Goal: Task Accomplishment & Management: Manage account settings

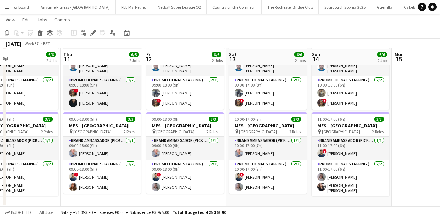
scroll to position [118, 0]
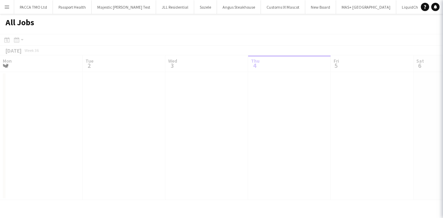
scroll to position [61, 0]
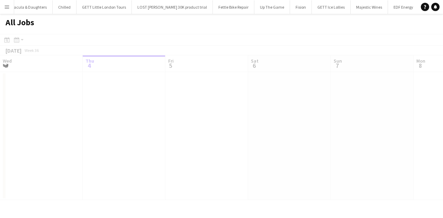
click at [5, 11] on button "Menu" at bounding box center [7, 7] width 14 height 14
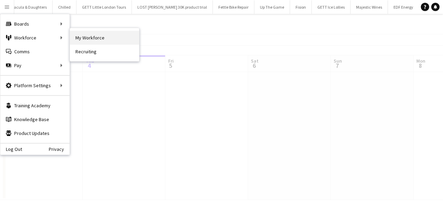
click at [72, 36] on link "My Workforce" at bounding box center [104, 38] width 69 height 14
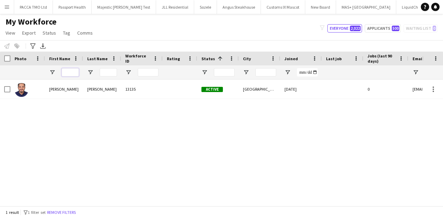
click at [73, 72] on input "First Name Filter Input" at bounding box center [70, 72] width 17 height 8
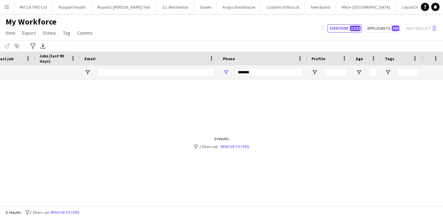
type input "*****"
click at [235, 74] on input "*******" at bounding box center [269, 72] width 68 height 8
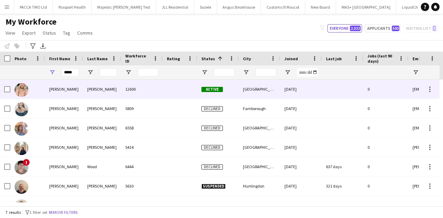
click at [177, 87] on div at bounding box center [180, 89] width 35 height 19
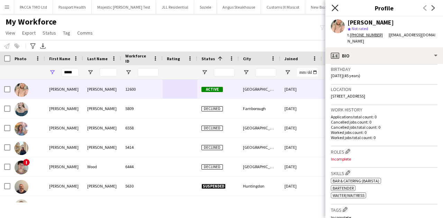
click at [332, 10] on icon at bounding box center [335, 8] width 7 height 7
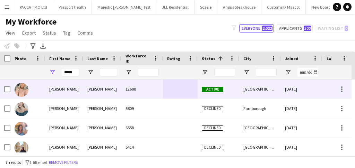
click at [86, 82] on div "Taylor" at bounding box center [102, 89] width 38 height 19
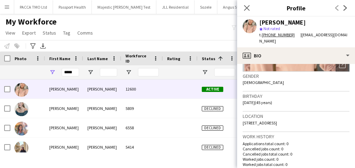
scroll to position [140, 0]
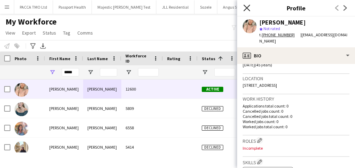
click at [248, 10] on icon at bounding box center [246, 8] width 7 height 7
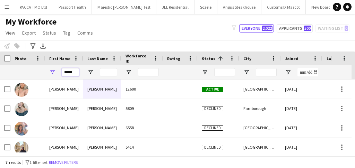
click at [71, 73] on input "*****" at bounding box center [70, 72] width 17 height 8
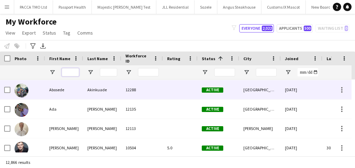
scroll to position [237, 0]
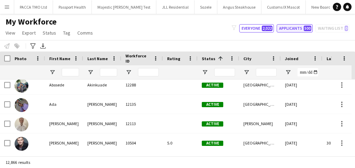
click at [288, 29] on button "Applicants 500" at bounding box center [294, 28] width 36 height 8
type input "**********"
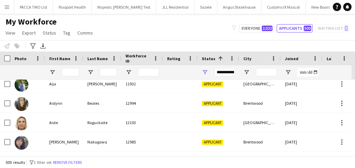
scroll to position [458, 0]
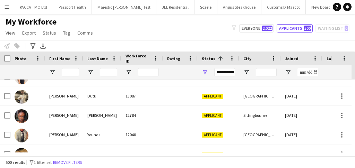
drag, startPoint x: 137, startPoint y: 3, endPoint x: 90, endPoint y: 20, distance: 50.3
click at [90, 20] on h1 "My Workforce" at bounding box center [50, 22] width 100 height 10
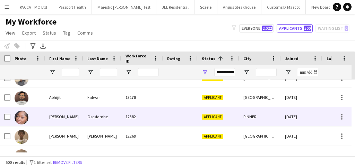
scroll to position [160, 0]
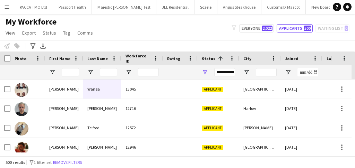
click at [218, 71] on div "**********" at bounding box center [224, 72] width 21 height 8
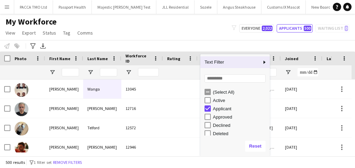
click at [215, 92] on div "(Select All)" at bounding box center [240, 92] width 55 height 5
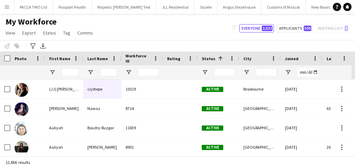
click at [189, 38] on div "My Workforce View Views Default view New view Update view Delete view Edit name…" at bounding box center [177, 29] width 355 height 24
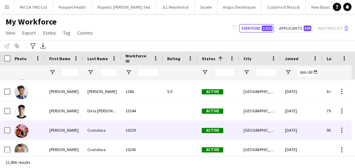
click at [148, 123] on div "10239" at bounding box center [142, 130] width 42 height 19
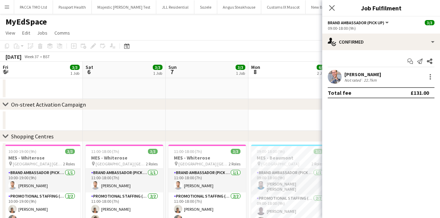
scroll to position [0, 298]
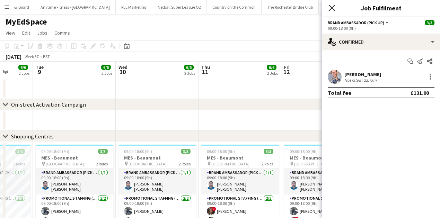
click at [332, 9] on icon at bounding box center [331, 8] width 7 height 7
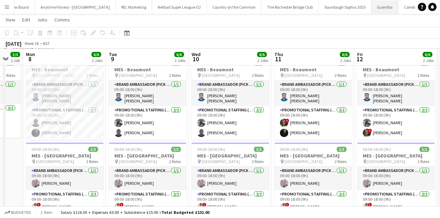
scroll to position [138, 0]
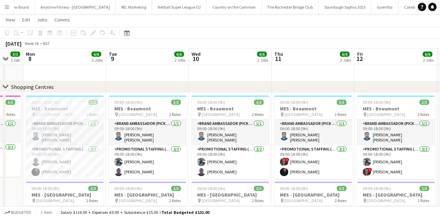
click at [10, 3] on button "Menu" at bounding box center [7, 7] width 14 height 14
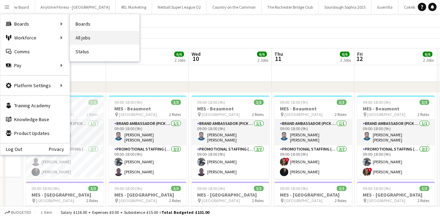
click at [81, 33] on link "All jobs" at bounding box center [104, 38] width 69 height 14
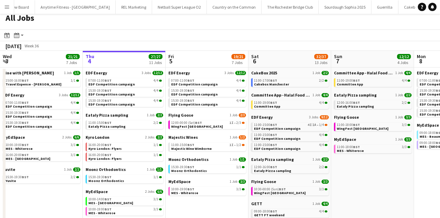
scroll to position [5, 0]
click at [178, 144] on span "11:00-15:00 BST" at bounding box center [182, 144] width 23 height 3
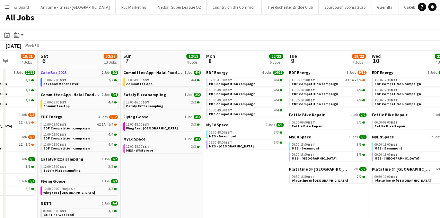
scroll to position [0, 211]
click at [304, 79] on span "15:30-17:30 BST" at bounding box center [303, 80] width 23 height 3
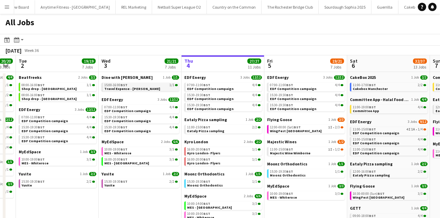
scroll to position [0, 177]
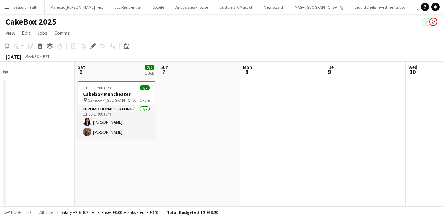
scroll to position [0, 173]
click at [125, 88] on div "11:00-17:00 (6h) 2/2" at bounding box center [117, 87] width 78 height 5
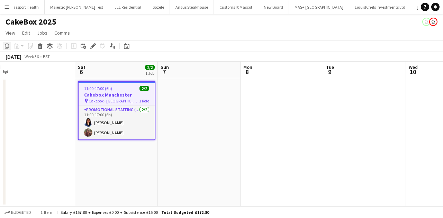
click at [3, 44] on div "Copy" at bounding box center [7, 46] width 8 height 8
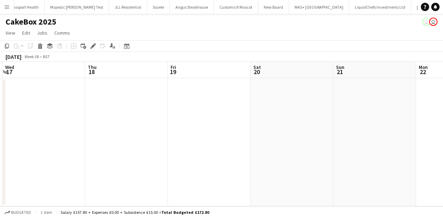
scroll to position [0, 278]
click at [225, 67] on span "Sat" at bounding box center [226, 67] width 8 height 6
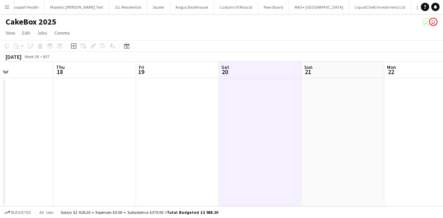
click at [227, 100] on app-date-cell at bounding box center [260, 142] width 83 height 128
click at [17, 47] on icon at bounding box center [17, 47] width 3 height 3
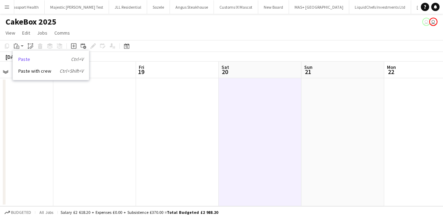
click at [34, 62] on link "Paste Ctrl+V" at bounding box center [50, 59] width 65 height 6
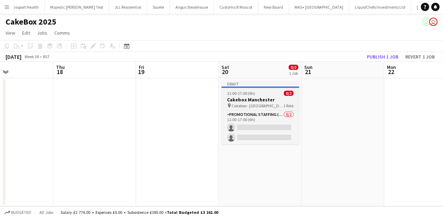
click at [245, 98] on h3 "Cakebox Manchester" at bounding box center [261, 100] width 78 height 6
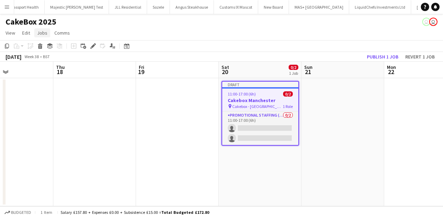
click at [46, 35] on span "Jobs" at bounding box center [42, 33] width 10 height 6
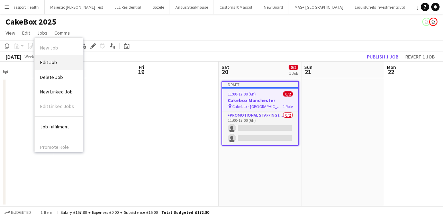
click at [56, 62] on span "Edit Job" at bounding box center [48, 62] width 17 height 6
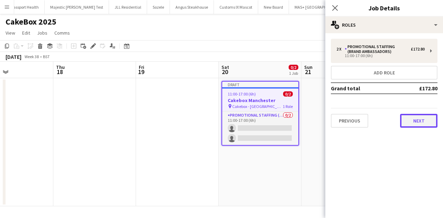
click at [414, 115] on button "Next" at bounding box center [418, 121] width 37 height 14
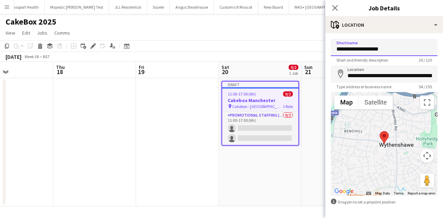
drag, startPoint x: 361, startPoint y: 50, endPoint x: 387, endPoint y: 55, distance: 26.4
click at [387, 55] on input "**********" at bounding box center [384, 47] width 107 height 17
click at [370, 55] on input "**********" at bounding box center [384, 47] width 107 height 17
drag, startPoint x: 363, startPoint y: 48, endPoint x: 391, endPoint y: 50, distance: 28.1
click at [391, 50] on input "**********" at bounding box center [384, 47] width 107 height 17
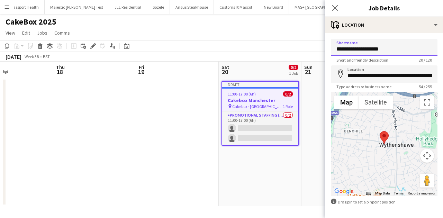
click at [362, 48] on input "**********" at bounding box center [384, 47] width 107 height 17
drag, startPoint x: 362, startPoint y: 48, endPoint x: 390, endPoint y: 49, distance: 28.4
click at [390, 49] on input "**********" at bounding box center [384, 47] width 107 height 17
type input "**********"
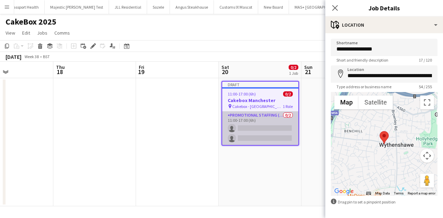
scroll to position [0, 277]
click at [253, 120] on app-card-role "Promotional Staffing (Brand Ambassadors) 0/2 11:00-17:00 (6h) single-neutral-ac…" at bounding box center [261, 128] width 76 height 34
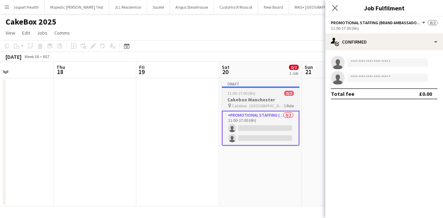
click at [265, 101] on h3 "Cakebox Manchester" at bounding box center [261, 100] width 78 height 6
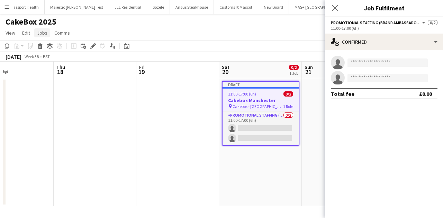
click at [45, 34] on span "Jobs" at bounding box center [42, 33] width 10 height 6
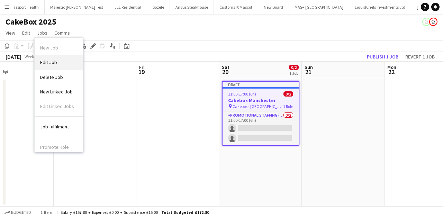
click at [65, 58] on link "Edit Job" at bounding box center [59, 62] width 48 height 15
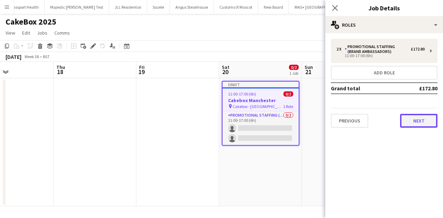
click at [419, 122] on button "Next" at bounding box center [418, 121] width 37 height 14
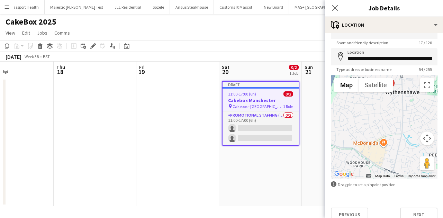
scroll to position [26, 0]
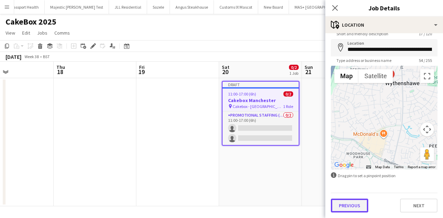
click at [345, 206] on button "Previous" at bounding box center [349, 206] width 37 height 14
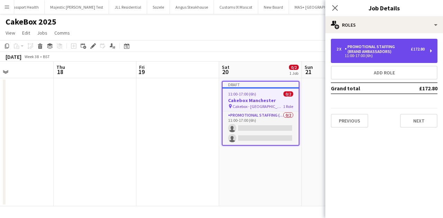
click at [367, 57] on div "11:00-17:00 (6h)" at bounding box center [381, 55] width 88 height 3
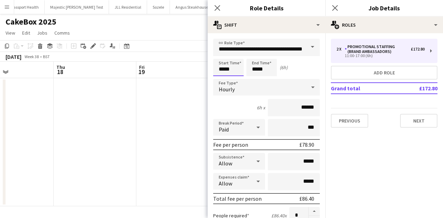
click at [232, 66] on input "*****" at bounding box center [228, 67] width 30 height 17
click at [222, 54] on div at bounding box center [222, 55] width 14 height 7
click at [222, 80] on div at bounding box center [222, 79] width 14 height 7
click at [227, 70] on input "*****" at bounding box center [228, 67] width 30 height 17
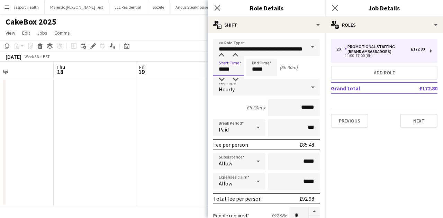
type input "*****"
click at [261, 69] on input "*****" at bounding box center [262, 67] width 30 height 17
type input "*****"
click at [299, 73] on div "Start Time ***** End Time ***** (6h)" at bounding box center [266, 67] width 107 height 17
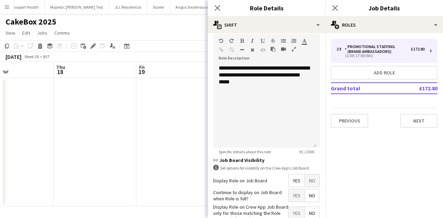
scroll to position [250, 0]
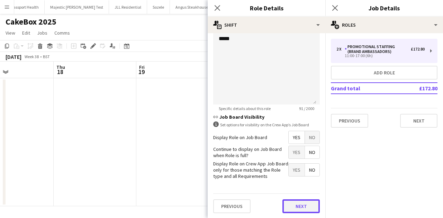
click at [305, 204] on button "Next" at bounding box center [301, 206] width 37 height 14
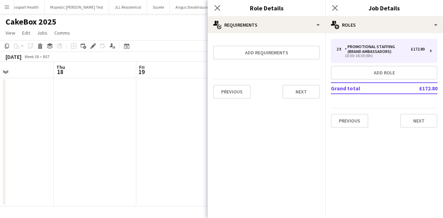
scroll to position [0, 0]
click at [298, 89] on button "Next" at bounding box center [301, 92] width 37 height 14
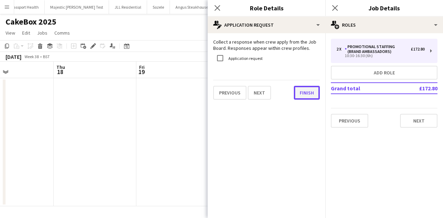
click at [308, 100] on button "Finish" at bounding box center [307, 93] width 26 height 14
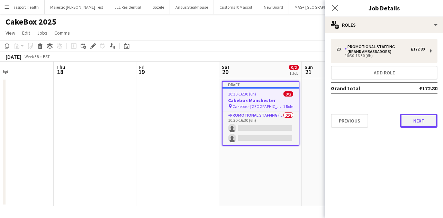
click at [423, 120] on button "Next" at bounding box center [418, 121] width 37 height 14
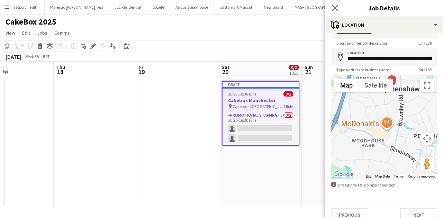
scroll to position [26, 0]
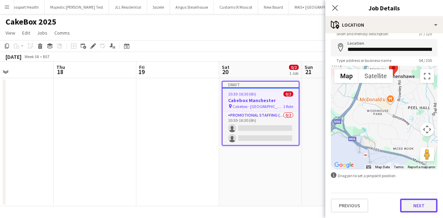
click at [432, 205] on button "Next" at bounding box center [418, 206] width 37 height 14
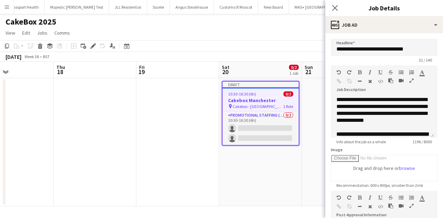
scroll to position [129, 0]
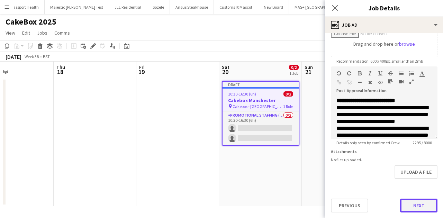
click at [420, 208] on button "Next" at bounding box center [418, 206] width 37 height 14
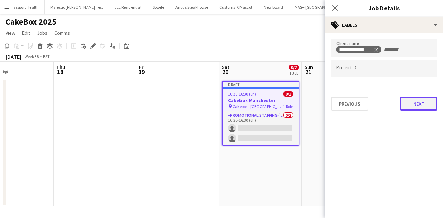
click at [419, 100] on button "Next" at bounding box center [418, 104] width 37 height 14
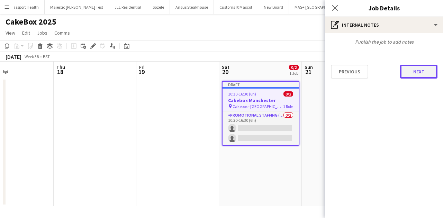
click at [421, 72] on button "Next" at bounding box center [418, 72] width 37 height 14
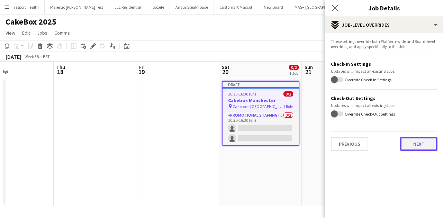
click at [418, 143] on button "Next" at bounding box center [418, 144] width 37 height 14
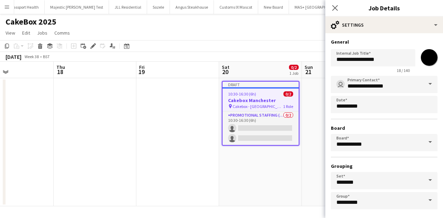
scroll to position [30, 0]
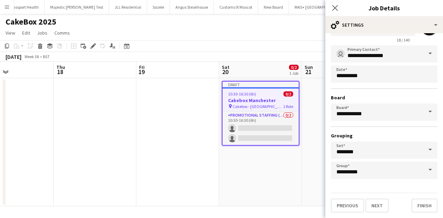
click at [334, 12] on div "Close pop-in" at bounding box center [334, 8] width 19 height 16
click at [333, 10] on icon at bounding box center [335, 8] width 7 height 7
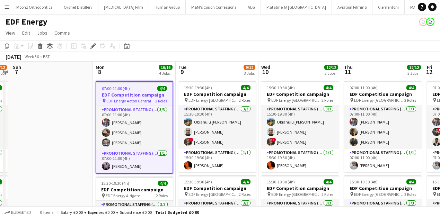
scroll to position [0, 3174]
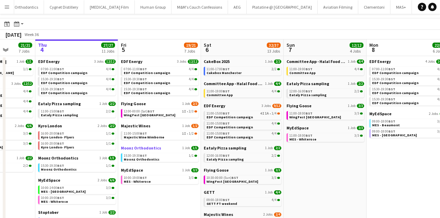
scroll to position [16, 0]
click at [151, 133] on div "11:00-15:00 BST 1I • 1/2" at bounding box center [160, 133] width 73 height 3
click at [298, 113] on span "11:00-18:00 BST" at bounding box center [300, 113] width 23 height 3
click at [248, 142] on div "EDF Energy 3 Jobs 9/12 11:00-15:00 BST 4I 1A • 1/4 EDF Competition campaign 11:…" at bounding box center [243, 124] width 78 height 42
click at [12, 10] on button "Menu" at bounding box center [7, 7] width 14 height 14
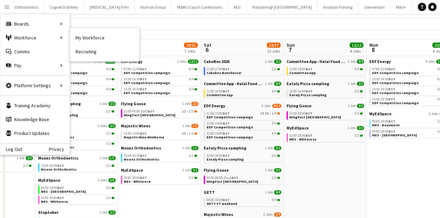
drag, startPoint x: 76, startPoint y: 39, endPoint x: 101, endPoint y: 5, distance: 42.8
click at [76, 39] on link "My Workforce" at bounding box center [104, 38] width 69 height 14
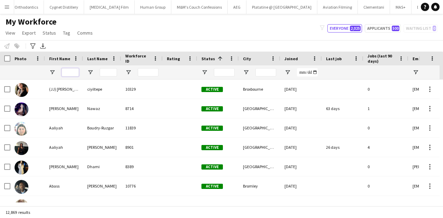
click at [66, 73] on input "First Name Filter Input" at bounding box center [70, 72] width 17 height 8
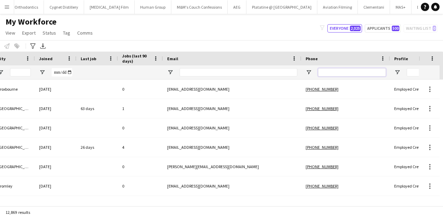
click at [325, 71] on input "Phone Filter Input" at bounding box center [352, 72] width 68 height 8
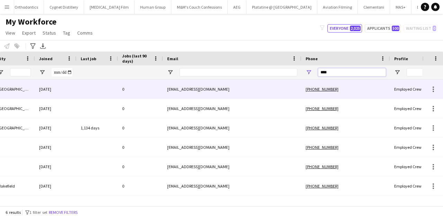
type input "****"
click at [275, 97] on div "egwuatujohn123@gmail.com" at bounding box center [232, 89] width 138 height 19
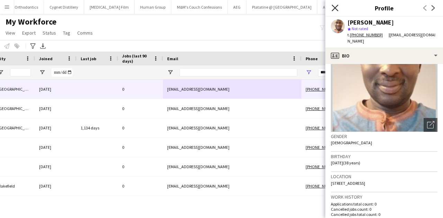
click at [336, 10] on icon "Close pop-in" at bounding box center [335, 8] width 7 height 7
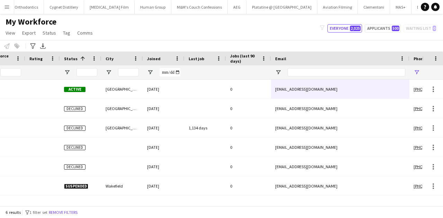
scroll to position [0, 65]
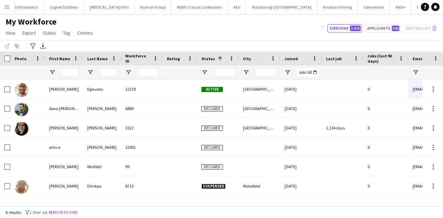
click at [67, 66] on div at bounding box center [70, 72] width 17 height 14
click at [68, 69] on input "First Name Filter Input" at bounding box center [70, 72] width 17 height 8
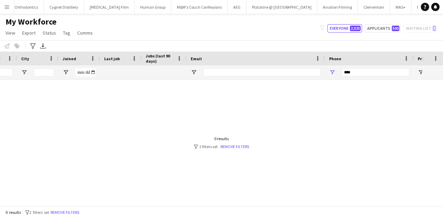
scroll to position [0, 222]
type input "******"
click at [346, 72] on input "****" at bounding box center [376, 72] width 68 height 8
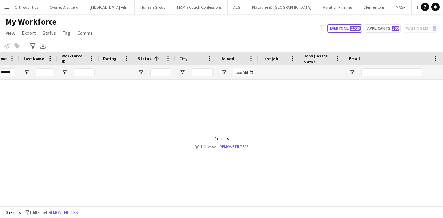
scroll to position [0, 30]
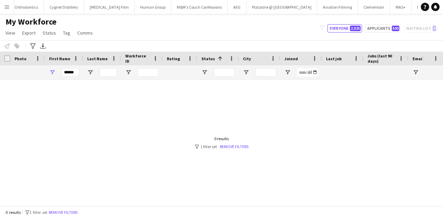
click at [262, 96] on div at bounding box center [211, 141] width 422 height 123
click at [68, 74] on input "******" at bounding box center [70, 72] width 17 height 8
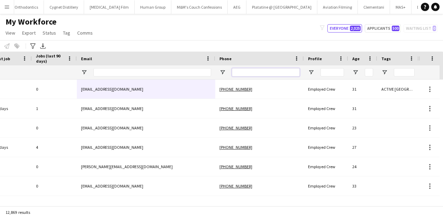
click at [244, 74] on input "Phone Filter Input" at bounding box center [266, 72] width 68 height 8
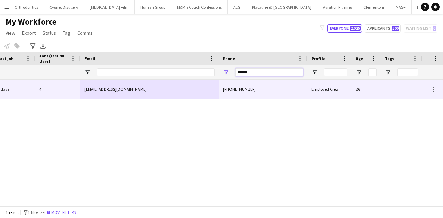
type input "******"
click at [205, 86] on div "ucheebuka99@gmail.com" at bounding box center [149, 89] width 138 height 19
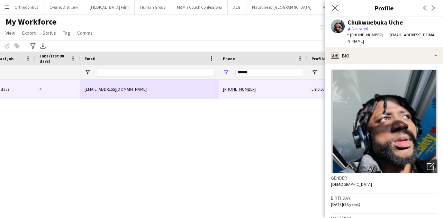
click at [351, 21] on div "Chukwuebuka Uche" at bounding box center [375, 22] width 55 height 6
copy div "Chukwuebuka Uche"
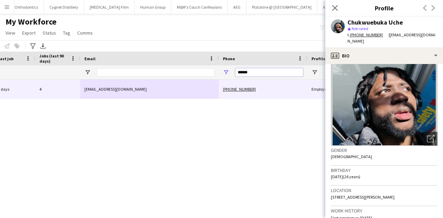
click at [248, 74] on input "******" at bounding box center [269, 72] width 68 height 8
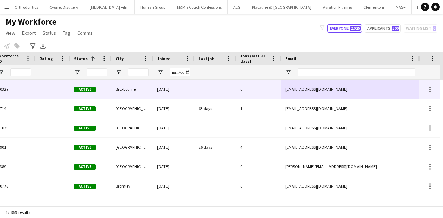
scroll to position [0, 0]
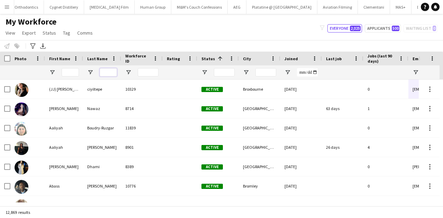
click at [104, 74] on input "Last Name Filter Input" at bounding box center [108, 72] width 17 height 8
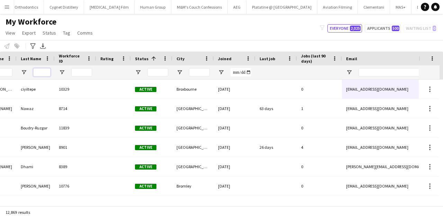
scroll to position [0, 73]
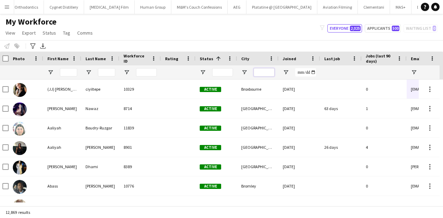
click at [259, 76] on input "City Filter Input" at bounding box center [264, 72] width 21 height 8
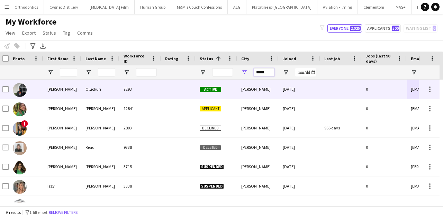
type input "*****"
click at [252, 86] on div "Poole" at bounding box center [258, 89] width 42 height 19
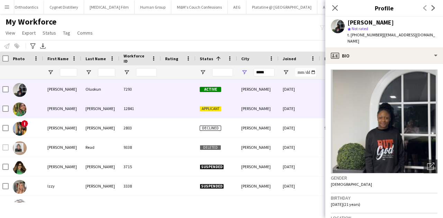
click at [229, 107] on div "Applicant" at bounding box center [217, 108] width 42 height 19
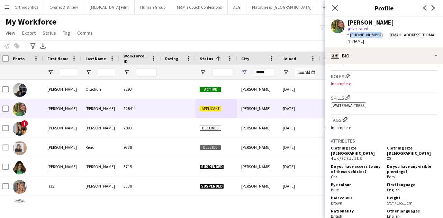
drag, startPoint x: 350, startPoint y: 35, endPoint x: 377, endPoint y: 38, distance: 27.1
click at [377, 38] on div "t. +447488384664" at bounding box center [368, 35] width 41 height 6
copy link "+447488384664"
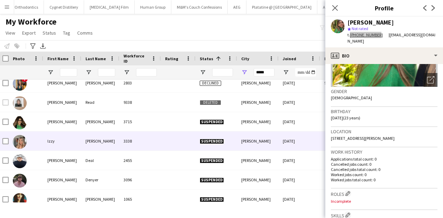
scroll to position [51, 0]
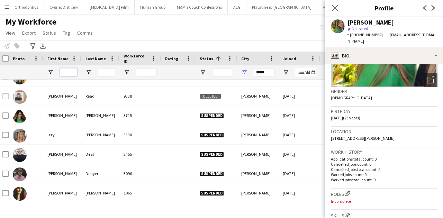
click at [66, 70] on input "First Name Filter Input" at bounding box center [68, 72] width 17 height 8
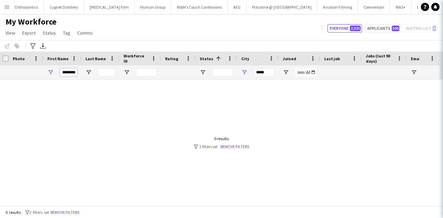
scroll to position [0, 0]
type input "********"
click at [261, 77] on div "*****" at bounding box center [264, 72] width 21 height 14
click at [261, 76] on input "*****" at bounding box center [264, 72] width 21 height 8
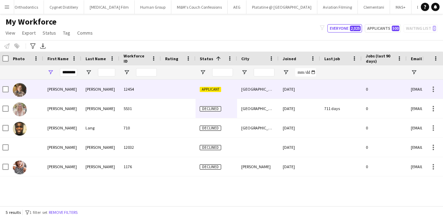
click at [151, 83] on div "12454" at bounding box center [140, 89] width 42 height 19
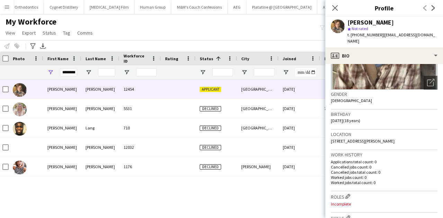
scroll to position [138, 0]
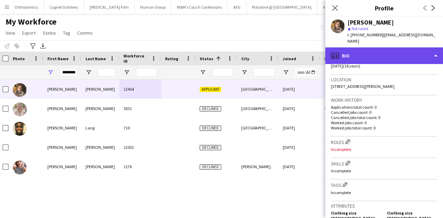
click at [382, 57] on div "profile Bio" at bounding box center [384, 55] width 118 height 17
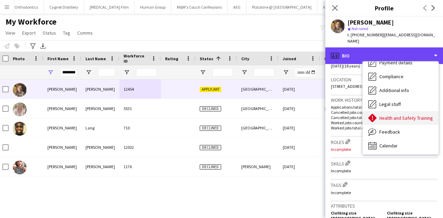
scroll to position [93, 0]
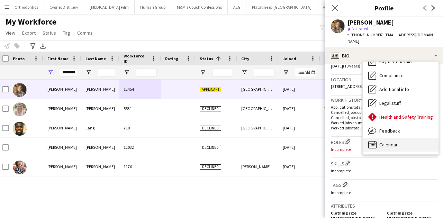
click at [384, 148] on div "Calendar Calendar" at bounding box center [401, 145] width 76 height 14
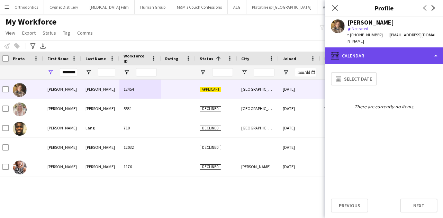
click at [370, 54] on div "calendar-full Calendar" at bounding box center [384, 55] width 118 height 17
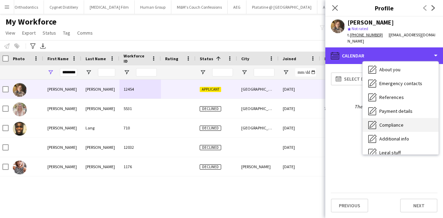
scroll to position [46, 0]
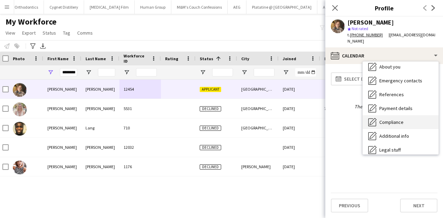
click at [393, 125] on div "Compliance Compliance" at bounding box center [401, 122] width 76 height 14
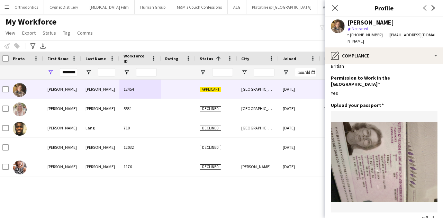
scroll to position [9, 0]
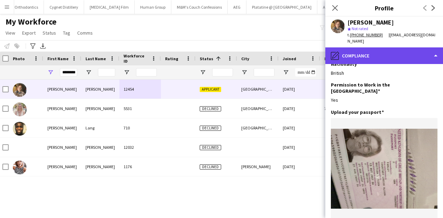
click at [370, 53] on div "pencil4 Compliance" at bounding box center [384, 55] width 118 height 17
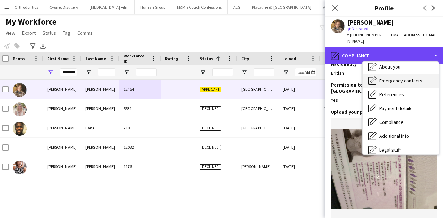
scroll to position [0, 0]
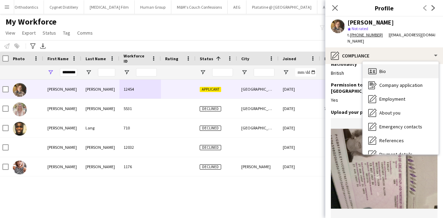
click at [381, 72] on span "Bio" at bounding box center [382, 71] width 7 height 6
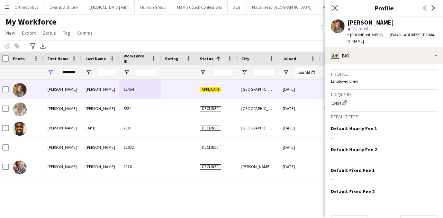
scroll to position [390, 0]
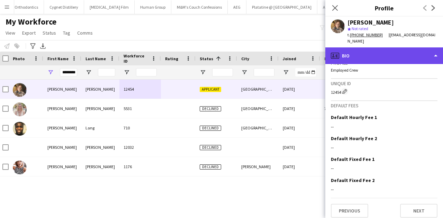
click at [372, 60] on div "profile Bio" at bounding box center [384, 55] width 118 height 17
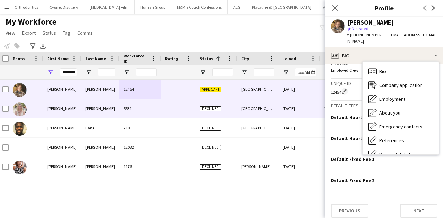
click at [256, 117] on div "London" at bounding box center [258, 108] width 42 height 19
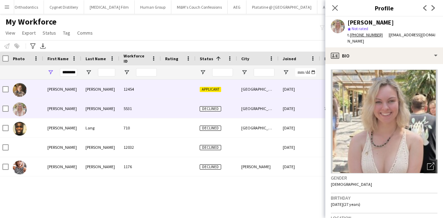
click at [159, 81] on div "12454" at bounding box center [140, 89] width 42 height 19
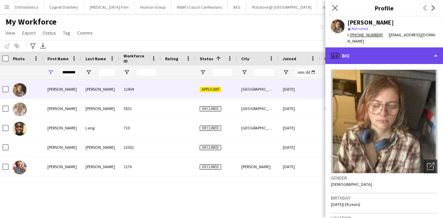
click at [375, 54] on div "profile Bio" at bounding box center [384, 55] width 118 height 17
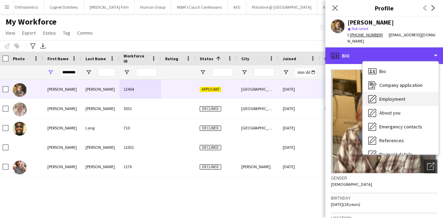
scroll to position [46, 0]
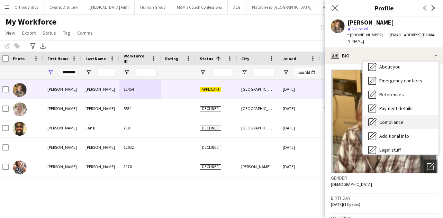
click at [385, 121] on span "Compliance" at bounding box center [391, 122] width 24 height 6
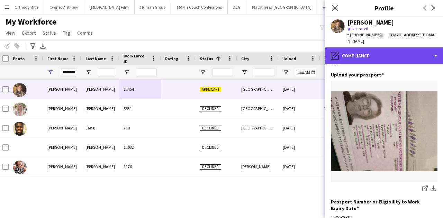
click at [347, 58] on div "pencil4 Compliance" at bounding box center [384, 55] width 118 height 17
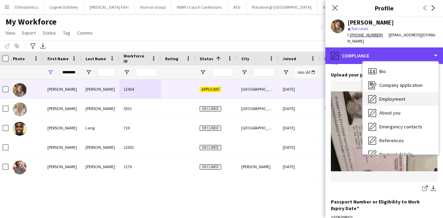
scroll to position [0, 0]
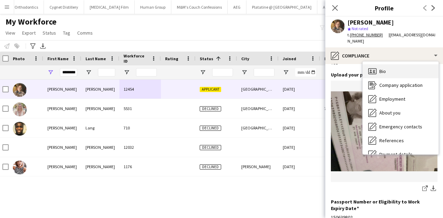
click at [379, 72] on div "Bio Bio" at bounding box center [401, 71] width 76 height 14
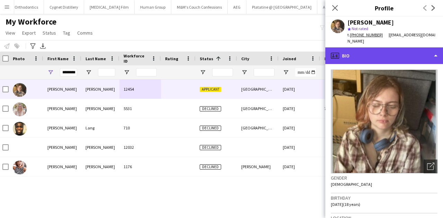
click at [351, 62] on div "profile Bio" at bounding box center [384, 55] width 118 height 17
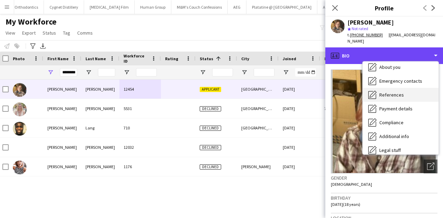
scroll to position [46, 0]
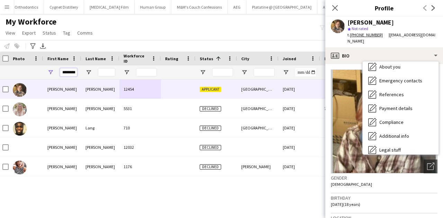
click at [75, 71] on input "********" at bounding box center [68, 72] width 17 height 8
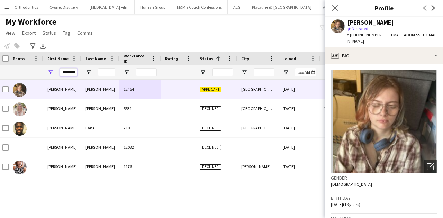
click at [75, 71] on input "********" at bounding box center [68, 72] width 17 height 8
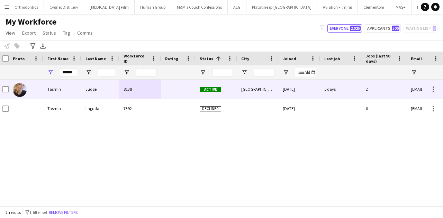
click at [77, 88] on div "Tasmin" at bounding box center [62, 89] width 38 height 19
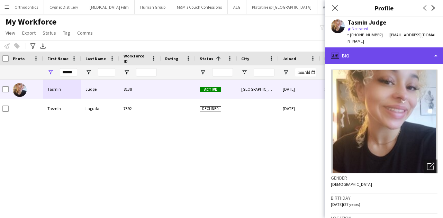
click at [339, 53] on icon "profile" at bounding box center [335, 56] width 8 height 8
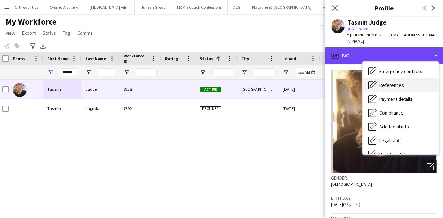
scroll to position [93, 0]
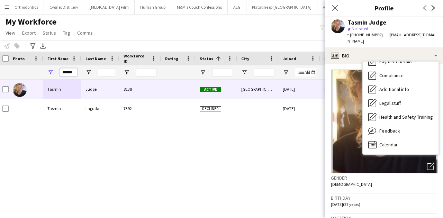
click at [65, 75] on input "******" at bounding box center [68, 72] width 17 height 8
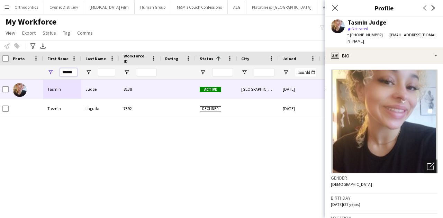
click at [65, 75] on input "******" at bounding box center [68, 72] width 17 height 8
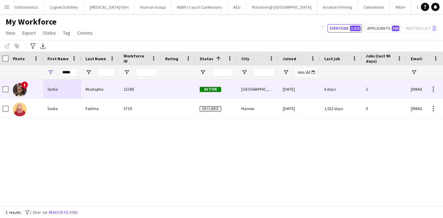
click at [154, 91] on div "12285" at bounding box center [140, 89] width 42 height 19
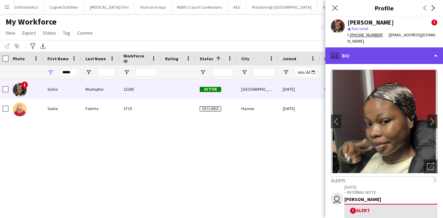
click at [390, 56] on div "profile Bio" at bounding box center [384, 55] width 118 height 17
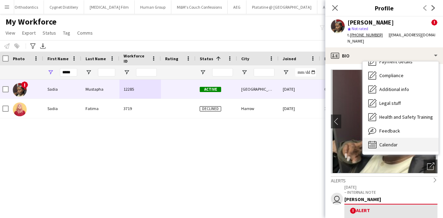
drag, startPoint x: 398, startPoint y: 137, endPoint x: 397, endPoint y: 146, distance: 9.4
click at [397, 146] on div "Bio Bio Company application Company application Employment Employment About you…" at bounding box center [401, 108] width 76 height 93
click at [397, 146] on div "Calendar Calendar" at bounding box center [401, 145] width 76 height 14
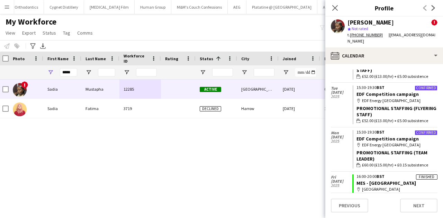
scroll to position [755, 0]
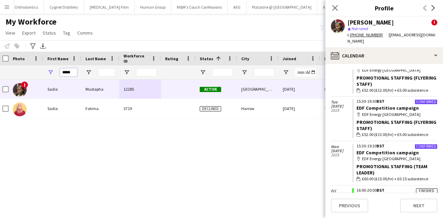
click at [69, 73] on input "*****" at bounding box center [68, 72] width 17 height 8
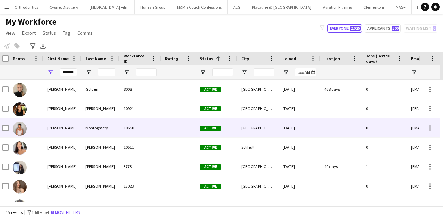
click at [65, 125] on div "Jessica" at bounding box center [62, 127] width 38 height 19
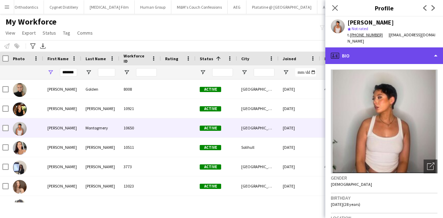
click at [358, 52] on div "profile Bio" at bounding box center [384, 55] width 118 height 17
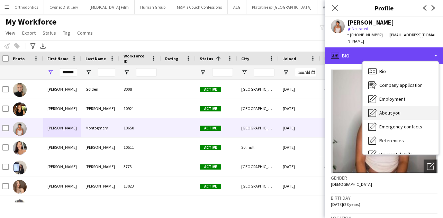
scroll to position [93, 0]
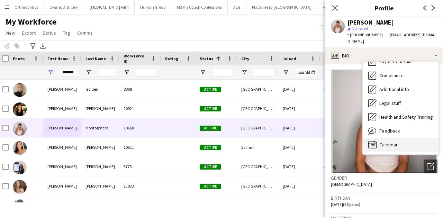
click at [384, 142] on span "Calendar" at bounding box center [388, 145] width 18 height 6
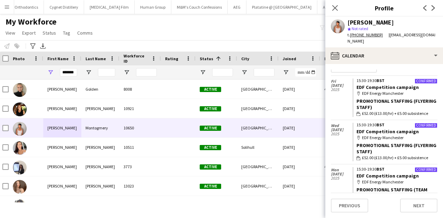
scroll to position [13, 0]
click at [409, 128] on link "EDF Competition campaign" at bounding box center [388, 131] width 62 height 6
click at [71, 73] on input "*******" at bounding box center [68, 72] width 17 height 8
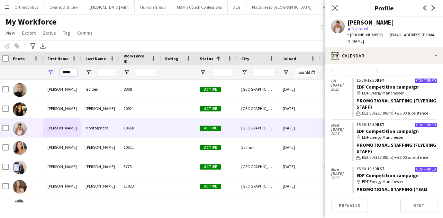
type input "****"
click at [72, 71] on input "****" at bounding box center [68, 72] width 17 height 8
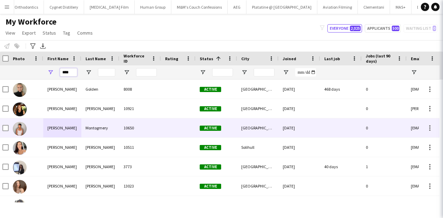
click at [72, 71] on input "****" at bounding box center [68, 72] width 17 height 8
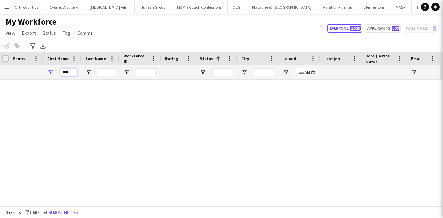
click at [72, 71] on input "****" at bounding box center [68, 72] width 17 height 8
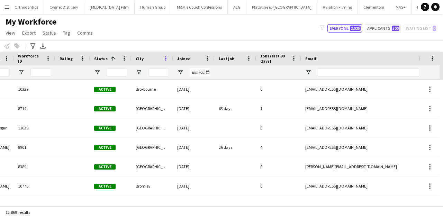
scroll to position [0, 113]
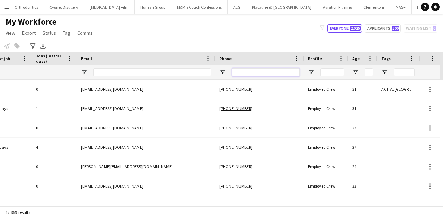
click at [281, 70] on input "Phone Filter Input" at bounding box center [266, 72] width 68 height 8
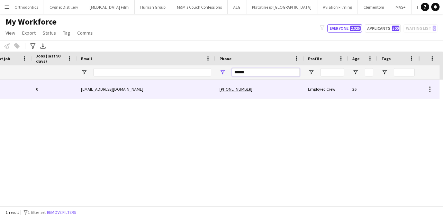
type input "******"
click at [278, 93] on div "+447311320339" at bounding box center [263, 89] width 89 height 19
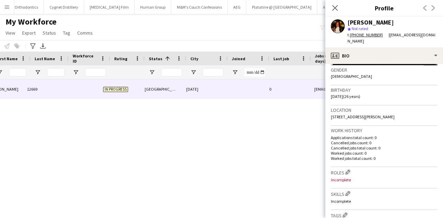
scroll to position [0, 17]
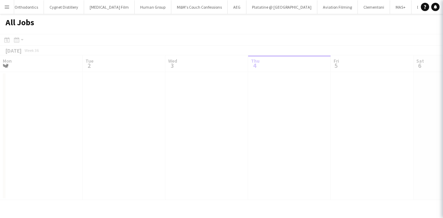
scroll to position [0, 166]
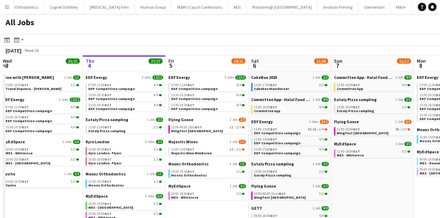
click at [6, 6] on app-icon "Menu" at bounding box center [7, 7] width 6 height 6
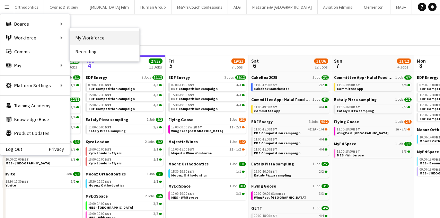
click at [80, 38] on link "My Workforce" at bounding box center [104, 38] width 69 height 14
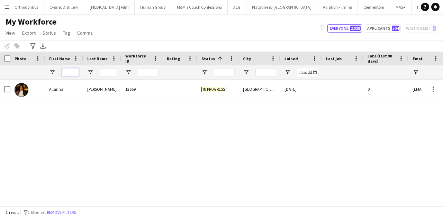
click at [67, 75] on input "First Name Filter Input" at bounding box center [70, 72] width 17 height 8
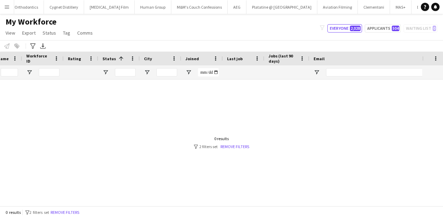
scroll to position [0, 162]
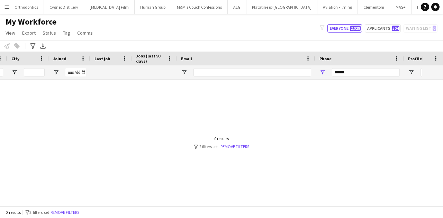
type input "*****"
click at [349, 70] on input "******" at bounding box center [366, 72] width 68 height 8
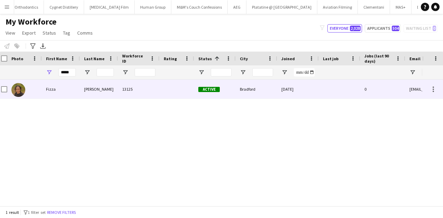
click at [288, 85] on div "29-08-2025" at bounding box center [298, 89] width 42 height 19
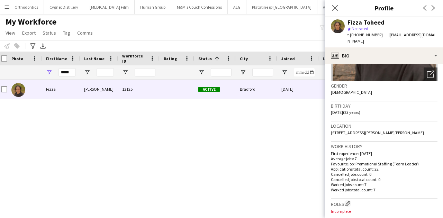
click at [64, 67] on div "*****" at bounding box center [67, 72] width 17 height 14
click at [64, 69] on input "*****" at bounding box center [67, 72] width 17 height 8
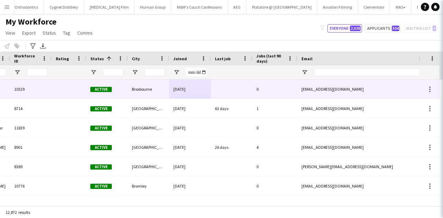
scroll to position [0, 137]
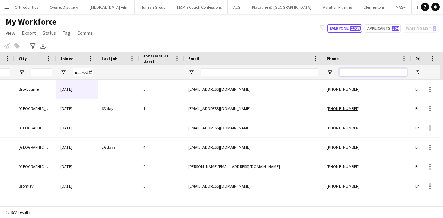
click at [346, 73] on input "Phone Filter Input" at bounding box center [373, 72] width 68 height 8
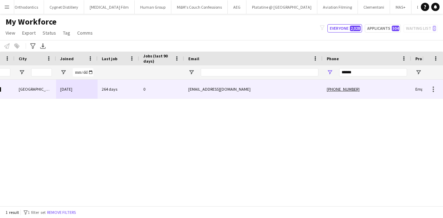
click at [230, 92] on div "lizzynorton90@gmail.com" at bounding box center [253, 89] width 138 height 19
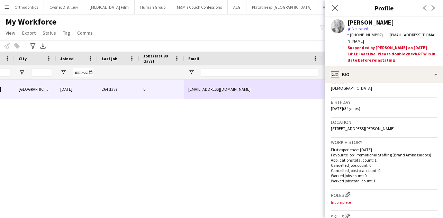
scroll to position [0, 0]
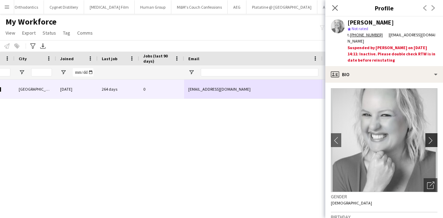
click at [429, 137] on app-icon "chevron-right" at bounding box center [432, 140] width 11 height 7
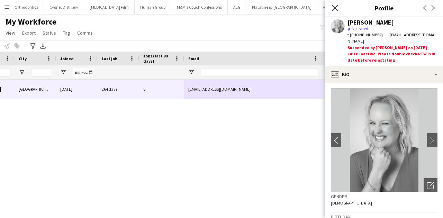
click at [333, 6] on icon at bounding box center [335, 8] width 7 height 7
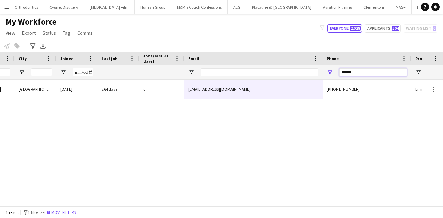
click at [370, 70] on input "******" at bounding box center [373, 72] width 68 height 8
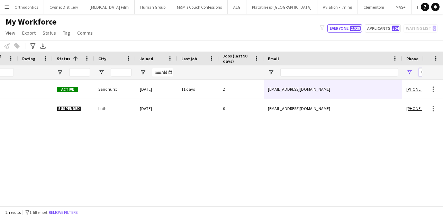
scroll to position [0, 144]
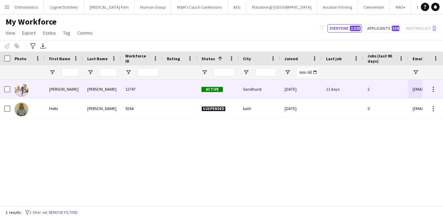
type input "******"
click at [284, 88] on div "04-08-2025" at bounding box center [301, 89] width 42 height 19
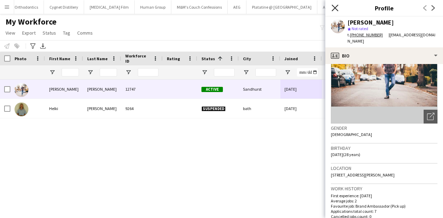
click at [334, 8] on icon "Close pop-in" at bounding box center [335, 8] width 7 height 7
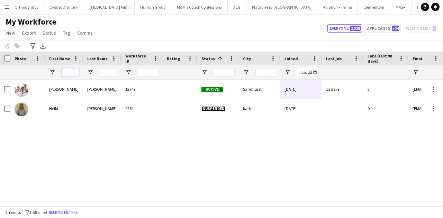
click at [70, 73] on input "First Name Filter Input" at bounding box center [70, 72] width 17 height 8
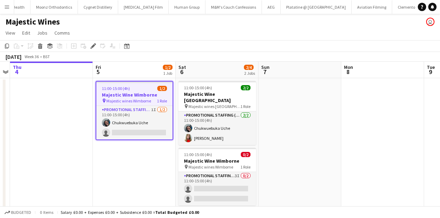
scroll to position [0, 3143]
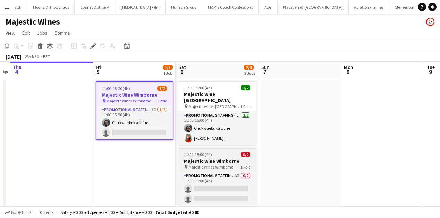
click at [224, 164] on span "Majestic wines Wimborne" at bounding box center [210, 166] width 45 height 5
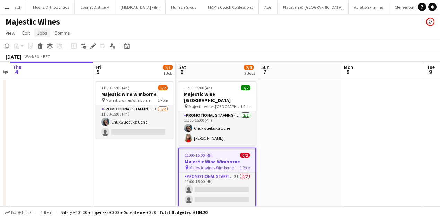
click at [48, 30] on link "Jobs" at bounding box center [42, 32] width 16 height 9
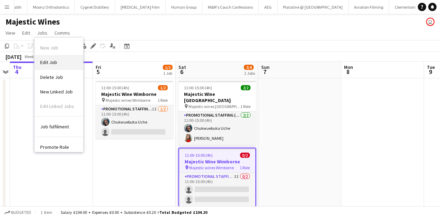
click at [64, 59] on link "Edit Job" at bounding box center [59, 62] width 48 height 15
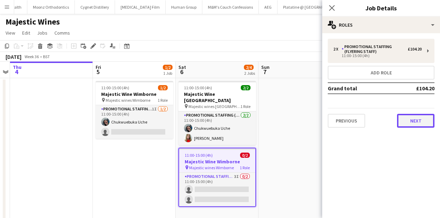
click at [410, 117] on button "Next" at bounding box center [415, 121] width 37 height 14
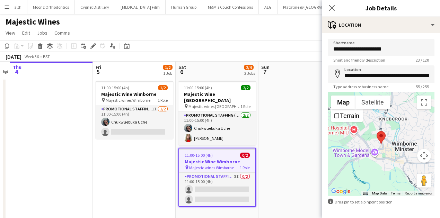
scroll to position [26, 0]
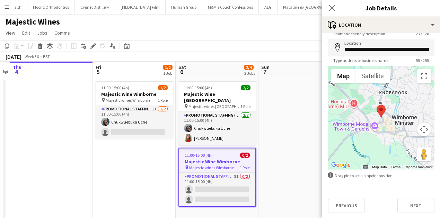
click at [406, 198] on div "Previous Next" at bounding box center [381, 203] width 107 height 20
drag, startPoint x: 406, startPoint y: 199, endPoint x: 411, endPoint y: 202, distance: 5.3
click at [411, 202] on button "Next" at bounding box center [415, 206] width 37 height 14
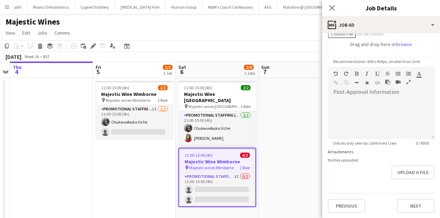
scroll to position [124, 0]
click at [402, 199] on button "Next" at bounding box center [415, 206] width 37 height 14
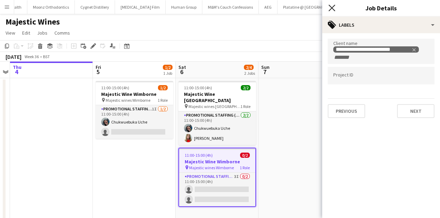
click at [330, 7] on icon "Close pop-in" at bounding box center [331, 8] width 7 height 7
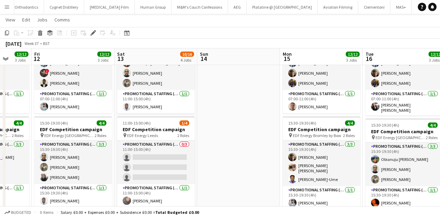
scroll to position [58, 0]
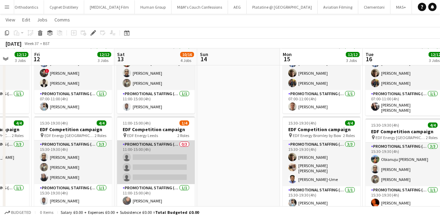
click at [177, 169] on app-card-role "Promotional Staffing (Flyering Staff) 0/3 11:00-15:00 (4h) single-neutral-actio…" at bounding box center [156, 163] width 78 height 44
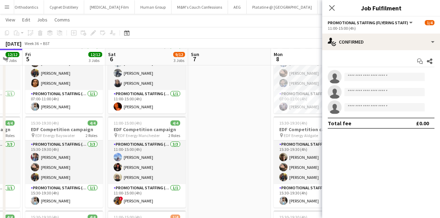
scroll to position [0, 194]
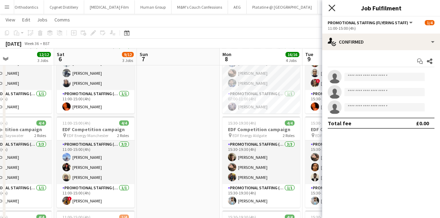
click at [332, 9] on icon "Close pop-in" at bounding box center [331, 8] width 7 height 7
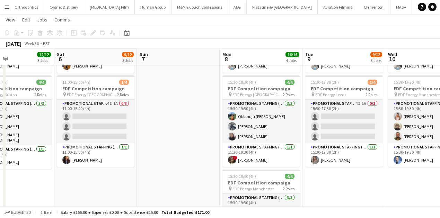
scroll to position [194, 0]
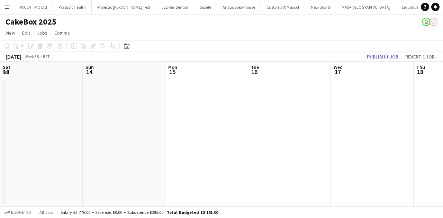
scroll to position [0, 255]
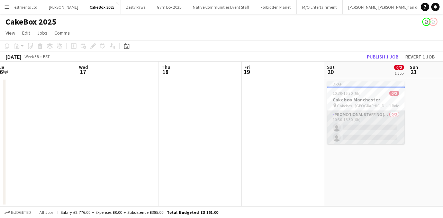
click at [360, 137] on app-card-role "Promotional Staffing (Brand Ambassadors) 0/2 10:30-16:30 (6h) single-neutral-ac…" at bounding box center [366, 128] width 78 height 34
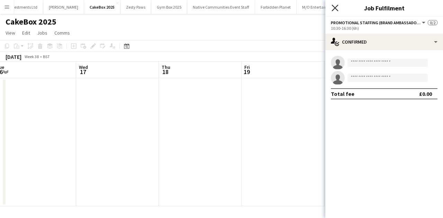
click at [334, 9] on icon at bounding box center [335, 8] width 7 height 7
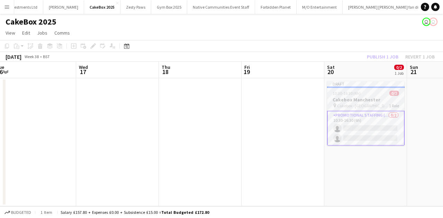
click at [364, 99] on h3 "Cakebox Manchester" at bounding box center [366, 100] width 78 height 6
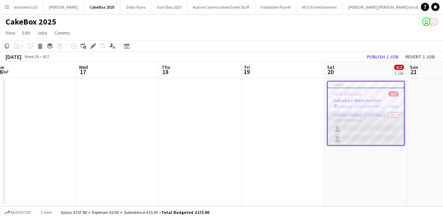
click at [357, 133] on app-card-role "Promotional Staffing (Brand Ambassadors) 0/2 10:30-16:30 (6h) single-neutral-ac…" at bounding box center [366, 128] width 76 height 34
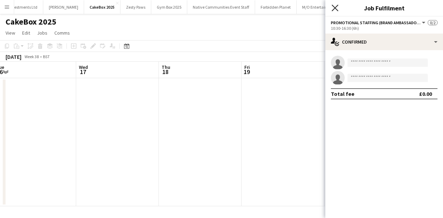
click at [333, 6] on icon "Close pop-in" at bounding box center [335, 8] width 7 height 7
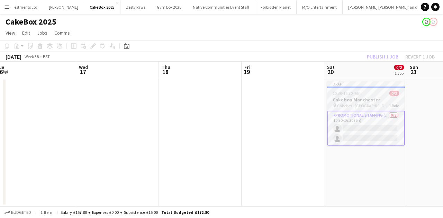
click at [353, 93] on span "10:30-16:30 (6h)" at bounding box center [347, 93] width 28 height 5
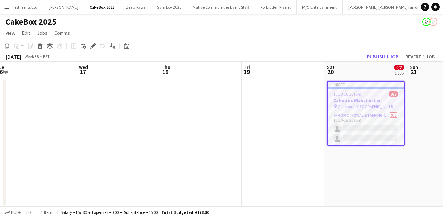
click at [44, 28] on app-page-menu "View Day view expanded Day view collapsed Month view Date picker Jump to [DATE]…" at bounding box center [221, 33] width 443 height 13
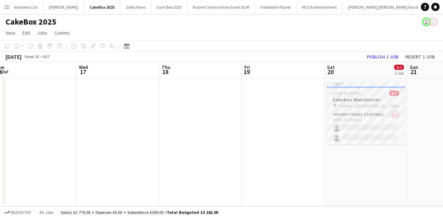
click at [389, 97] on h3 "Cakebox Manchester" at bounding box center [366, 100] width 78 height 6
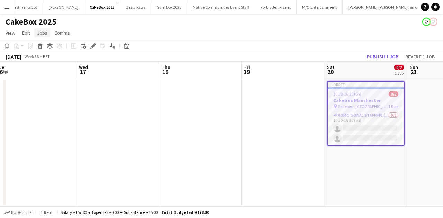
click at [44, 34] on span "Jobs" at bounding box center [42, 33] width 10 height 6
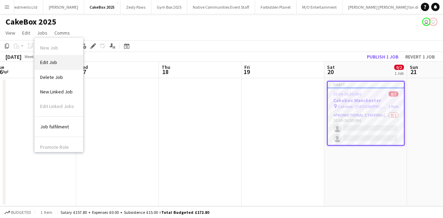
click at [51, 60] on span "Edit Job" at bounding box center [48, 62] width 17 height 6
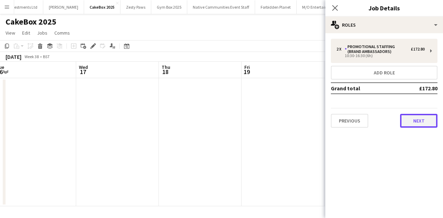
click at [412, 121] on button "Next" at bounding box center [418, 121] width 37 height 14
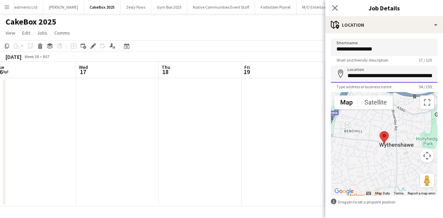
click at [377, 75] on input "**********" at bounding box center [384, 73] width 107 height 17
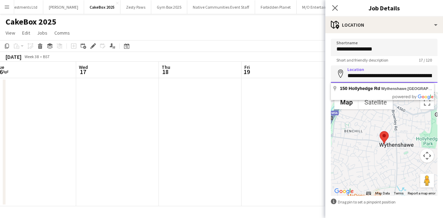
click at [377, 75] on input "**********" at bounding box center [384, 73] width 107 height 17
paste input
type input "**********"
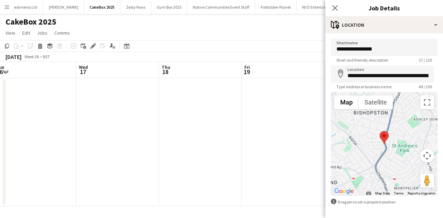
scroll to position [26, 0]
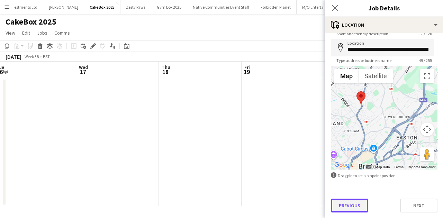
click at [349, 210] on button "Previous" at bounding box center [349, 206] width 37 height 14
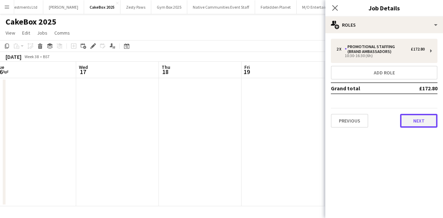
click at [414, 117] on button "Next" at bounding box center [418, 121] width 37 height 14
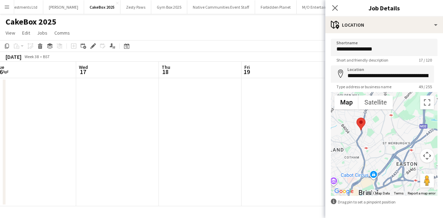
scroll to position [26, 0]
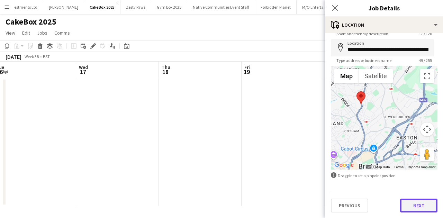
click at [420, 202] on button "Next" at bounding box center [418, 206] width 37 height 14
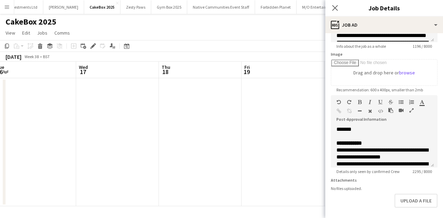
scroll to position [129, 0]
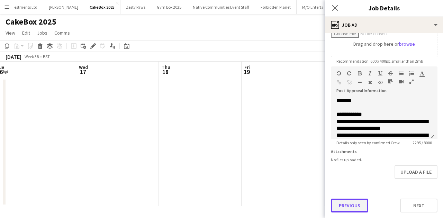
click at [356, 202] on button "Previous" at bounding box center [349, 206] width 37 height 14
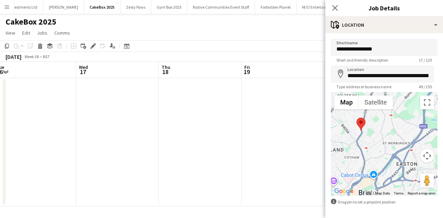
scroll to position [26, 0]
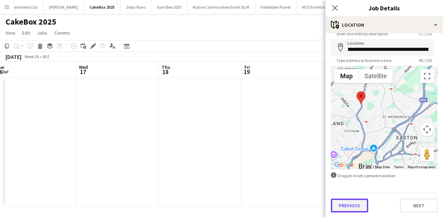
click at [354, 201] on button "Previous" at bounding box center [349, 206] width 37 height 14
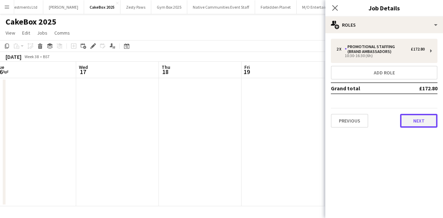
click at [418, 117] on button "Next" at bounding box center [418, 121] width 37 height 14
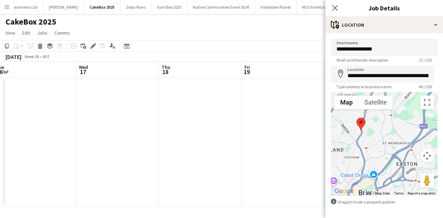
scroll to position [26, 0]
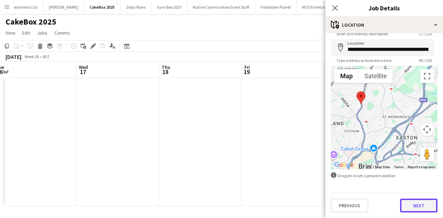
click at [426, 203] on button "Next" at bounding box center [418, 206] width 37 height 14
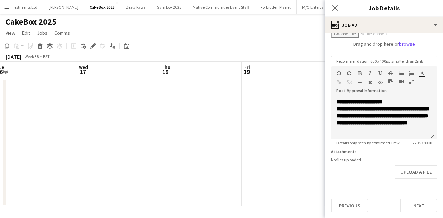
scroll to position [129, 0]
click at [403, 205] on button "Next" at bounding box center [418, 206] width 37 height 14
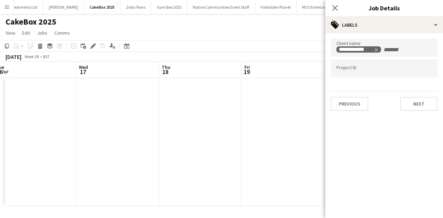
scroll to position [0, 0]
click at [407, 102] on button "Next" at bounding box center [418, 104] width 37 height 14
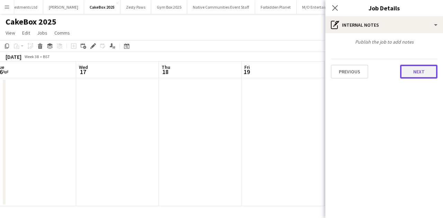
click at [408, 70] on button "Next" at bounding box center [418, 72] width 37 height 14
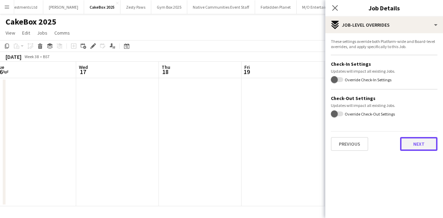
click at [416, 138] on button "Next" at bounding box center [418, 144] width 37 height 14
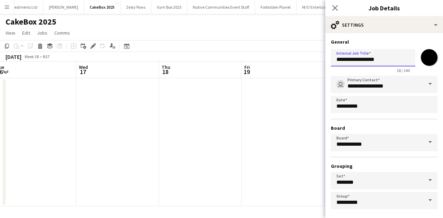
drag, startPoint x: 359, startPoint y: 60, endPoint x: 390, endPoint y: 64, distance: 31.8
click at [390, 64] on input "**********" at bounding box center [373, 57] width 84 height 17
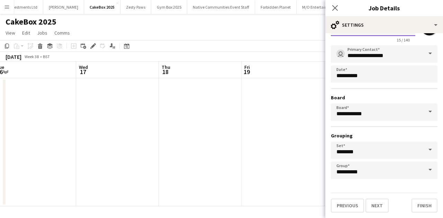
scroll to position [30, 0]
type input "**********"
click at [420, 212] on button "Finish" at bounding box center [425, 206] width 26 height 14
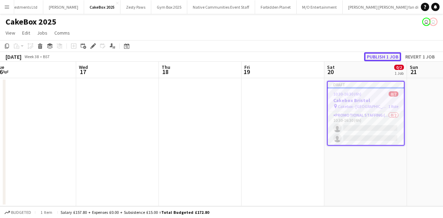
click at [376, 56] on button "Publish 1 job" at bounding box center [382, 56] width 37 height 9
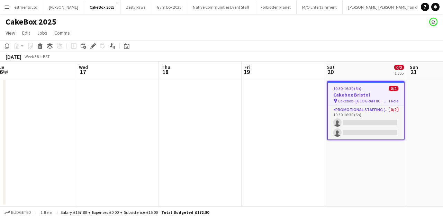
click at [5, 2] on button "Menu" at bounding box center [7, 7] width 14 height 14
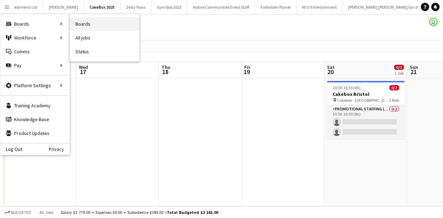
click at [83, 23] on link "Boards" at bounding box center [104, 24] width 69 height 14
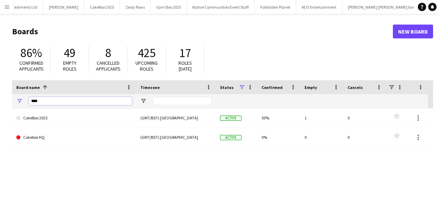
click at [70, 99] on input "****" at bounding box center [80, 101] width 103 height 8
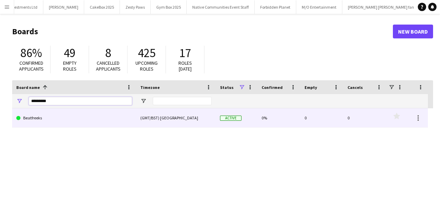
type input "*********"
click at [72, 113] on link "Beatfreeks" at bounding box center [74, 117] width 116 height 19
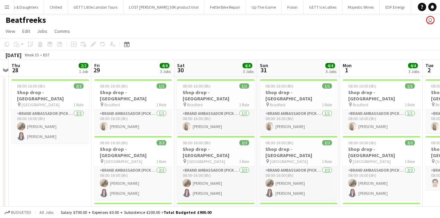
scroll to position [2, 0]
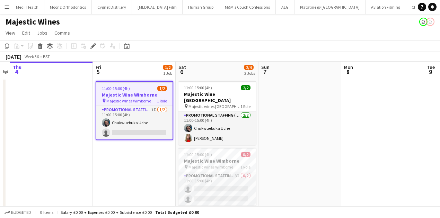
scroll to position [0, 3143]
click at [132, 94] on h3 "Majestic Wine Wimborne" at bounding box center [134, 95] width 76 height 6
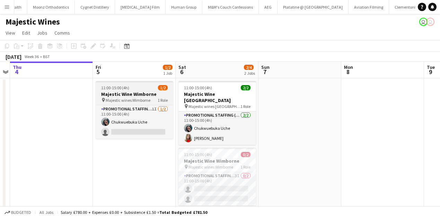
click at [134, 102] on span "Majestic wines Wimborne" at bounding box center [128, 100] width 45 height 5
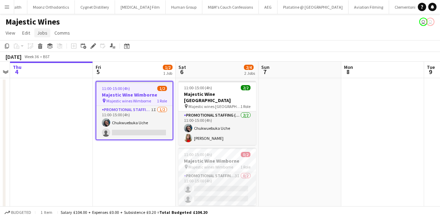
click at [41, 33] on span "Jobs" at bounding box center [42, 33] width 10 height 6
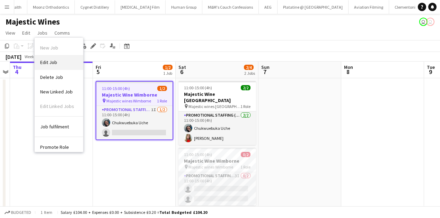
click at [54, 64] on span "Edit Job" at bounding box center [48, 62] width 17 height 6
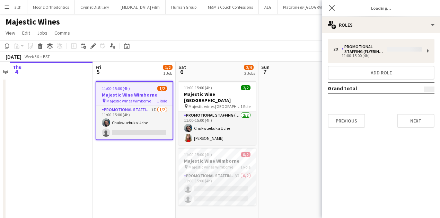
type input "**********"
click at [416, 128] on div "2 x Promotional Staffing (Flyering Staff) £104.20 11:00-15:00 (4h) Add role Gra…" at bounding box center [381, 83] width 118 height 100
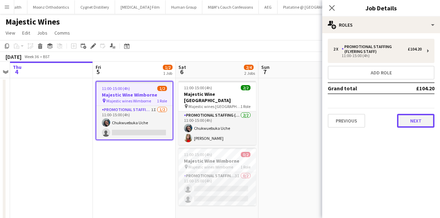
click at [416, 127] on button "Next" at bounding box center [415, 121] width 37 height 14
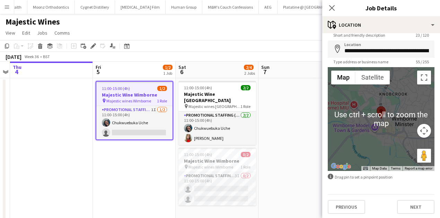
scroll to position [26, 0]
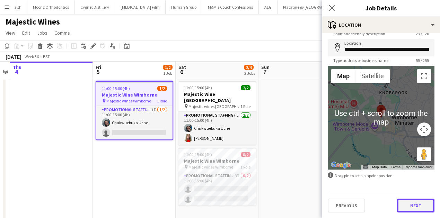
click at [417, 208] on button "Next" at bounding box center [415, 206] width 37 height 14
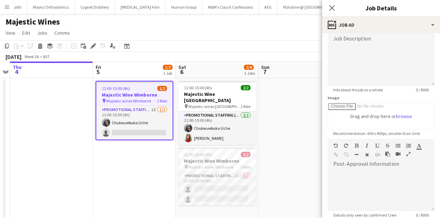
scroll to position [92, 0]
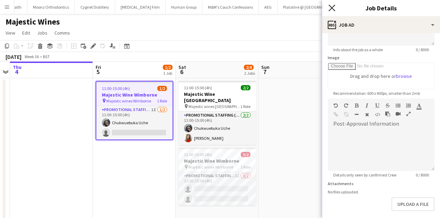
click at [330, 7] on icon "Close pop-in" at bounding box center [331, 8] width 7 height 7
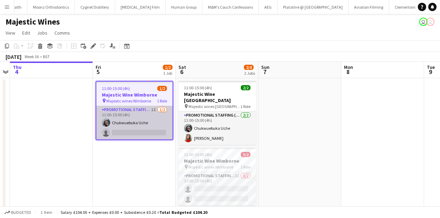
click at [148, 127] on app-card-role "Promotional Staffing (Flyering Staff) 1I [DATE] 11:00-15:00 (4h) Chukwuebuka Uc…" at bounding box center [134, 123] width 76 height 34
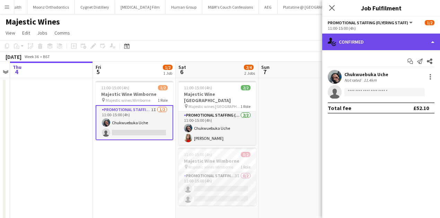
click at [404, 36] on div "single-neutral-actions-check-2 Confirmed" at bounding box center [381, 42] width 118 height 17
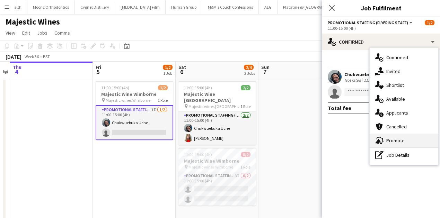
click at [394, 140] on span "Promote" at bounding box center [395, 140] width 18 height 6
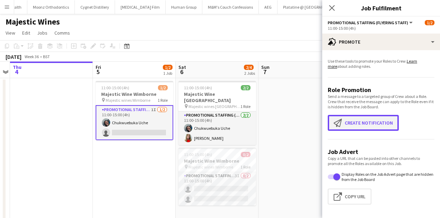
click at [373, 121] on button "Create notification Create notification" at bounding box center [363, 123] width 71 height 16
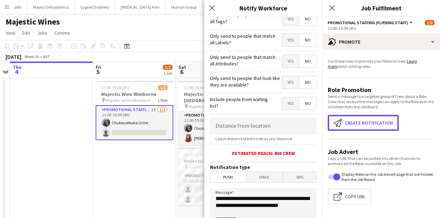
scroll to position [69, 0]
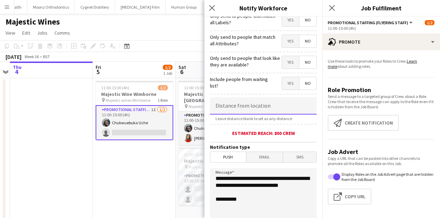
click at [242, 111] on input at bounding box center [263, 105] width 107 height 17
type input "****"
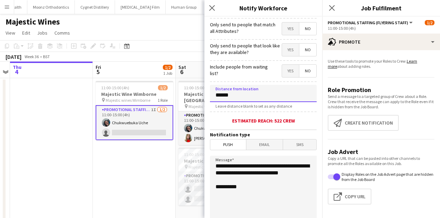
scroll to position [82, 0]
drag, startPoint x: 250, startPoint y: 179, endPoint x: 250, endPoint y: 167, distance: 11.8
click at [250, 167] on textarea "**********" at bounding box center [263, 198] width 107 height 85
click at [220, 100] on input "******" at bounding box center [263, 93] width 107 height 17
type input "******"
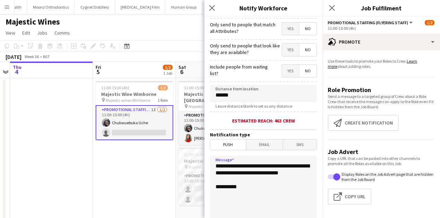
drag, startPoint x: 259, startPoint y: 182, endPoint x: 258, endPoint y: 161, distance: 21.5
click at [258, 161] on textarea "**********" at bounding box center [263, 198] width 107 height 85
click at [294, 173] on textarea "**********" at bounding box center [263, 198] width 107 height 85
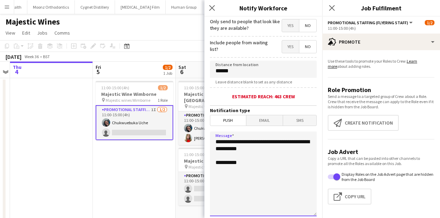
scroll to position [106, 0]
type textarea "**********"
click at [305, 151] on textarea "**********" at bounding box center [263, 173] width 107 height 85
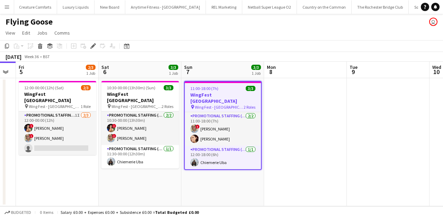
scroll to position [0, 150]
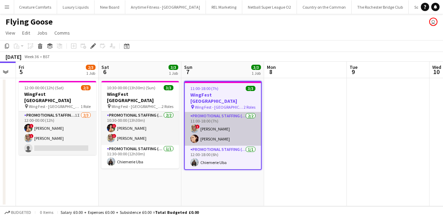
click at [226, 134] on app-card-role "Promotional Staffing (Brand Ambassadors) 2/2 11:00-18:00 (7h) ! Zoia Dolgova Na…" at bounding box center [223, 129] width 76 height 34
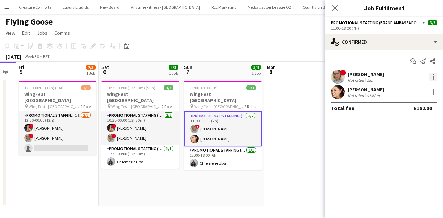
click at [432, 74] on div at bounding box center [433, 77] width 8 height 8
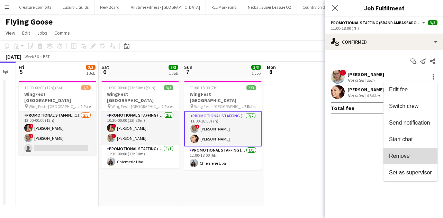
click at [402, 156] on span "Remove" at bounding box center [399, 156] width 21 height 6
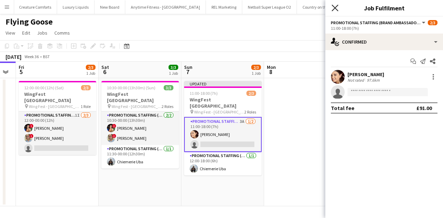
click at [337, 6] on icon "Close pop-in" at bounding box center [335, 8] width 7 height 7
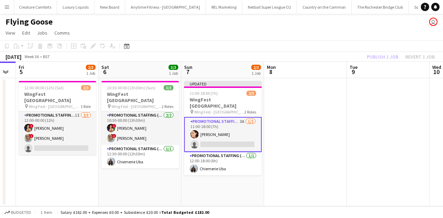
click at [374, 55] on div "Publish 1 job Revert 1 job" at bounding box center [401, 56] width 84 height 9
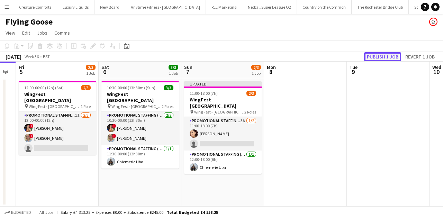
click at [374, 55] on button "Publish 1 job" at bounding box center [382, 56] width 37 height 9
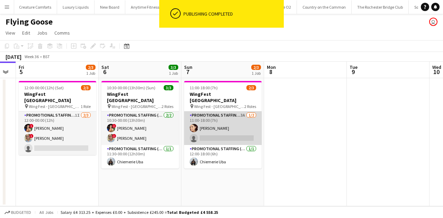
click at [244, 111] on app-card-role "Promotional Staffing (Brand Ambassadors) 3A [DATE] 11:00-18:00 (7h) [PERSON_NAM…" at bounding box center [223, 128] width 78 height 34
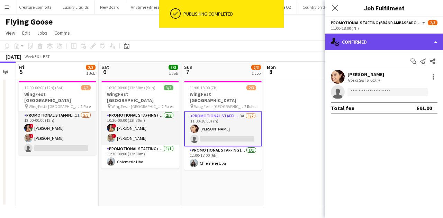
click at [381, 44] on div "single-neutral-actions-check-2 Confirmed" at bounding box center [384, 42] width 118 height 17
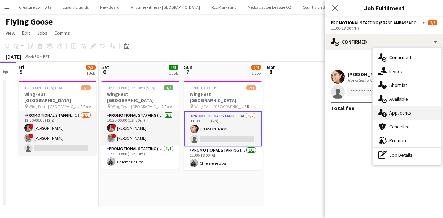
click at [396, 111] on span "Applicants" at bounding box center [401, 113] width 22 height 6
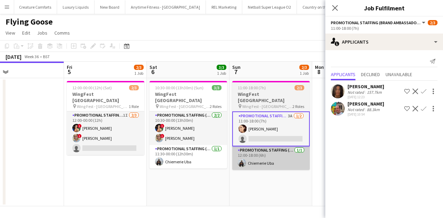
scroll to position [0, 184]
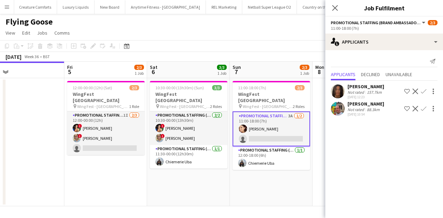
click at [345, 90] on app-user-avatar at bounding box center [338, 91] width 14 height 14
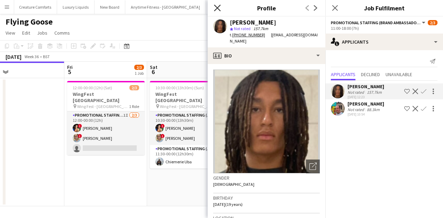
click at [217, 9] on icon "Close pop-in" at bounding box center [217, 8] width 7 height 7
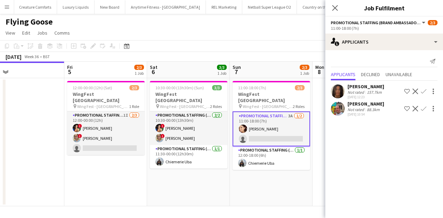
click at [359, 83] on div "[PERSON_NAME]" at bounding box center [366, 86] width 37 height 6
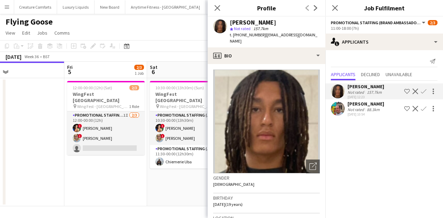
drag, startPoint x: 233, startPoint y: 35, endPoint x: 262, endPoint y: 38, distance: 29.6
click at [262, 38] on div "t. +4407738474832 | jazzrioharper@gmail.com" at bounding box center [275, 38] width 90 height 12
copy span "+4407738474832"
click at [215, 6] on icon at bounding box center [217, 8] width 7 height 7
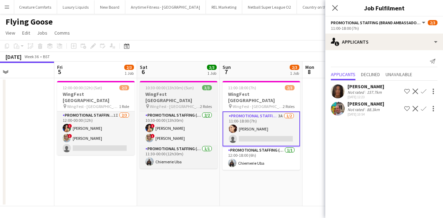
scroll to position [0, 194]
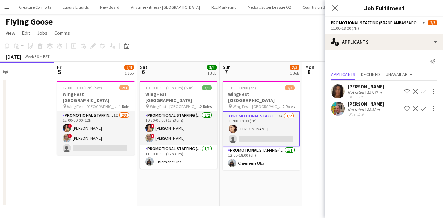
click at [12, 9] on button "Menu" at bounding box center [7, 7] width 14 height 14
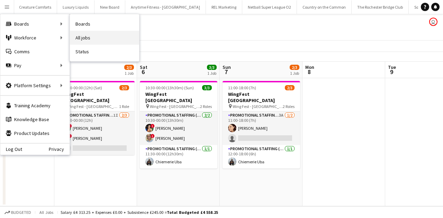
click at [78, 34] on link "All jobs" at bounding box center [104, 38] width 69 height 14
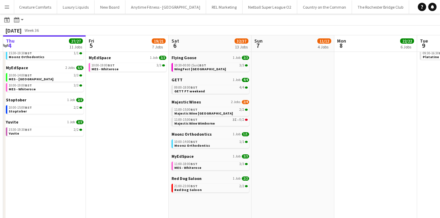
scroll to position [128, 0]
click at [222, 145] on link "10:00-14:00 BST 1/1 Moonz Orthodontics" at bounding box center [210, 143] width 73 height 8
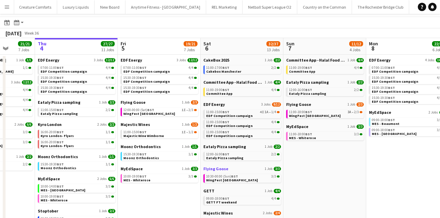
scroll to position [17, 0]
click at [297, 111] on span "11:00-18:00 BST" at bounding box center [300, 111] width 23 height 3
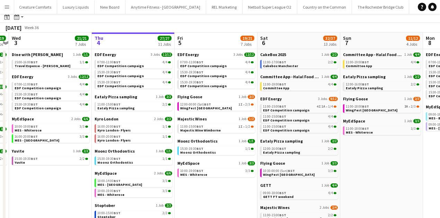
scroll to position [0, 0]
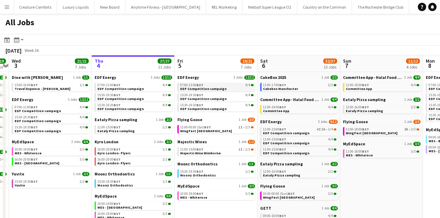
click at [206, 90] on span "EDF Competition campaign" at bounding box center [203, 89] width 46 height 5
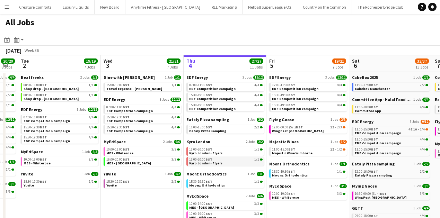
scroll to position [0, 231]
click at [325, 150] on div "11:00-15:00 BST 1I • 1/2" at bounding box center [307, 149] width 73 height 3
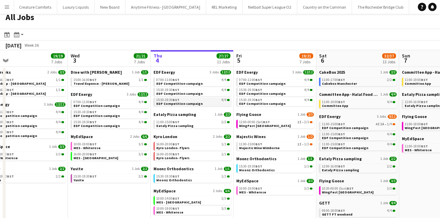
scroll to position [6, 0]
click at [188, 144] on div "16:00-20:00 BST 1/1" at bounding box center [192, 143] width 73 height 3
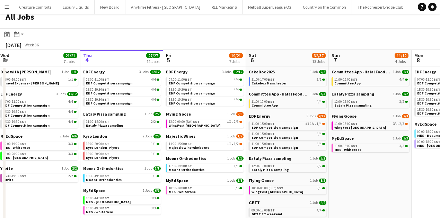
scroll to position [0, 251]
click at [348, 82] on span "Committee App" at bounding box center [347, 83] width 26 height 5
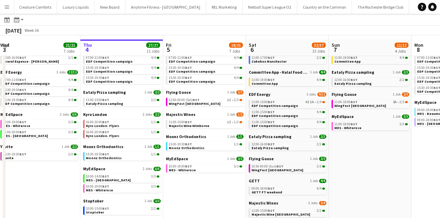
scroll to position [66, 0]
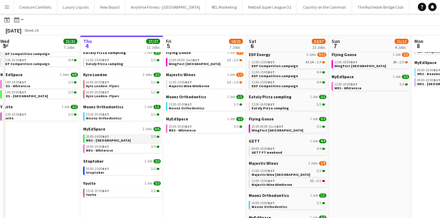
click at [111, 140] on span "MES - [GEOGRAPHIC_DATA]" at bounding box center [108, 140] width 45 height 5
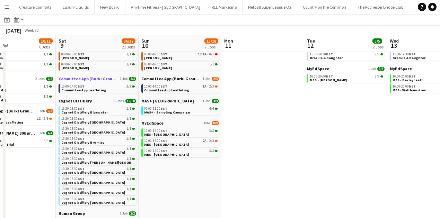
scroll to position [69, 0]
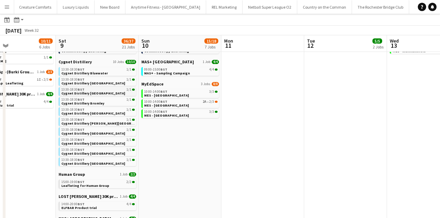
click at [102, 89] on div "13:30-18:30 BST 1/1" at bounding box center [97, 89] width 73 height 3
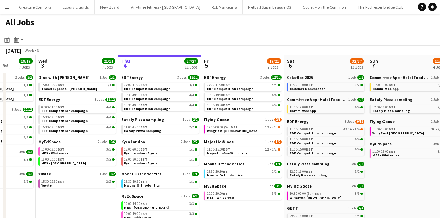
scroll to position [0, 182]
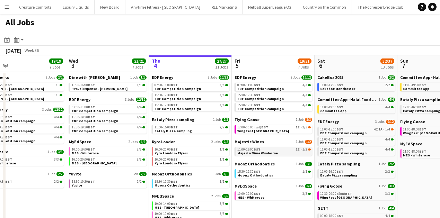
click at [285, 152] on link "11:00-15:00 BST 1I • 1/2 Majestic Wine Wimborne" at bounding box center [273, 151] width 73 height 8
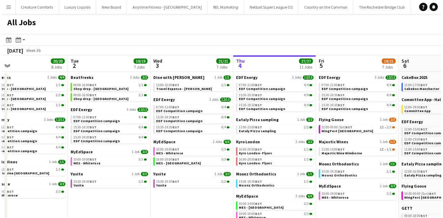
scroll to position [0, 212]
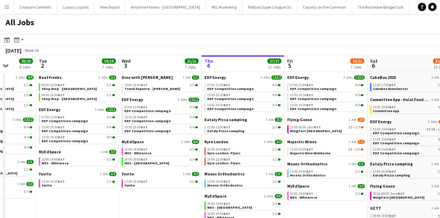
click at [2, 4] on button "Menu" at bounding box center [7, 7] width 14 height 14
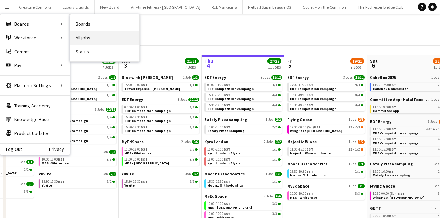
click at [83, 39] on link "All jobs" at bounding box center [104, 38] width 69 height 14
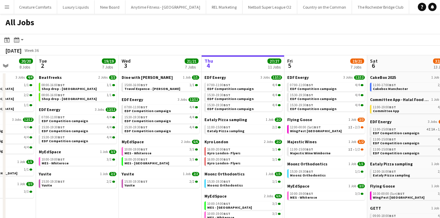
click at [0, 10] on button "Menu" at bounding box center [7, 7] width 14 height 14
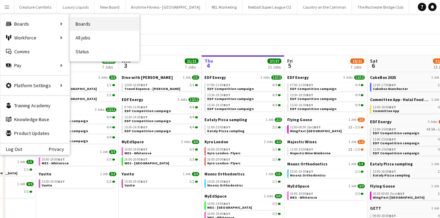
click at [74, 25] on link "Boards" at bounding box center [104, 24] width 69 height 14
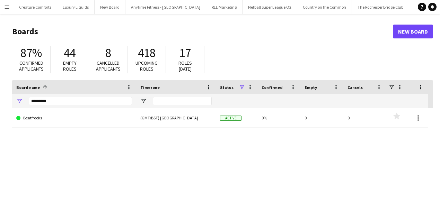
click at [77, 96] on div "*********" at bounding box center [80, 101] width 103 height 14
click at [77, 99] on input "*********" at bounding box center [80, 101] width 103 height 8
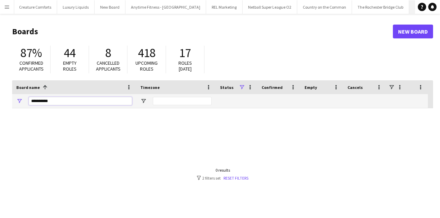
type input "**********"
click at [402, 36] on link "New Board" at bounding box center [413, 32] width 40 height 14
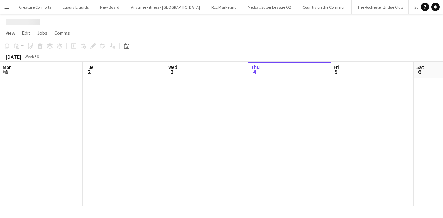
scroll to position [0, 166]
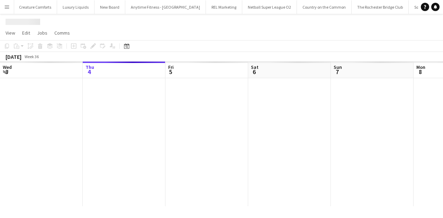
scroll to position [0, 3590]
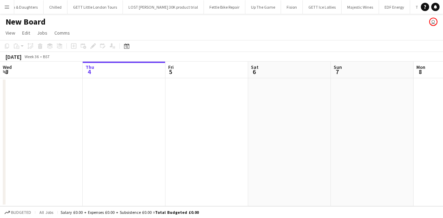
click at [34, 26] on h1 "New Board" at bounding box center [26, 22] width 40 height 10
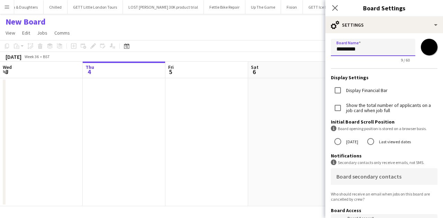
drag, startPoint x: 362, startPoint y: 41, endPoint x: 360, endPoint y: 51, distance: 10.3
click at [363, 43] on input "*********" at bounding box center [373, 47] width 84 height 17
click at [360, 51] on input "*********" at bounding box center [373, 47] width 84 height 17
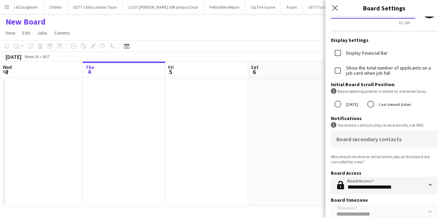
scroll to position [0, 0]
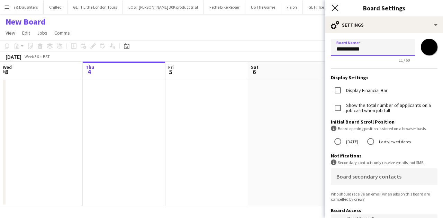
type input "**********"
click at [333, 6] on icon at bounding box center [335, 8] width 7 height 7
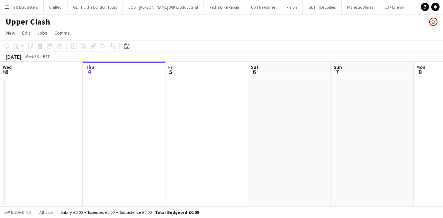
click at [7, 6] on app-icon "Menu" at bounding box center [7, 7] width 6 height 6
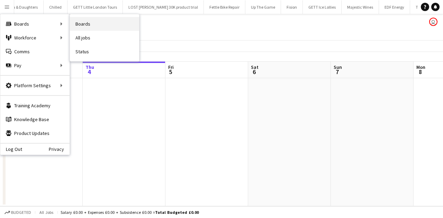
click at [83, 21] on link "Boards" at bounding box center [104, 24] width 69 height 14
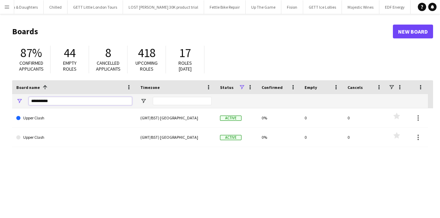
click at [52, 100] on input "**********" at bounding box center [80, 101] width 103 height 8
type input "********"
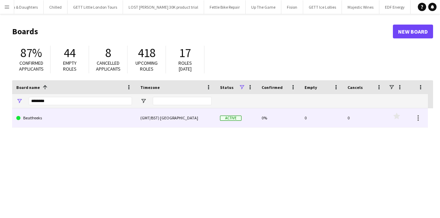
click at [57, 120] on link "Beatfreeks" at bounding box center [74, 117] width 116 height 19
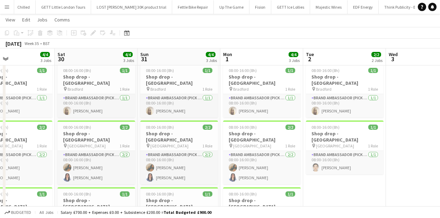
scroll to position [0, 193]
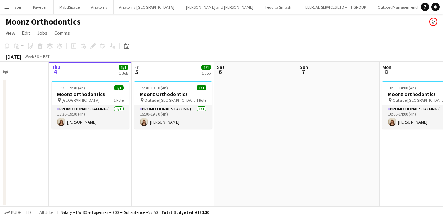
scroll to position [0, 199]
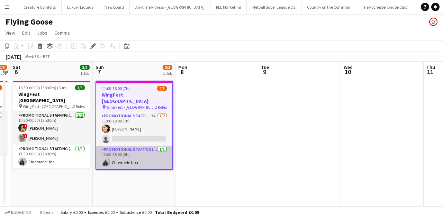
scroll to position [0, 1763]
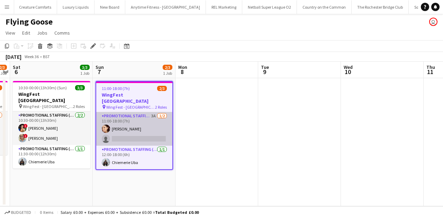
click at [134, 130] on app-card-role "Promotional Staffing (Brand Ambassadors) 3A [DATE] 11:00-18:00 (7h) [PERSON_NAM…" at bounding box center [134, 129] width 76 height 34
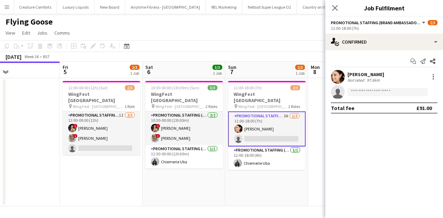
scroll to position [0, 182]
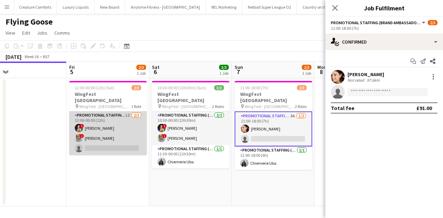
click at [111, 136] on app-card-role "Promotional Staffing (Brand Ambassadors) 1I [DATE] 12:00-00:00 (12h) ! [PERSON_…" at bounding box center [108, 133] width 78 height 44
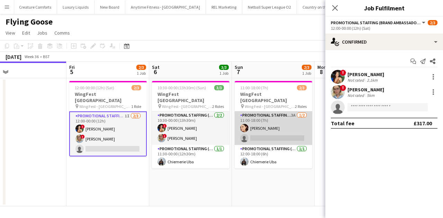
click at [263, 115] on app-card-role "Promotional Staffing (Brand Ambassadors) 3A [DATE] 11:00-18:00 (7h) [PERSON_NAM…" at bounding box center [274, 128] width 78 height 34
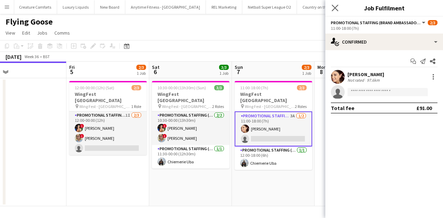
click at [331, 8] on app-icon "Close pop-in" at bounding box center [335, 8] width 10 height 10
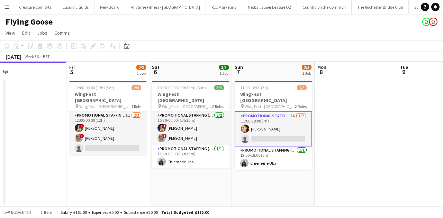
click at [299, 111] on app-card-role "Promotional Staffing (Brand Ambassadors) 3A [DATE] 11:00-18:00 (7h) [PERSON_NAM…" at bounding box center [274, 128] width 78 height 35
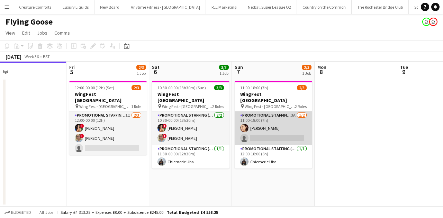
click at [287, 113] on app-card-role "Promotional Staffing (Brand Ambassadors) 3A [DATE] 11:00-18:00 (7h) [PERSON_NAM…" at bounding box center [274, 128] width 78 height 34
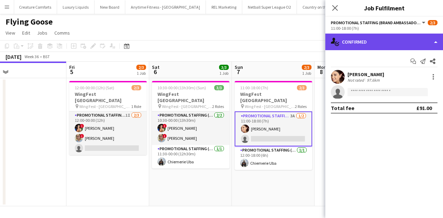
click at [363, 44] on div "single-neutral-actions-check-2 Confirmed" at bounding box center [384, 42] width 118 height 17
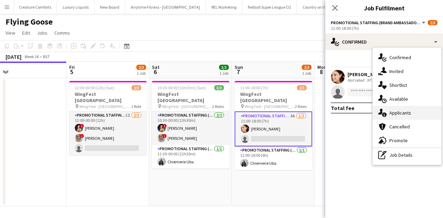
click at [388, 113] on div "single-neutral-actions-information Applicants" at bounding box center [407, 113] width 69 height 14
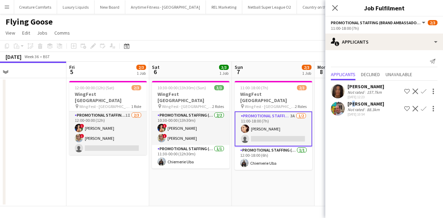
click at [353, 104] on div "[PERSON_NAME]" at bounding box center [366, 104] width 37 height 6
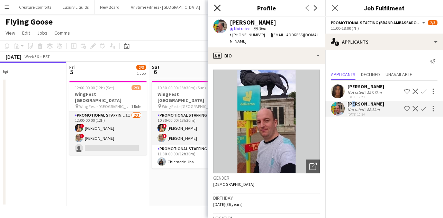
click at [220, 8] on icon "Close pop-in" at bounding box center [217, 8] width 7 height 7
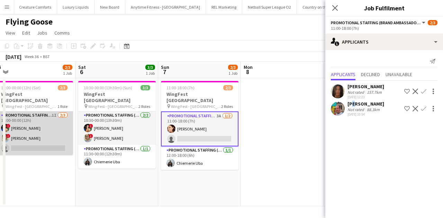
click at [49, 145] on app-card-role "Promotional Staffing (Brand Ambassadors) 1I [DATE] 12:00-00:00 (12h) ! [PERSON_…" at bounding box center [34, 133] width 78 height 44
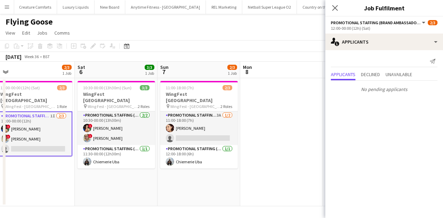
click at [330, 9] on div "Close pop-in" at bounding box center [334, 8] width 19 height 16
click at [331, 9] on div "Close pop-in" at bounding box center [334, 8] width 19 height 16
click at [335, 9] on icon "Close pop-in" at bounding box center [335, 8] width 7 height 7
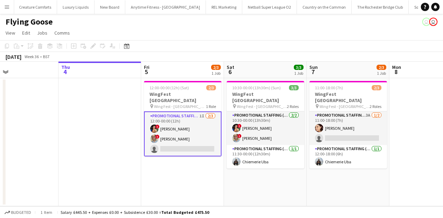
scroll to position [0, 190]
click at [155, 125] on app-user-avatar at bounding box center [154, 129] width 8 height 8
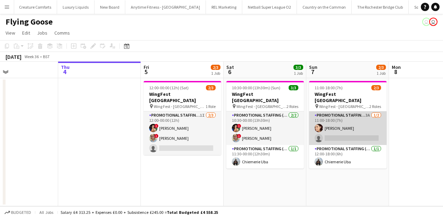
click at [339, 131] on app-card-role "Promotional Staffing (Brand Ambassadors) 3A [DATE] 11:00-18:00 (7h) [PERSON_NAM…" at bounding box center [348, 128] width 78 height 34
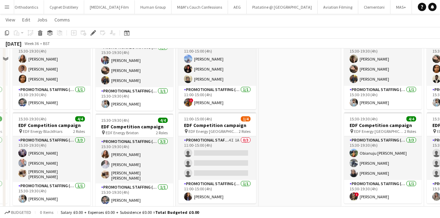
scroll to position [165, 0]
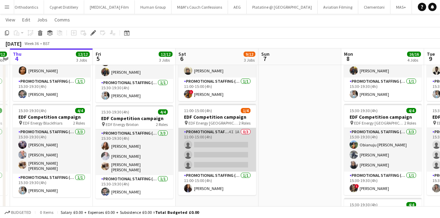
click at [193, 149] on app-card-role "Promotional Staffing (Flyering Staff) 4I 1A 0/3 11:00-15:00 (4h) single-neutral…" at bounding box center [217, 150] width 78 height 44
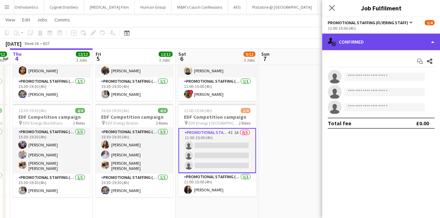
click at [367, 42] on div "single-neutral-actions-check-2 Confirmed" at bounding box center [381, 42] width 118 height 17
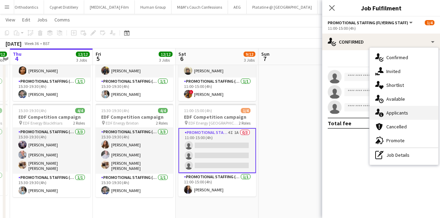
click at [390, 110] on span "Applicants" at bounding box center [397, 113] width 22 height 6
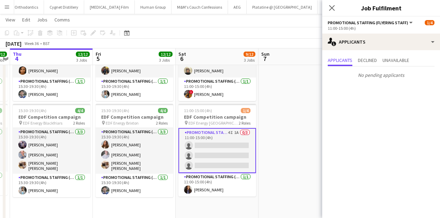
click at [330, 12] on div "Close pop-in" at bounding box center [331, 8] width 19 height 16
click at [330, 10] on icon at bounding box center [331, 8] width 7 height 7
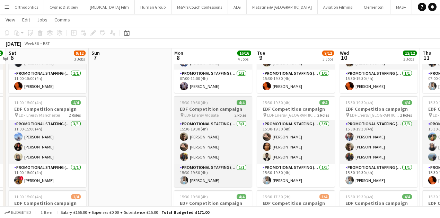
scroll to position [78, 0]
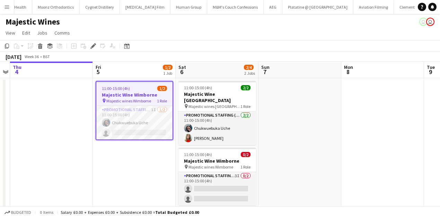
scroll to position [0, 3143]
click at [140, 97] on h3 "Majestic Wine Wimborne" at bounding box center [134, 95] width 76 height 6
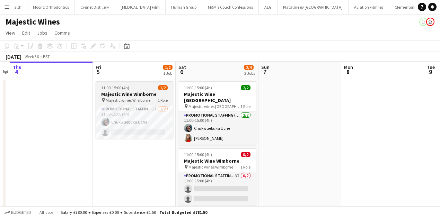
click at [140, 97] on h3 "Majestic Wine Wimborne" at bounding box center [135, 94] width 78 height 6
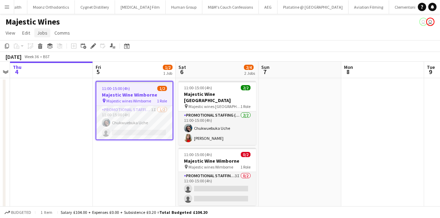
click at [44, 30] on span "Jobs" at bounding box center [42, 33] width 10 height 6
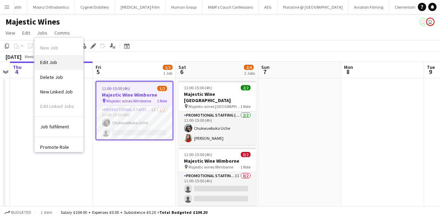
click at [59, 55] on link "Edit Job" at bounding box center [59, 62] width 48 height 15
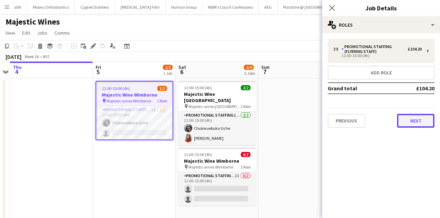
click at [418, 121] on button "Next" at bounding box center [415, 121] width 37 height 14
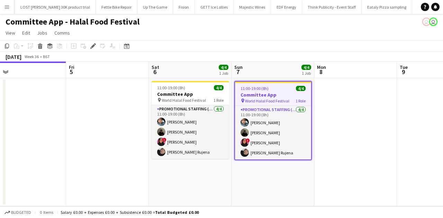
scroll to position [0, 164]
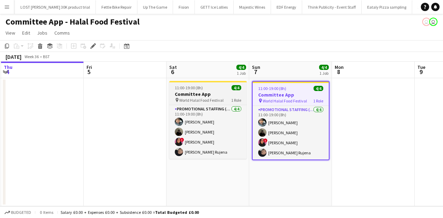
click at [209, 92] on h3 "Committee App" at bounding box center [208, 94] width 78 height 6
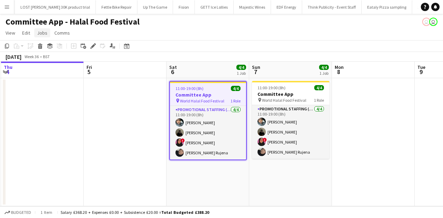
click at [42, 33] on span "Jobs" at bounding box center [42, 33] width 10 height 6
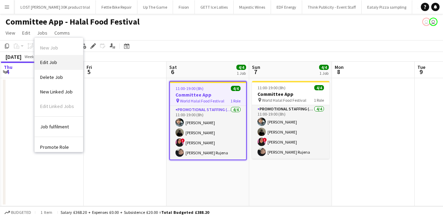
click at [53, 59] on link "Edit Job" at bounding box center [59, 62] width 48 height 15
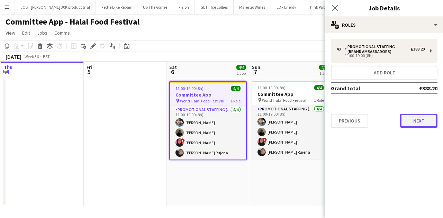
click at [420, 117] on button "Next" at bounding box center [418, 121] width 37 height 14
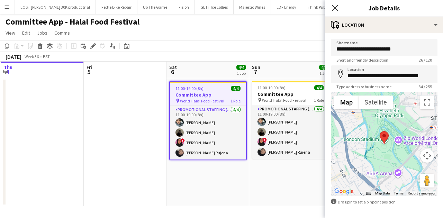
click at [335, 5] on icon "Close pop-in" at bounding box center [335, 8] width 7 height 7
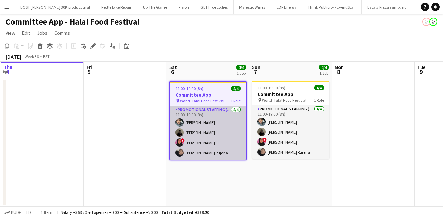
click at [215, 118] on app-card-role "Promotional Staffing (Brand Ambassadors) 4/4 11:00-19:00 (8h) Abdul Wahhab Ahma…" at bounding box center [208, 133] width 76 height 54
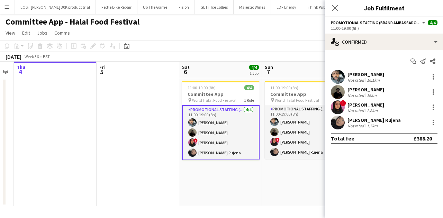
scroll to position [0, 326]
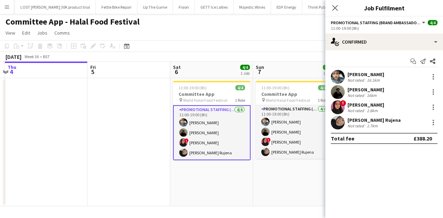
click at [348, 76] on div "Abdul Wahhab Ahmad" at bounding box center [366, 74] width 37 height 6
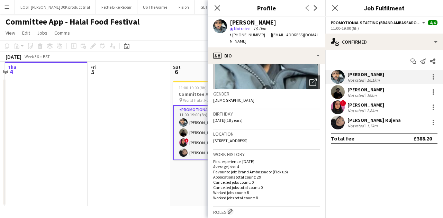
scroll to position [84, 0]
click at [332, 103] on app-user-avatar at bounding box center [338, 107] width 14 height 14
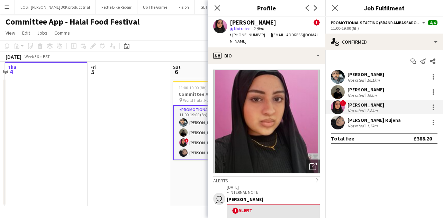
click at [334, 96] on app-user-avatar at bounding box center [338, 92] width 14 height 14
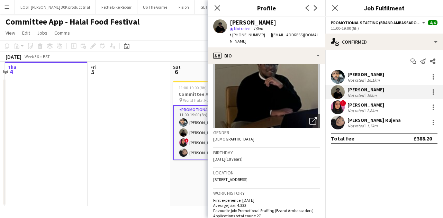
scroll to position [37, 0]
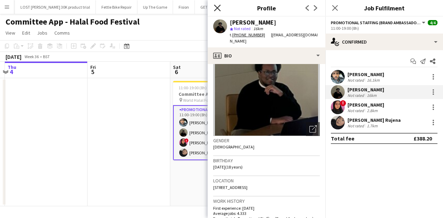
click at [215, 10] on icon at bounding box center [217, 8] width 7 height 7
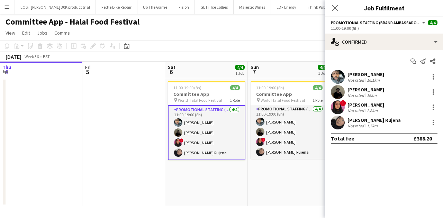
scroll to position [0, 249]
click at [371, 105] on div "Mahima Begum" at bounding box center [366, 105] width 37 height 6
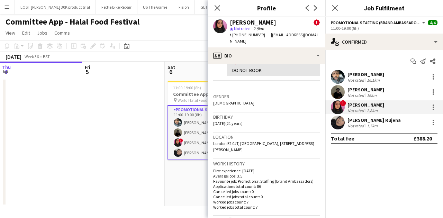
scroll to position [150, 0]
click at [218, 9] on icon at bounding box center [217, 8] width 7 height 7
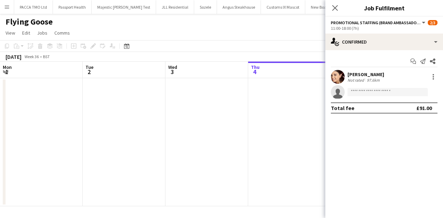
scroll to position [0, 190]
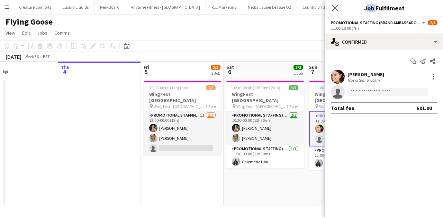
click at [330, 9] on div "Close pop-in" at bounding box center [334, 8] width 19 height 16
click at [332, 7] on icon "Close pop-in" at bounding box center [335, 8] width 7 height 7
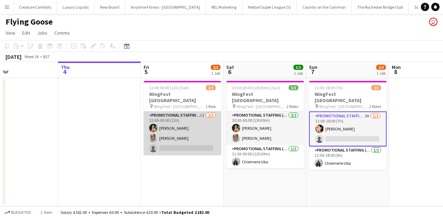
scroll to position [0, 190]
click at [211, 114] on app-card-role "Promotional Staffing (Brand Ambassadors) 1I [DATE] 12:00-00:00 (12h) [PERSON_NA…" at bounding box center [182, 133] width 78 height 44
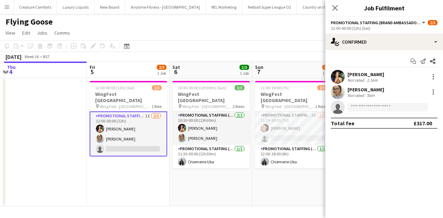
scroll to position [0, 259]
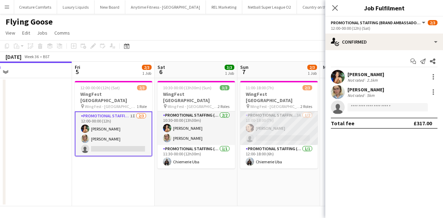
click at [266, 127] on app-card-role "Promotional Staffing (Brand Ambassadors) 3A 1/2 11:00-18:00 (7h) Natasha Curtis…" at bounding box center [279, 128] width 78 height 34
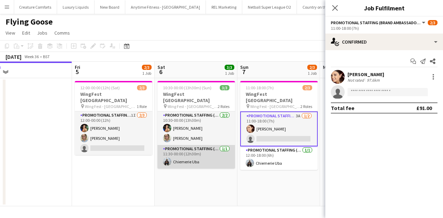
click at [187, 148] on app-card-role "Promotional Staffing (Brand Ambassadors) 1/1 11:30-00:00 (12h30m) Chiemerie Uba" at bounding box center [197, 157] width 78 height 24
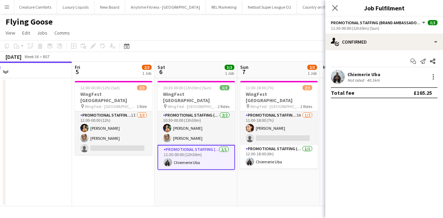
click at [375, 78] on div "40.1km" at bounding box center [374, 80] width 16 height 5
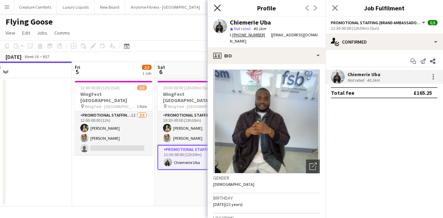
click at [214, 8] on icon "Close pop-in" at bounding box center [217, 8] width 7 height 7
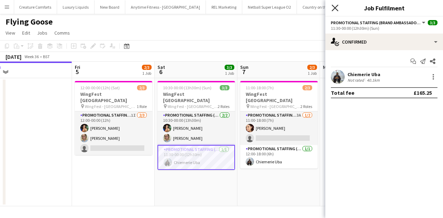
click at [334, 11] on icon "Close pop-in" at bounding box center [335, 8] width 7 height 7
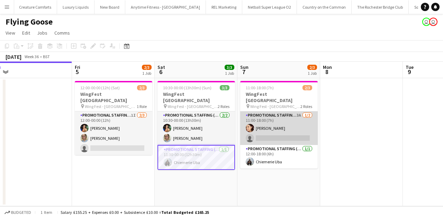
click at [300, 123] on app-card-role "Promotional Staffing (Brand Ambassadors) 3A 1/2 11:00-18:00 (7h) Natasha Curtis…" at bounding box center [279, 128] width 78 height 34
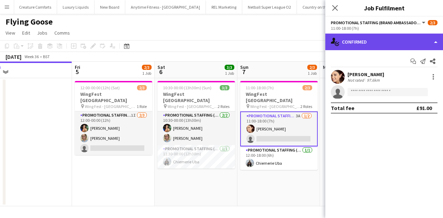
click at [356, 38] on div "single-neutral-actions-check-2 Confirmed" at bounding box center [384, 42] width 118 height 17
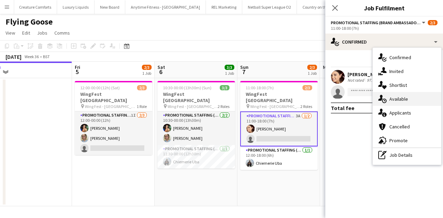
click at [384, 99] on icon at bounding box center [384, 101] width 5 height 5
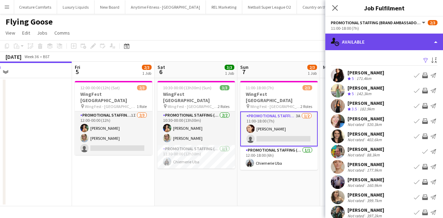
click at [369, 40] on div "single-neutral-actions-upload Available" at bounding box center [384, 42] width 118 height 17
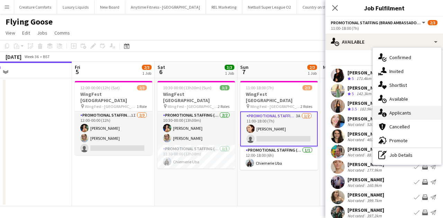
click at [392, 113] on span "Applicants" at bounding box center [401, 113] width 22 height 6
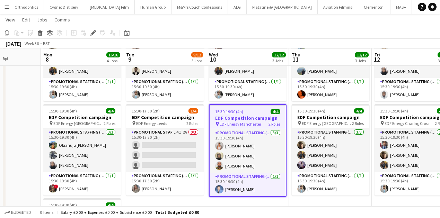
scroll to position [166, 0]
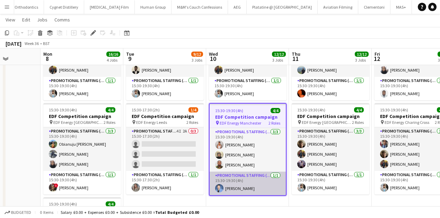
click at [222, 185] on app-user-avatar at bounding box center [219, 188] width 8 height 8
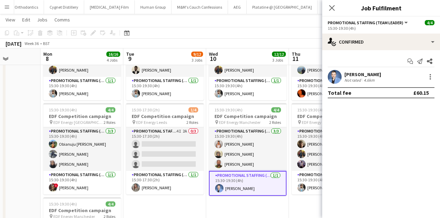
click at [347, 79] on div "Not rated" at bounding box center [353, 80] width 18 height 5
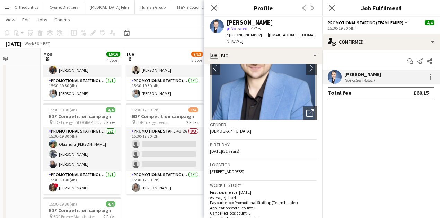
scroll to position [53, 0]
click at [216, 11] on icon "Close pop-in" at bounding box center [214, 8] width 7 height 7
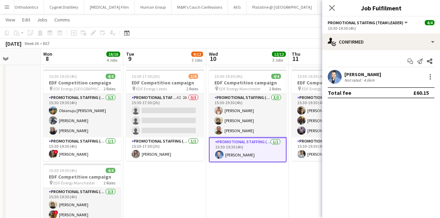
scroll to position [199, 0]
click at [337, 79] on app-user-avatar at bounding box center [335, 77] width 14 height 14
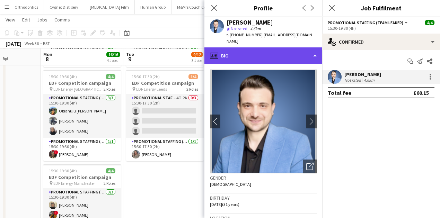
click at [240, 47] on div "profile Bio" at bounding box center [263, 55] width 118 height 17
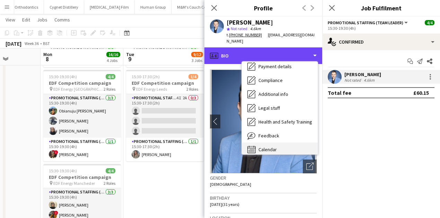
scroll to position [93, 0]
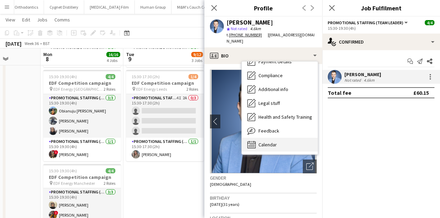
click at [263, 142] on span "Calendar" at bounding box center [267, 145] width 18 height 6
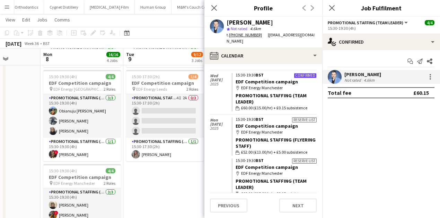
scroll to position [152, 0]
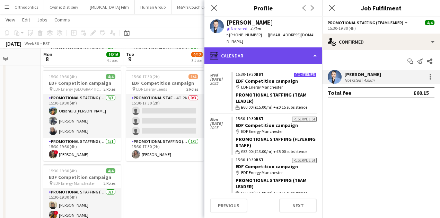
drag, startPoint x: 248, startPoint y: 41, endPoint x: 247, endPoint y: 45, distance: 3.9
click at [248, 47] on div "calendar-full Calendar" at bounding box center [263, 55] width 118 height 17
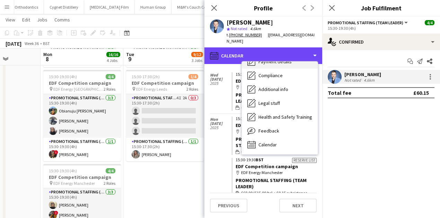
scroll to position [0, 0]
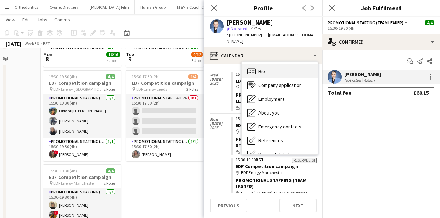
click at [257, 64] on div "Bio Bio" at bounding box center [280, 71] width 76 height 14
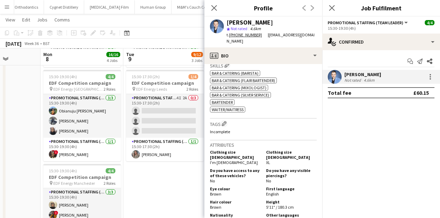
scroll to position [254, 0]
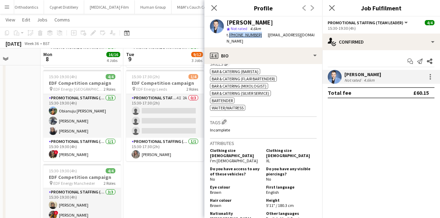
drag, startPoint x: 229, startPoint y: 36, endPoint x: 259, endPoint y: 38, distance: 29.9
click at [259, 38] on div "Reza Tamizkar star Not rated 4.6km t. +4407899259303 | roa.tamizkar@gmail.com" at bounding box center [263, 32] width 118 height 31
copy link "+4407899259303"
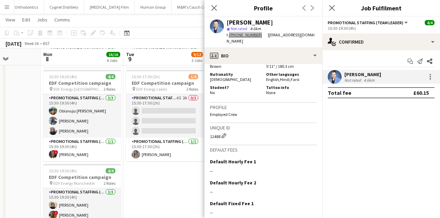
scroll to position [431, 0]
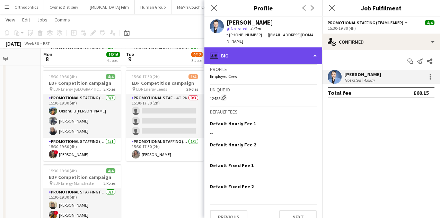
click at [251, 47] on div "profile Bio" at bounding box center [263, 55] width 118 height 17
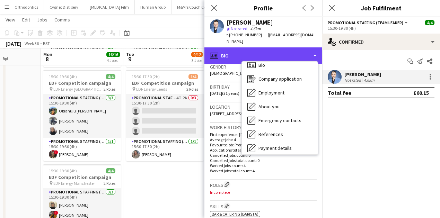
scroll to position [2, 0]
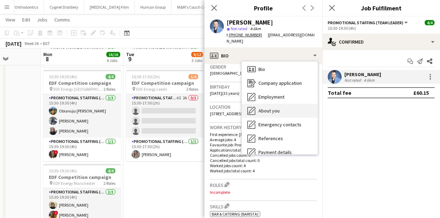
click at [251, 107] on icon at bounding box center [251, 110] width 7 height 7
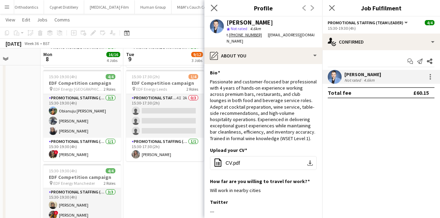
click at [214, 11] on app-icon "Close pop-in" at bounding box center [214, 8] width 10 height 10
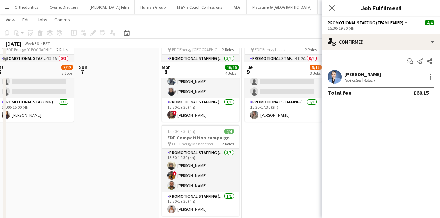
scroll to position [252, 0]
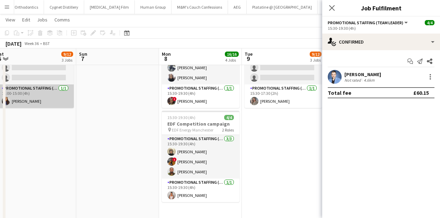
drag, startPoint x: 114, startPoint y: 82, endPoint x: 66, endPoint y: 85, distance: 47.5
click at [66, 85] on app-card-role "Promotional Staffing (Team Leader) 1/1 11:00-15:00 (4h) Mansi Mehta" at bounding box center [35, 96] width 78 height 24
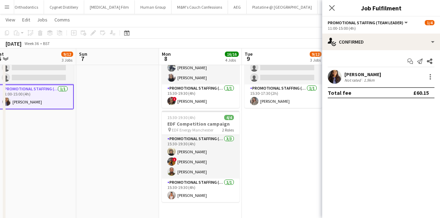
click at [91, 97] on app-date-cell at bounding box center [117, 34] width 83 height 418
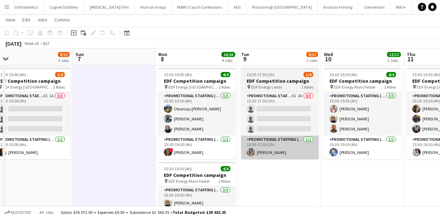
scroll to position [201, 0]
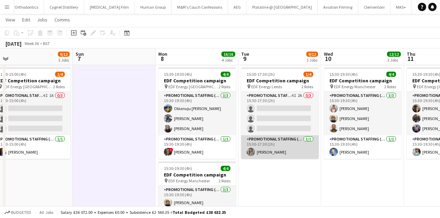
click at [293, 150] on app-card-role "Promotional Staffing (Team Leader) 1/1 15:30-17:30 (2h) Eima Karim" at bounding box center [280, 147] width 78 height 24
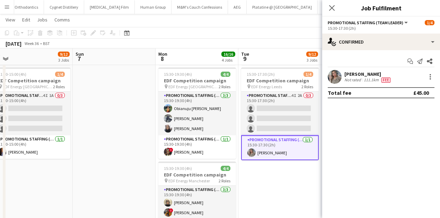
click at [363, 75] on div "Eima Karim" at bounding box center [367, 74] width 47 height 6
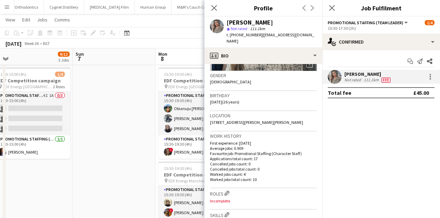
scroll to position [180, 0]
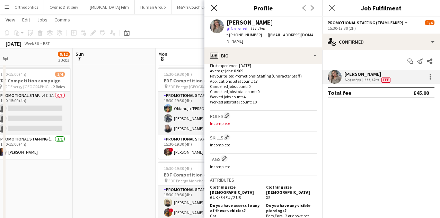
click at [213, 10] on icon "Close pop-in" at bounding box center [214, 8] width 7 height 7
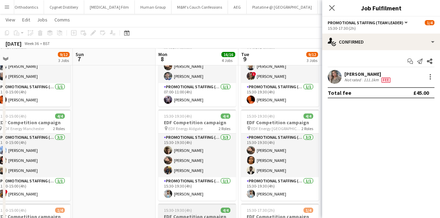
scroll to position [0, 0]
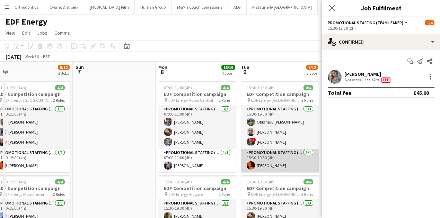
click at [276, 158] on app-card-role "Promotional Staffing (Team Leader) 1/1 15:30-19:30 (4h) Ella-Marie Evans" at bounding box center [280, 161] width 78 height 24
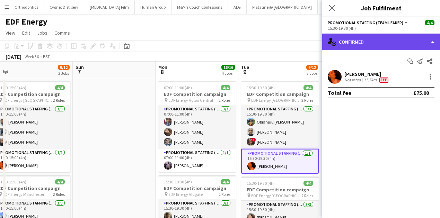
click at [351, 45] on div "single-neutral-actions-check-2 Confirmed" at bounding box center [381, 42] width 118 height 17
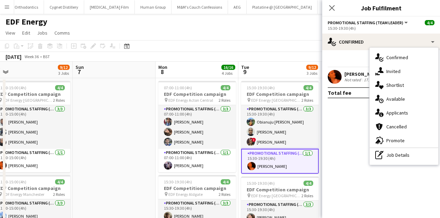
click at [360, 80] on div "Not rated" at bounding box center [353, 80] width 18 height 6
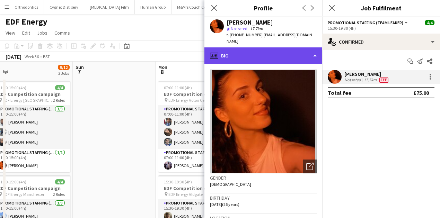
click at [274, 47] on div "profile Bio" at bounding box center [263, 55] width 118 height 17
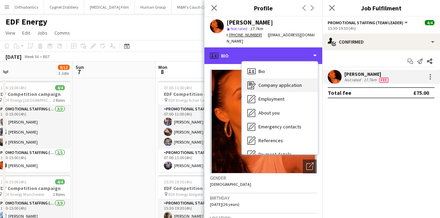
scroll to position [93, 0]
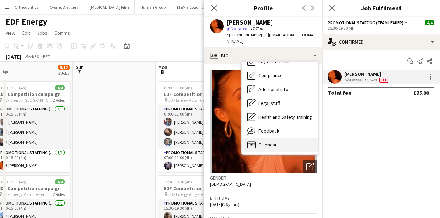
click at [273, 142] on span "Calendar" at bounding box center [267, 145] width 18 height 6
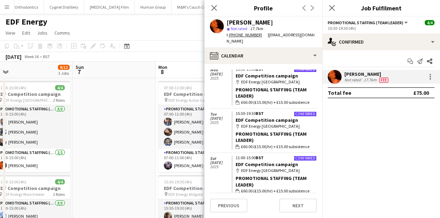
scroll to position [192, 0]
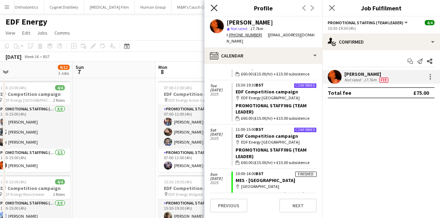
click at [216, 7] on icon "Close pop-in" at bounding box center [214, 8] width 7 height 7
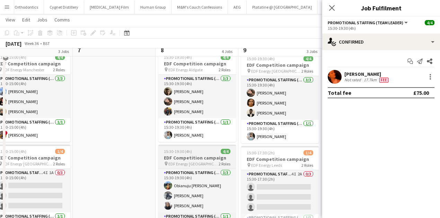
scroll to position [208, 0]
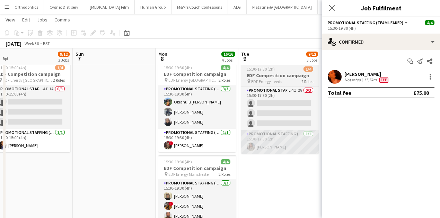
click at [275, 144] on app-card-role "Promotional Staffing (Team Leader) 1/1 15:30-17:30 (2h) Eima Karim" at bounding box center [280, 142] width 78 height 24
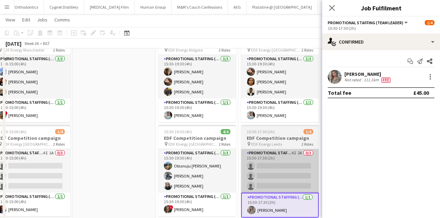
scroll to position [115, 0]
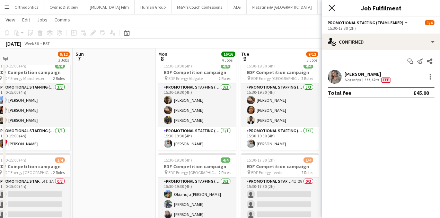
click at [333, 6] on icon at bounding box center [331, 8] width 7 height 7
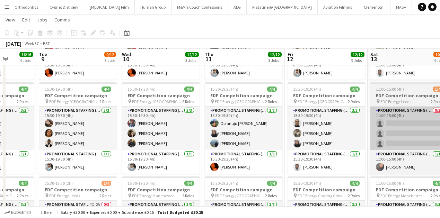
scroll to position [0, 293]
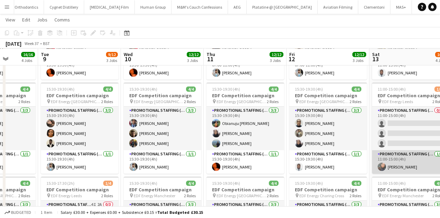
drag, startPoint x: 376, startPoint y: 131, endPoint x: 397, endPoint y: 160, distance: 36.2
click at [397, 160] on app-card-role "Promotional Staffing (Team Leader) 1/1 11:00-15:00 (4h) Li-Quan Hoang" at bounding box center [411, 162] width 78 height 24
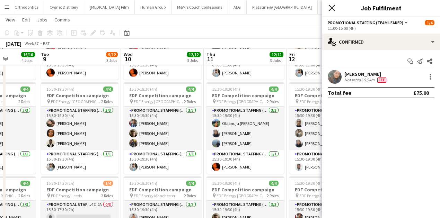
click at [332, 8] on icon "Close pop-in" at bounding box center [331, 8] width 7 height 7
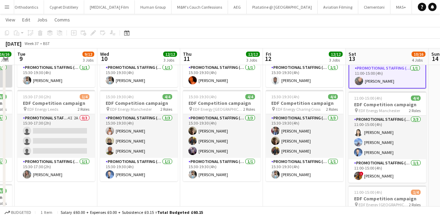
scroll to position [0, 316]
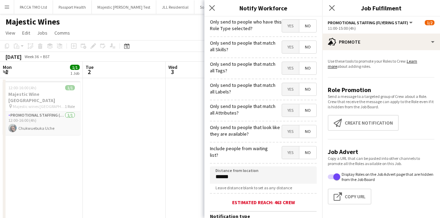
scroll to position [106, 0]
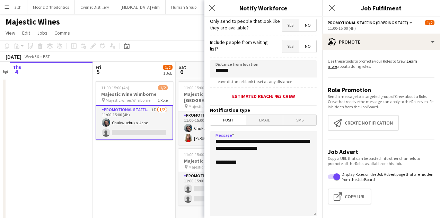
click at [256, 140] on textarea "**********" at bounding box center [263, 173] width 107 height 85
click at [257, 140] on textarea "**********" at bounding box center [263, 173] width 107 height 85
click at [302, 149] on textarea "**********" at bounding box center [263, 173] width 107 height 85
click at [301, 149] on textarea "**********" at bounding box center [263, 173] width 107 height 85
click at [231, 142] on textarea "**********" at bounding box center [263, 173] width 107 height 85
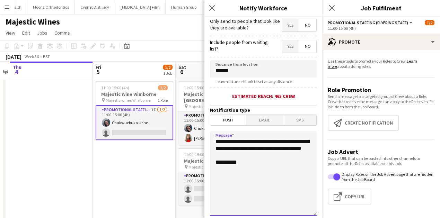
click at [243, 154] on textarea "**********" at bounding box center [263, 173] width 107 height 85
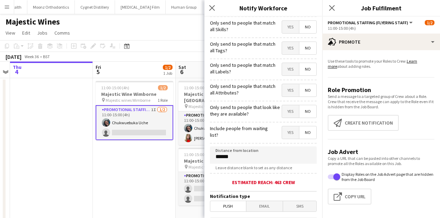
scroll to position [163, 0]
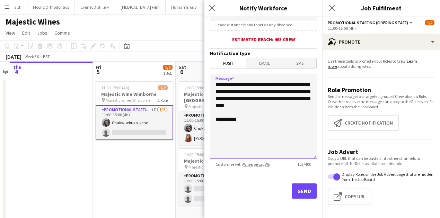
type textarea "**********"
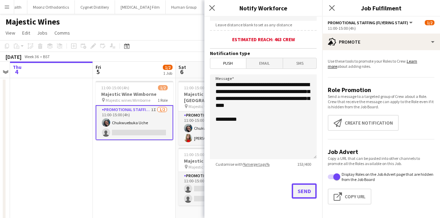
click at [296, 188] on button "Send" at bounding box center [304, 191] width 25 height 15
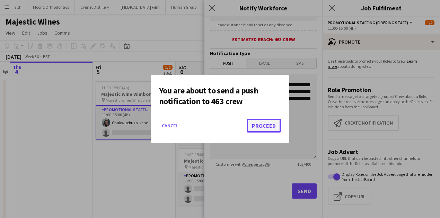
click at [266, 132] on button "Proceed" at bounding box center [264, 126] width 34 height 14
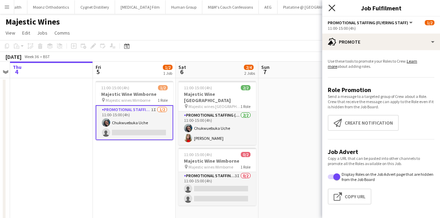
click at [330, 8] on icon "Close pop-in" at bounding box center [331, 8] width 7 height 7
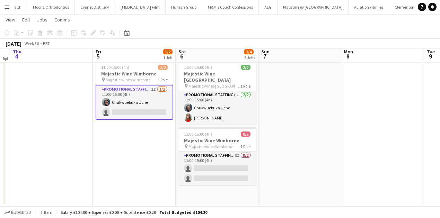
scroll to position [0, 0]
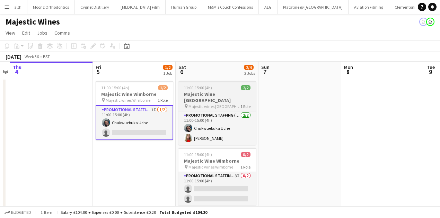
click at [214, 97] on app-job-card "11:00-15:00 (4h) 2/2 Majestic Wine Christchurch pin Majestic wines Christchurch…" at bounding box center [217, 113] width 78 height 64
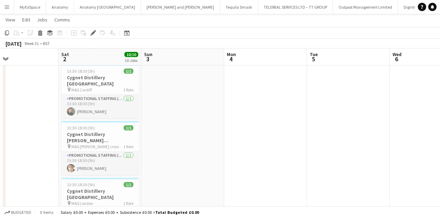
scroll to position [0, 189]
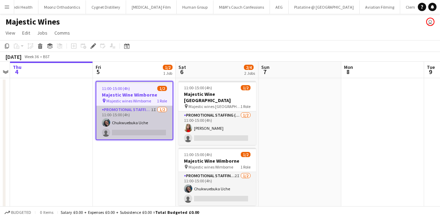
scroll to position [0, 3143]
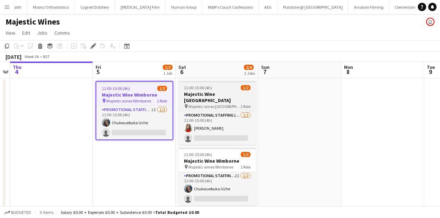
click at [219, 86] on div "11:00-15:00 (4h) 1/2" at bounding box center [217, 87] width 78 height 5
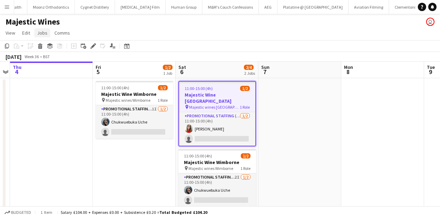
click at [46, 35] on span "Jobs" at bounding box center [42, 33] width 10 height 6
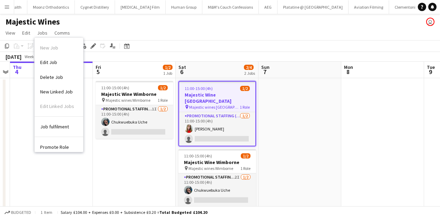
click at [51, 61] on span "Edit Job" at bounding box center [48, 62] width 17 height 6
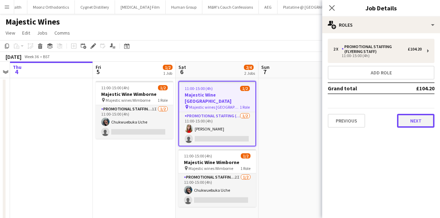
click at [409, 117] on button "Next" at bounding box center [415, 121] width 37 height 14
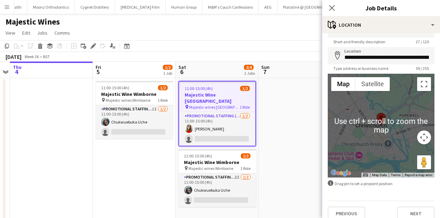
scroll to position [23, 0]
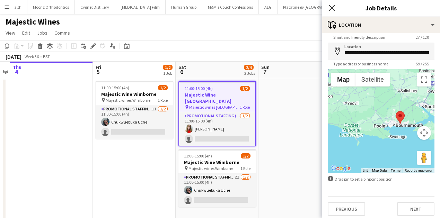
click at [329, 11] on icon at bounding box center [331, 8] width 7 height 7
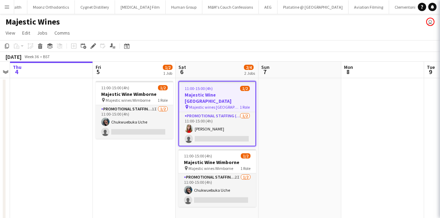
scroll to position [0, 0]
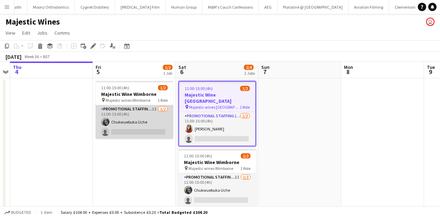
click at [135, 117] on app-card-role "Promotional Staffing (Flyering Staff) 1I [DATE] 11:00-15:00 (4h) Chukwuebuka Uc…" at bounding box center [135, 122] width 78 height 34
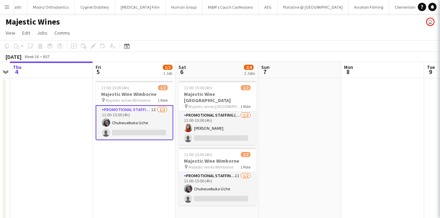
scroll to position [0, 238]
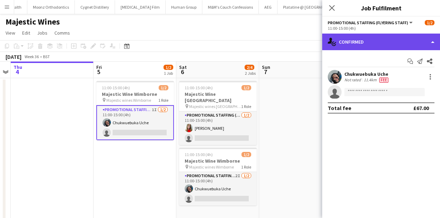
click at [370, 40] on div "single-neutral-actions-check-2 Confirmed" at bounding box center [381, 42] width 118 height 17
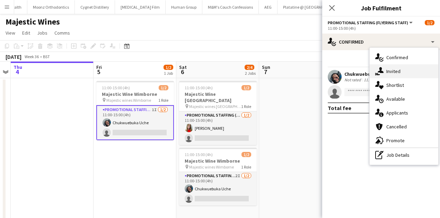
click at [398, 72] on span "Invited" at bounding box center [393, 71] width 14 height 6
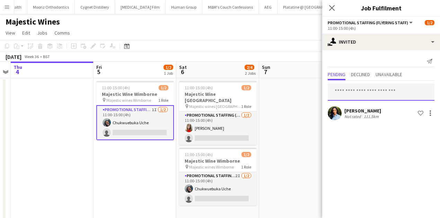
click at [351, 88] on input "text" at bounding box center [381, 91] width 107 height 17
type input "********"
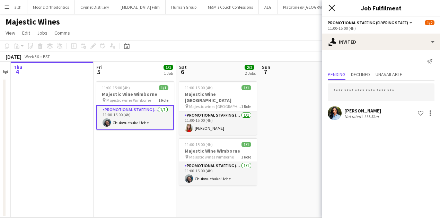
click at [330, 9] on icon "Close pop-in" at bounding box center [331, 8] width 7 height 7
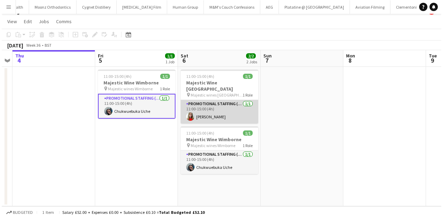
scroll to position [0, 0]
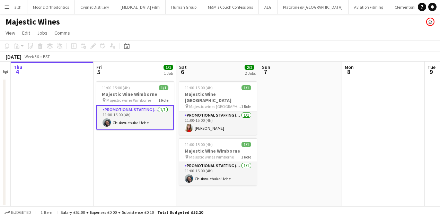
click at [5, 10] on button "Menu" at bounding box center [7, 7] width 14 height 14
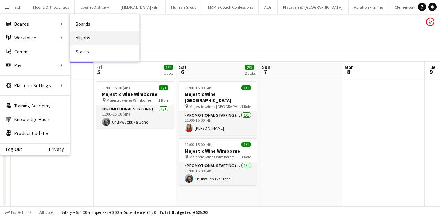
click at [73, 31] on link "All jobs" at bounding box center [104, 38] width 69 height 14
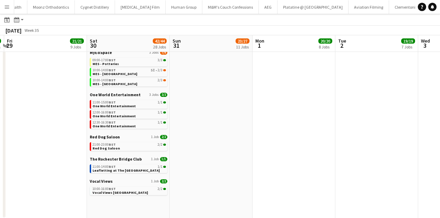
scroll to position [312, 0]
drag, startPoint x: 71, startPoint y: 96, endPoint x: 53, endPoint y: 96, distance: 18.7
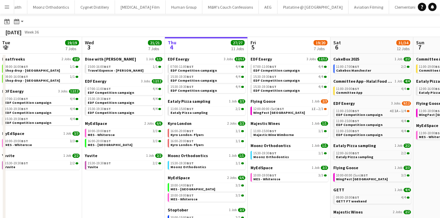
scroll to position [0, 167]
click at [299, 70] on link "07:00-11:00 BST 4/4 EDF Competition campaign" at bounding box center [289, 68] width 73 height 8
click at [265, 70] on span "EDF Competition campaign" at bounding box center [276, 70] width 46 height 5
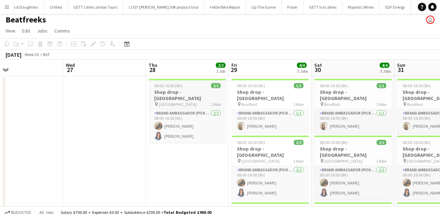
scroll to position [0, 170]
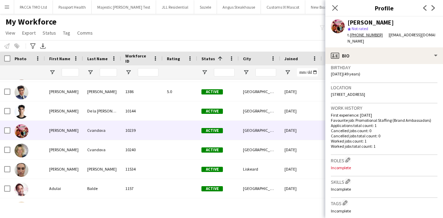
scroll to position [131, 0]
click at [10, 8] on button "Menu" at bounding box center [7, 7] width 14 height 14
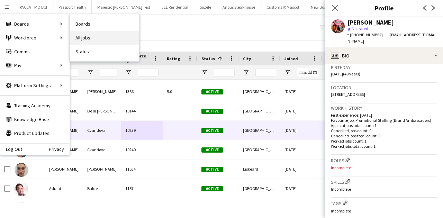
click at [77, 33] on link "All jobs" at bounding box center [104, 38] width 69 height 14
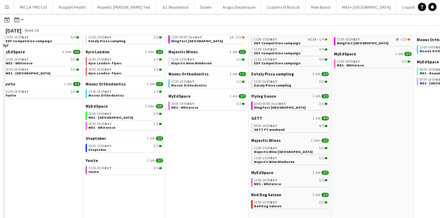
scroll to position [11, 0]
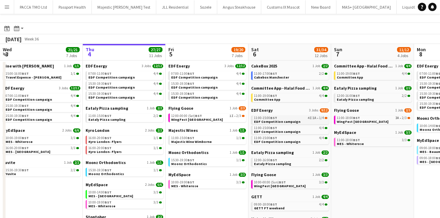
click at [258, 120] on span "EDF Competition campaign" at bounding box center [277, 121] width 46 height 5
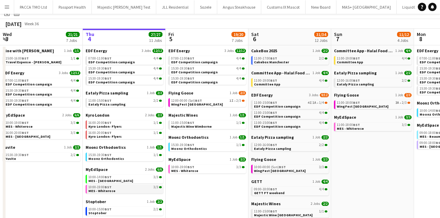
scroll to position [0, 0]
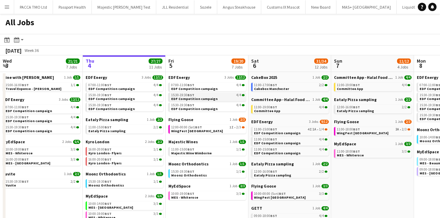
click at [206, 97] on span "EDF Competition campaign" at bounding box center [194, 99] width 46 height 5
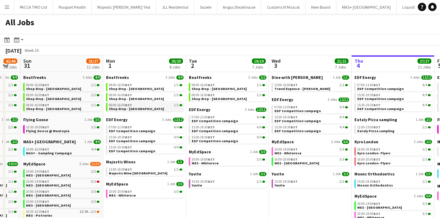
scroll to position [0, 145]
click at [126, 96] on span "BST" at bounding box center [128, 95] width 7 height 5
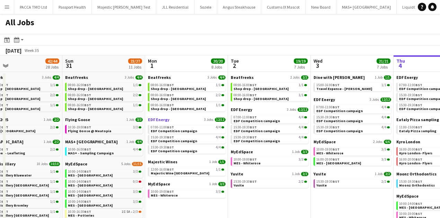
scroll to position [0, 269]
click at [186, 88] on link "08:00-16:00 BST 1/1 Shop drop - Bradford" at bounding box center [186, 87] width 73 height 8
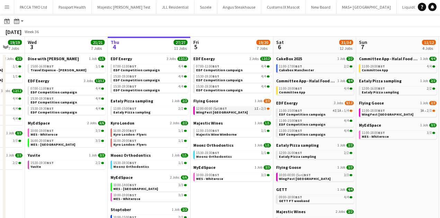
scroll to position [0, 223]
click at [222, 111] on link "12:00-00:00 (Sat) BST 1I • 2/3 WingFest Bristol" at bounding box center [232, 110] width 73 height 8
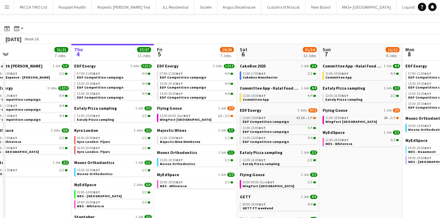
scroll to position [0, 0]
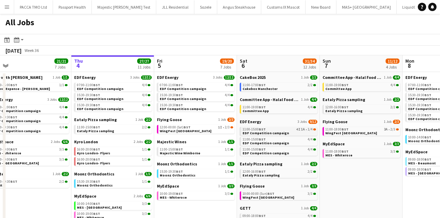
click at [288, 131] on link "11:00-15:00 BST 4I 1A • 1/4 EDF Competition campaign" at bounding box center [278, 131] width 73 height 8
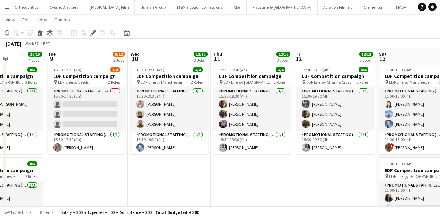
scroll to position [0, 286]
click at [96, 144] on app-card-role "Promotional Staffing (Team Leader) 1/1 15:30-17:30 (2h) Eima Karim" at bounding box center [87, 143] width 78 height 24
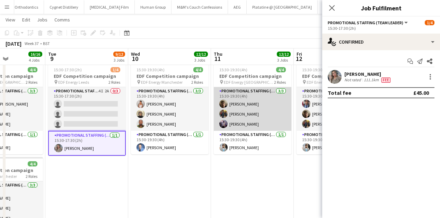
click at [241, 97] on app-card-role "Promotional Staffing (Flyering Staff) 3/3 15:30-19:30 (4h) Alex Jackson-Kempste…" at bounding box center [253, 109] width 78 height 44
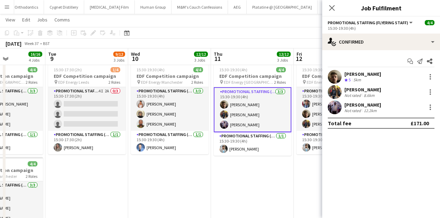
click at [87, 155] on app-date-cell "15:30-19:30 (4h) 4/4 EDF Competition campaign pin EDF Energy Birmingham New Str…" at bounding box center [86, 81] width 83 height 418
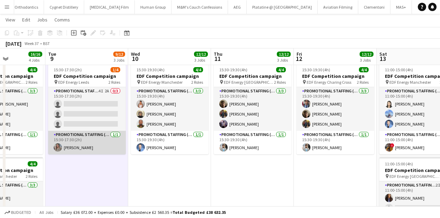
click at [92, 144] on app-card-role "Promotional Staffing (Team Leader) 1/1 15:30-17:30 (2h) Eima Karim" at bounding box center [87, 143] width 78 height 24
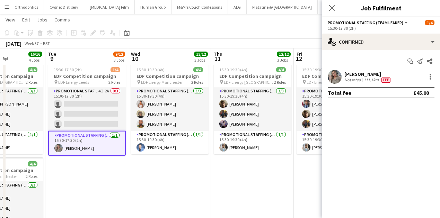
click at [355, 75] on div "[PERSON_NAME]" at bounding box center [367, 74] width 47 height 6
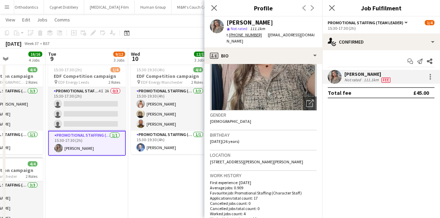
scroll to position [63, 0]
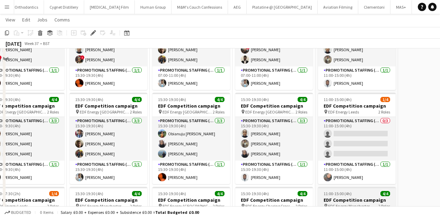
scroll to position [92, 0]
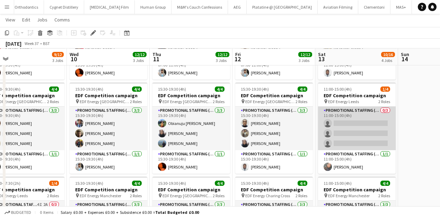
click at [340, 125] on app-card-role "Promotional Staffing (Flyering Staff) 0/3 11:00-15:00 (4h) single-neutral-actio…" at bounding box center [357, 129] width 78 height 44
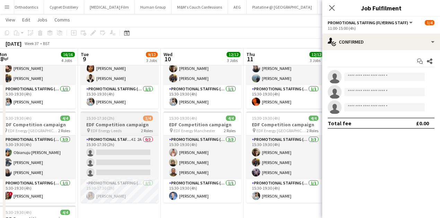
scroll to position [0, 170]
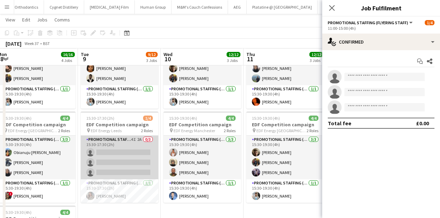
click at [110, 153] on app-card-role "Promotional Staffing (Flyering Staff) 4I 2A 0/3 15:30-17:30 (2h) single-neutral…" at bounding box center [120, 158] width 78 height 44
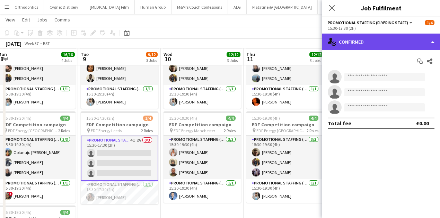
click at [366, 42] on div "single-neutral-actions-check-2 Confirmed" at bounding box center [381, 42] width 118 height 17
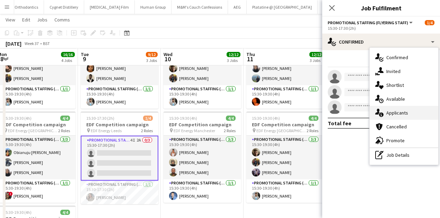
click at [388, 110] on span "Applicants" at bounding box center [397, 113] width 22 height 6
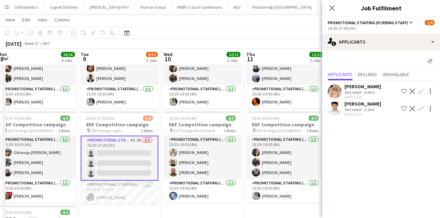
click at [349, 84] on div "[PERSON_NAME]" at bounding box center [362, 86] width 37 height 6
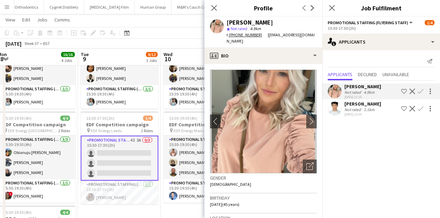
click at [340, 108] on app-user-avatar at bounding box center [335, 109] width 14 height 14
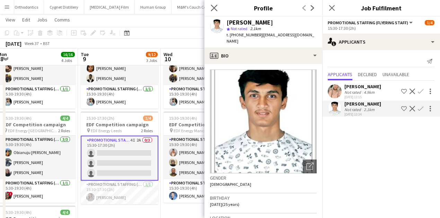
click at [210, 8] on app-icon "Close pop-in" at bounding box center [214, 8] width 10 height 10
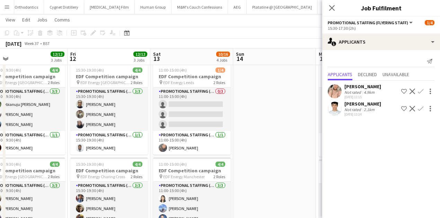
scroll to position [0, 264]
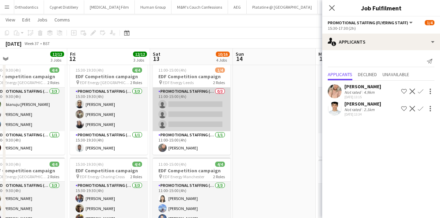
click at [209, 102] on app-card-role "Promotional Staffing (Flyering Staff) 0/3 11:00-15:00 (4h) single-neutral-actio…" at bounding box center [192, 110] width 78 height 44
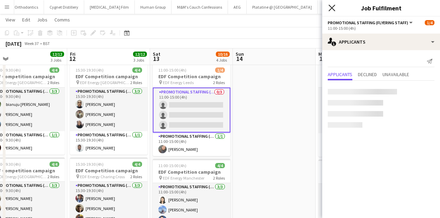
click at [333, 6] on icon at bounding box center [331, 8] width 7 height 7
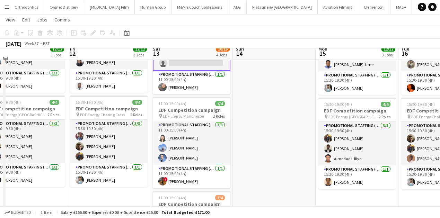
scroll to position [167, 0]
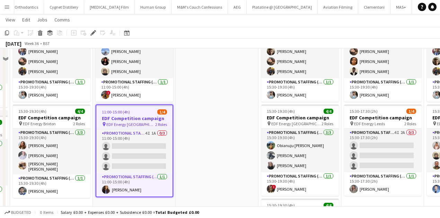
scroll to position [165, 0]
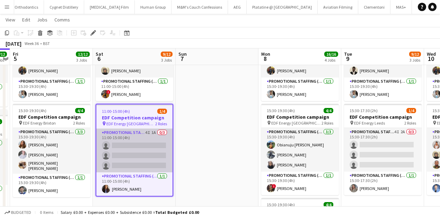
click at [163, 143] on app-card-role "Promotional Staffing (Flyering Staff) 4I 1A 0/3 11:00-15:00 (4h) single-neutral…" at bounding box center [134, 151] width 76 height 44
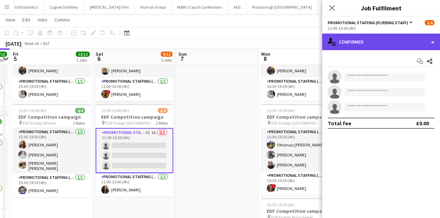
click at [360, 43] on div "single-neutral-actions-check-2 Confirmed" at bounding box center [381, 42] width 118 height 17
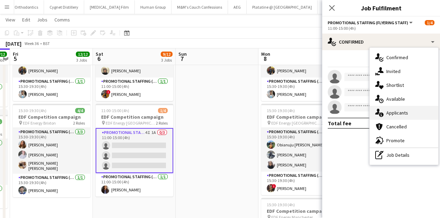
click at [387, 112] on span "Applicants" at bounding box center [397, 113] width 22 height 6
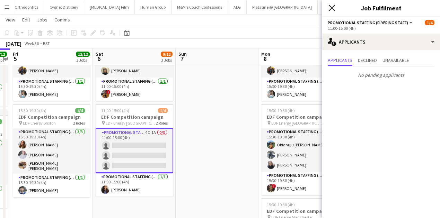
click at [333, 10] on icon "Close pop-in" at bounding box center [331, 8] width 7 height 7
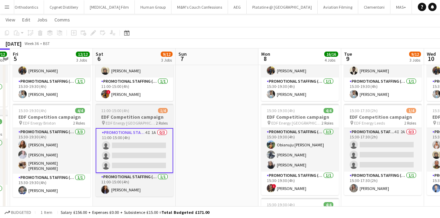
click at [149, 115] on h3 "EDF Competition campaign" at bounding box center [135, 117] width 78 height 6
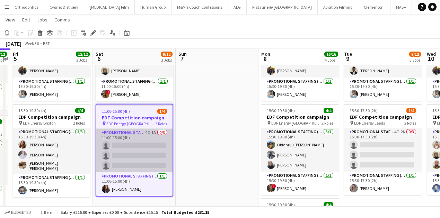
click at [149, 140] on app-card-role "Promotional Staffing (Flyering Staff) 4I 1A 0/3 11:00-15:00 (4h) single-neutral…" at bounding box center [134, 151] width 76 height 44
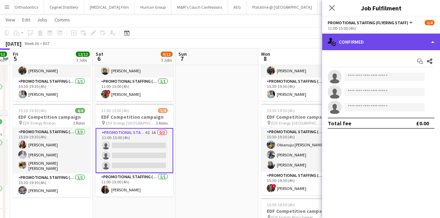
click at [354, 39] on div "single-neutral-actions-check-2 Confirmed" at bounding box center [381, 42] width 118 height 17
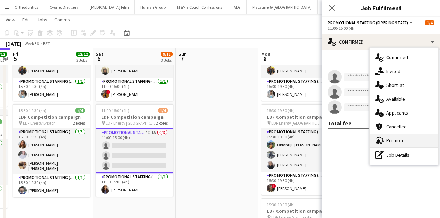
click at [391, 144] on div "advertising-megaphone Promote" at bounding box center [403, 141] width 69 height 14
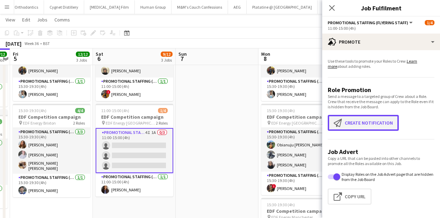
click at [365, 119] on button "Create notification Create notification" at bounding box center [363, 123] width 71 height 16
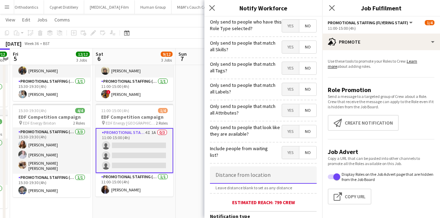
click at [241, 179] on input at bounding box center [263, 175] width 107 height 17
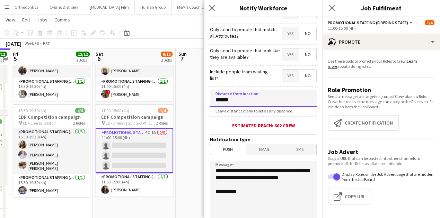
scroll to position [77, 0]
type input "******"
drag, startPoint x: 247, startPoint y: 189, endPoint x: 257, endPoint y: 172, distance: 19.7
click at [257, 172] on textarea "**********" at bounding box center [263, 203] width 107 height 85
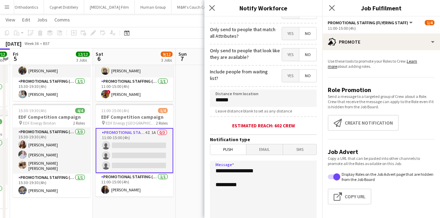
click at [260, 171] on textarea "**********" at bounding box center [263, 203] width 107 height 85
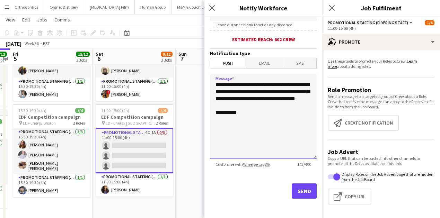
scroll to position [163, 0]
type textarea "**********"
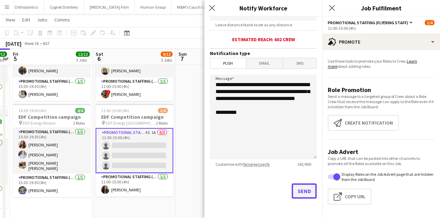
click at [301, 188] on button "Send" at bounding box center [304, 191] width 25 height 15
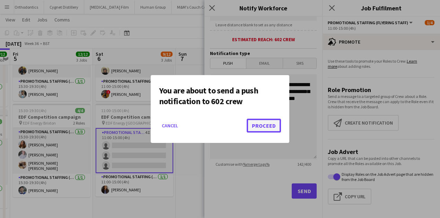
click at [269, 124] on button "Proceed" at bounding box center [264, 126] width 34 height 14
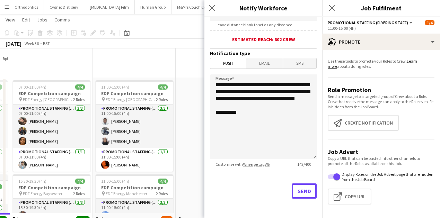
scroll to position [165, 0]
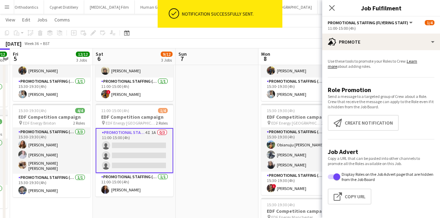
click at [332, 8] on icon at bounding box center [332, 8] width 6 height 6
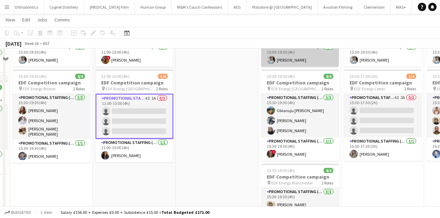
scroll to position [211, 0]
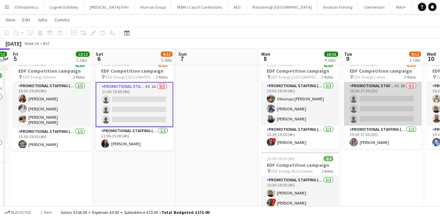
click at [380, 108] on app-card-role "Promotional Staffing (Flyering Staff) 4I 2A 0/3 15:30-17:30 (2h) single-neutral…" at bounding box center [383, 104] width 78 height 44
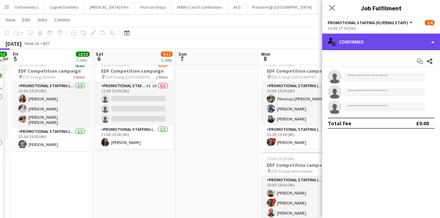
click at [369, 43] on div "single-neutral-actions-check-2 Confirmed" at bounding box center [381, 42] width 118 height 17
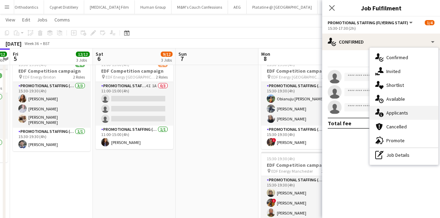
click at [392, 111] on span "Applicants" at bounding box center [397, 113] width 22 height 6
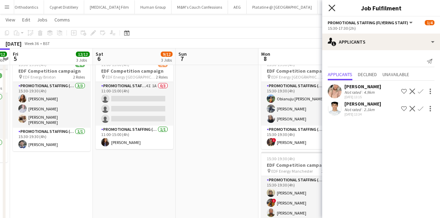
click at [331, 9] on icon "Close pop-in" at bounding box center [331, 8] width 7 height 7
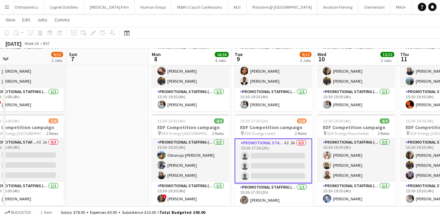
scroll to position [0, 182]
click at [8, 9] on app-icon "Menu" at bounding box center [7, 7] width 6 height 6
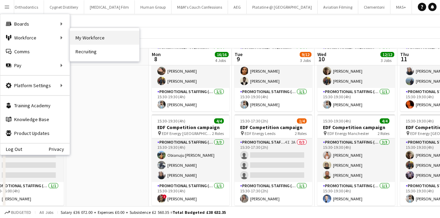
click at [79, 36] on link "My Workforce" at bounding box center [104, 38] width 69 height 14
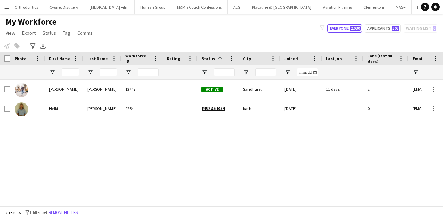
click at [100, 78] on div at bounding box center [108, 72] width 17 height 14
drag, startPoint x: 105, startPoint y: 75, endPoint x: 109, endPoint y: 73, distance: 4.8
click at [105, 75] on input "Last Name Filter Input" at bounding box center [108, 72] width 17 height 8
click at [255, 75] on div at bounding box center [260, 72] width 42 height 14
click at [265, 75] on input "City Filter Input" at bounding box center [266, 72] width 21 height 8
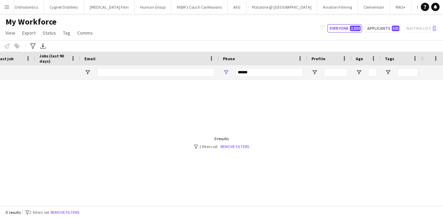
type input "**********"
click at [244, 69] on input "******" at bounding box center [269, 72] width 68 height 8
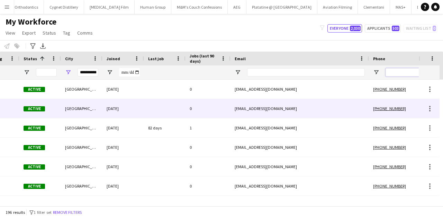
scroll to position [0, 121]
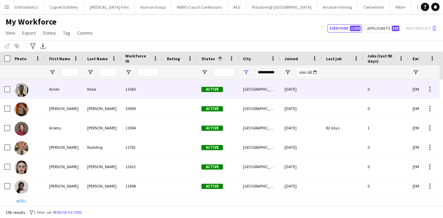
click at [122, 85] on div "11560" at bounding box center [142, 89] width 42 height 19
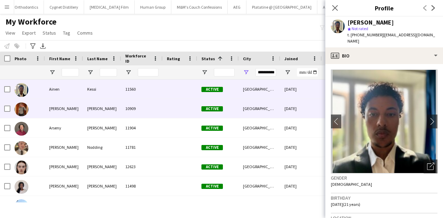
click at [132, 106] on div "10909" at bounding box center [142, 108] width 42 height 19
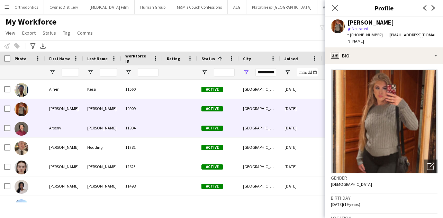
click at [134, 120] on div "11904" at bounding box center [142, 127] width 42 height 19
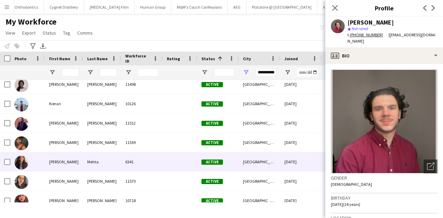
click at [123, 159] on div "6341" at bounding box center [142, 161] width 42 height 19
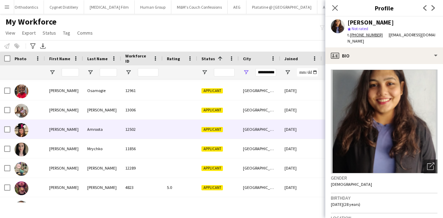
click at [97, 131] on div "Amroota" at bounding box center [102, 129] width 38 height 19
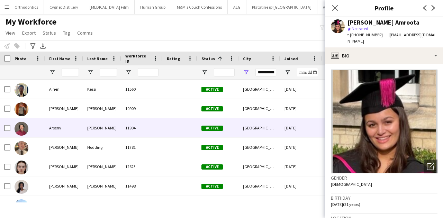
click at [102, 122] on div "Samoylov" at bounding box center [102, 127] width 38 height 19
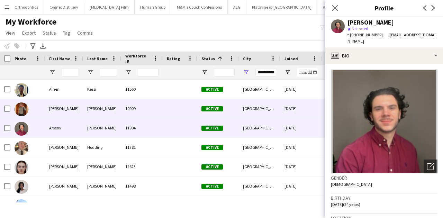
click at [104, 114] on div "Norman" at bounding box center [102, 108] width 38 height 19
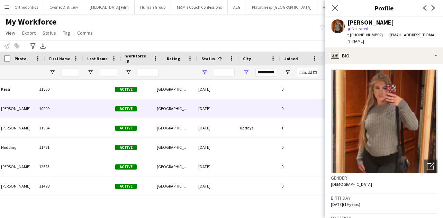
scroll to position [0, 0]
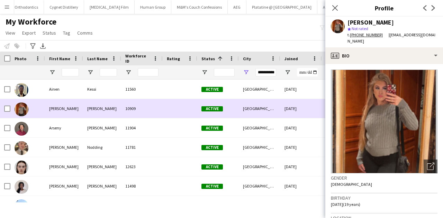
click at [146, 117] on div "10909" at bounding box center [142, 108] width 42 height 19
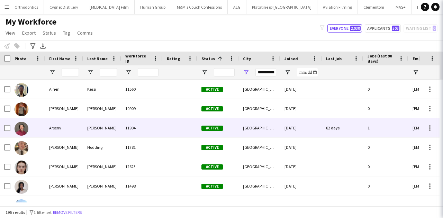
click at [147, 122] on div "11904" at bounding box center [142, 127] width 42 height 19
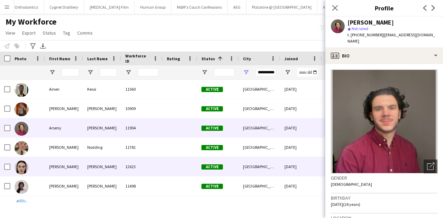
click at [138, 163] on div "12623" at bounding box center [142, 166] width 42 height 19
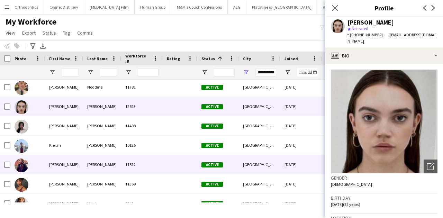
scroll to position [60, 0]
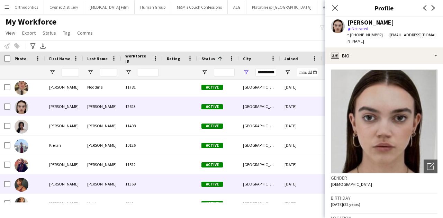
click at [136, 176] on div "11369" at bounding box center [142, 184] width 42 height 19
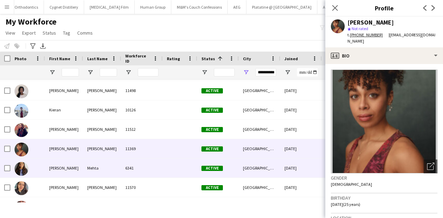
scroll to position [96, 0]
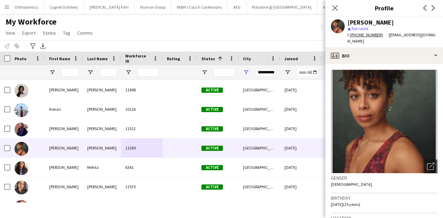
click at [341, 11] on div "Close pop-in" at bounding box center [334, 8] width 19 height 16
click at [337, 9] on icon at bounding box center [335, 8] width 7 height 7
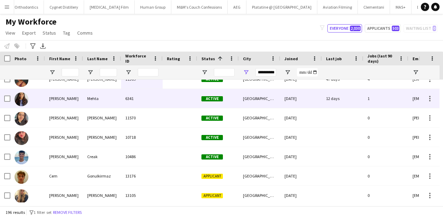
scroll to position [166, 0]
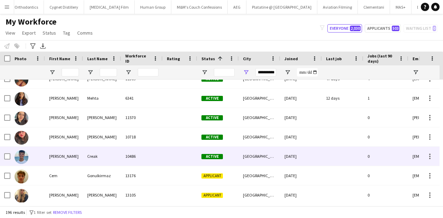
click at [121, 153] on div "10486" at bounding box center [142, 156] width 42 height 19
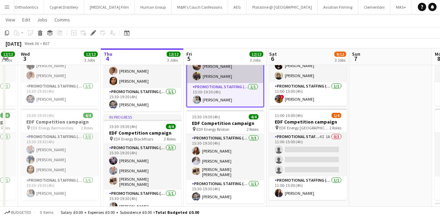
scroll to position [0, 161]
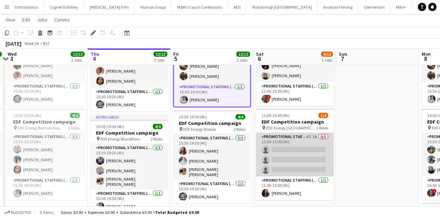
click at [304, 154] on app-card-role "Promotional Staffing (Flyering Staff) 4I 1A 0/3 11:00-15:00 (4h) single-neutral…" at bounding box center [295, 155] width 78 height 44
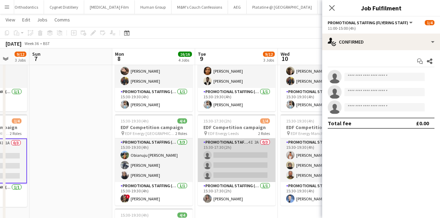
scroll to position [155, 0]
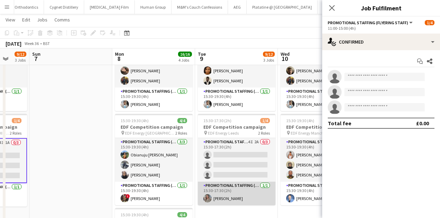
click at [244, 190] on app-card-role "Promotional Staffing (Team Leader) [DATE] 15:30-17:30 (2h) [PERSON_NAME]" at bounding box center [237, 194] width 78 height 24
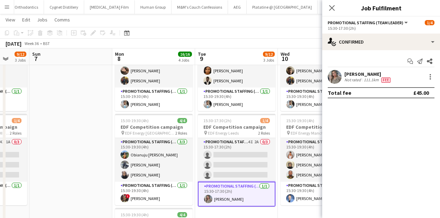
click at [338, 79] on app-user-avatar at bounding box center [335, 77] width 14 height 14
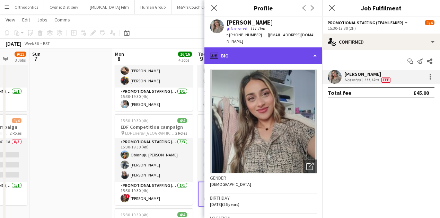
click at [265, 54] on div "profile Bio" at bounding box center [263, 55] width 118 height 17
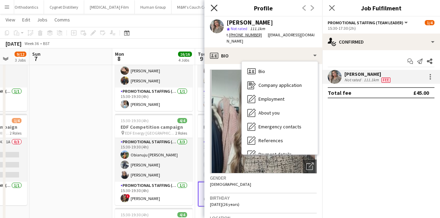
click at [213, 8] on icon "Close pop-in" at bounding box center [214, 8] width 7 height 7
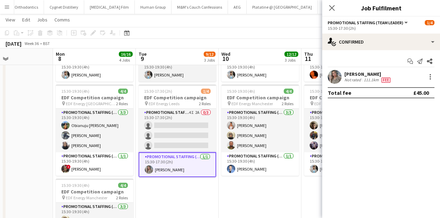
scroll to position [184, 0]
click at [354, 71] on div "[PERSON_NAME]" at bounding box center [367, 74] width 47 height 6
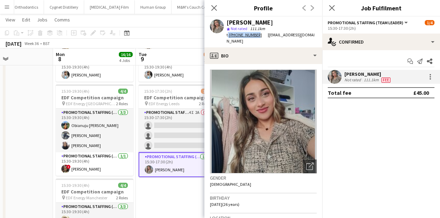
drag, startPoint x: 229, startPoint y: 33, endPoint x: 256, endPoint y: 35, distance: 26.7
click at [256, 35] on span "t. [PHONE_NUMBER]" at bounding box center [246, 34] width 41 height 5
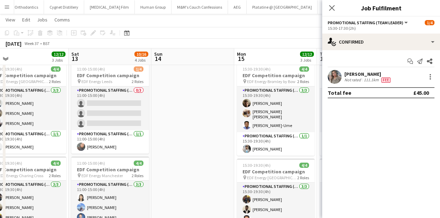
scroll to position [112, 0]
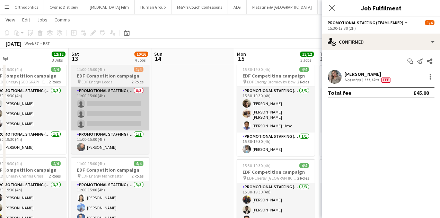
click at [104, 106] on app-card-role "Promotional Staffing (Flyering Staff) 0/3 11:00-15:00 (4h) single-neutral-actio…" at bounding box center [110, 109] width 78 height 44
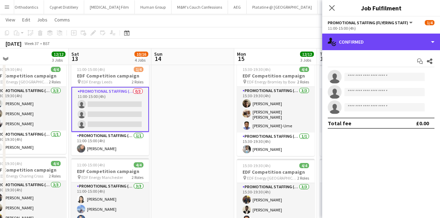
click at [392, 43] on div "single-neutral-actions-check-2 Confirmed" at bounding box center [381, 42] width 118 height 17
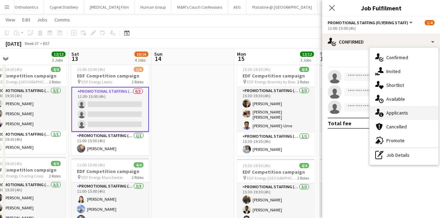
click at [400, 111] on span "Applicants" at bounding box center [397, 113] width 22 height 6
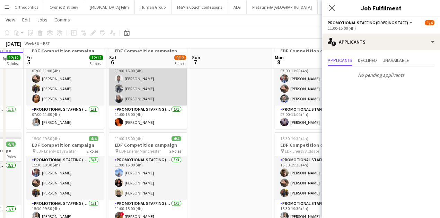
scroll to position [66, 0]
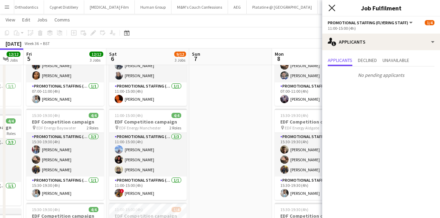
click at [330, 7] on icon "Close pop-in" at bounding box center [331, 8] width 7 height 7
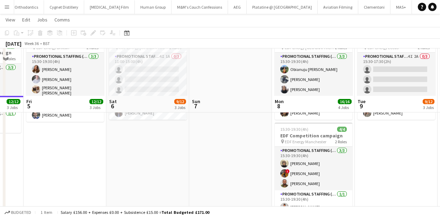
scroll to position [173, 0]
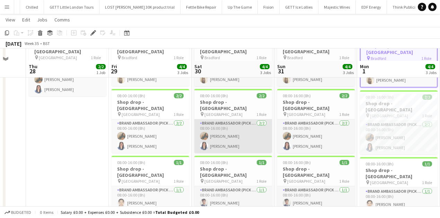
scroll to position [61, 0]
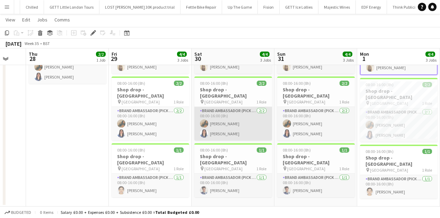
click at [221, 116] on app-card-role "Brand Ambassador (Pick up) [DATE] 08:00-16:00 (8h) Riab [PERSON_NAME] [PERSON_N…" at bounding box center [233, 124] width 78 height 34
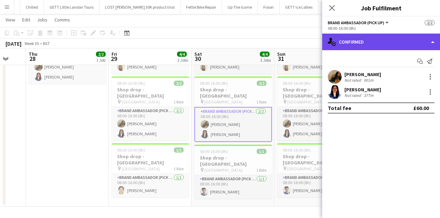
click at [394, 48] on div "single-neutral-actions-check-2 Confirmed" at bounding box center [381, 42] width 118 height 17
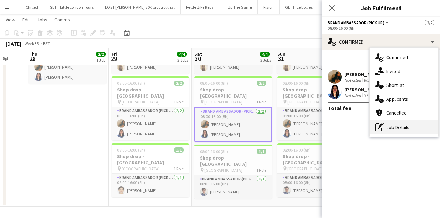
click at [402, 131] on div "pen-write Job Details" at bounding box center [403, 127] width 69 height 14
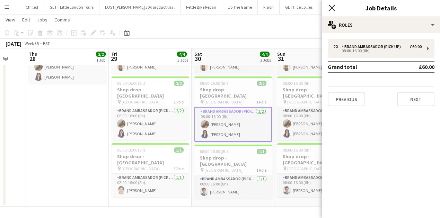
click at [330, 8] on icon "Close pop-in" at bounding box center [331, 8] width 7 height 7
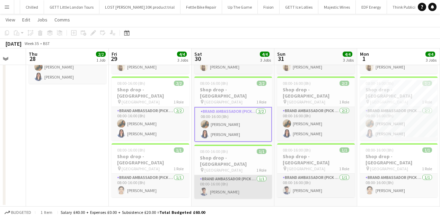
click at [242, 175] on app-card-role "Brand Ambassador (Pick up) [DATE] 08:00-16:00 (8h) [PERSON_NAME]" at bounding box center [233, 187] width 78 height 24
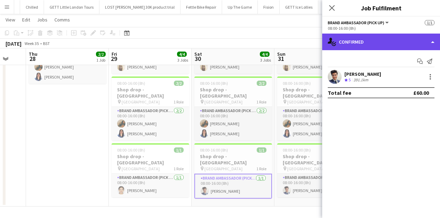
click at [393, 42] on div "single-neutral-actions-check-2 Confirmed" at bounding box center [381, 42] width 118 height 17
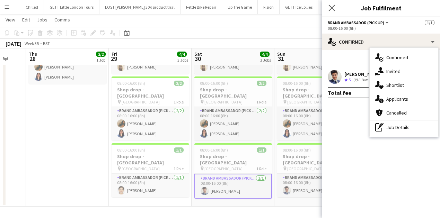
click at [328, 10] on icon "Close pop-in" at bounding box center [331, 8] width 7 height 7
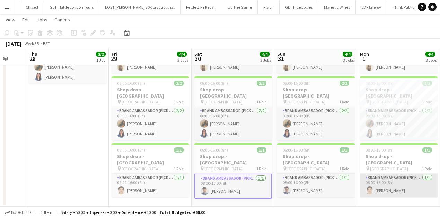
click at [410, 174] on app-card-role "Brand Ambassador (Pick up) [DATE] 08:00-16:00 (8h) [PERSON_NAME]" at bounding box center [399, 186] width 78 height 24
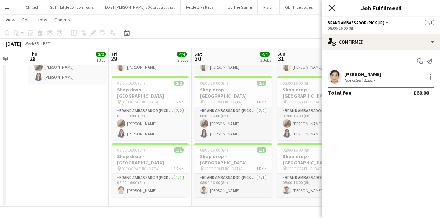
click at [330, 11] on icon "Close pop-in" at bounding box center [331, 8] width 7 height 7
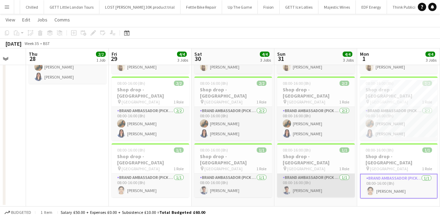
click at [339, 174] on app-card-role "Brand Ambassador (Pick up) [DATE] 08:00-16:00 (8h) [PERSON_NAME]" at bounding box center [316, 186] width 78 height 24
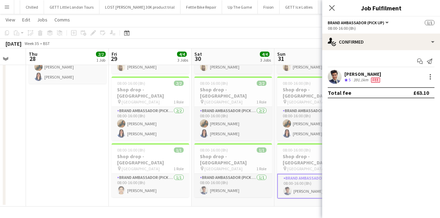
click at [326, 8] on div "Close pop-in" at bounding box center [331, 8] width 19 height 16
click at [328, 8] on app-icon "Close pop-in" at bounding box center [332, 8] width 10 height 10
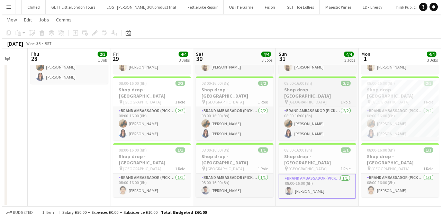
scroll to position [0, 0]
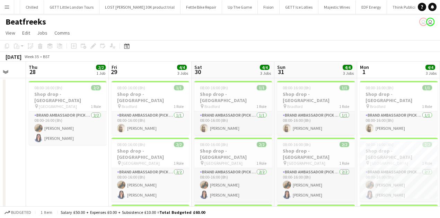
click at [12, 15] on div "Beatfreeks user user" at bounding box center [220, 20] width 440 height 13
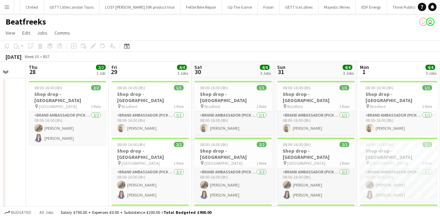
click at [11, 13] on button "Menu" at bounding box center [7, 7] width 14 height 14
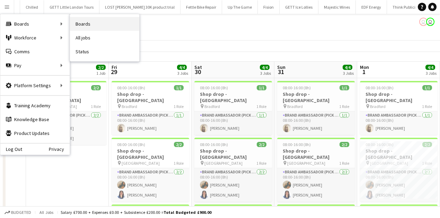
click at [77, 20] on link "Boards" at bounding box center [104, 24] width 69 height 14
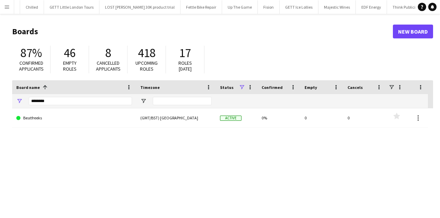
click at [42, 106] on div "********" at bounding box center [80, 101] width 103 height 14
click at [41, 104] on input "********" at bounding box center [80, 101] width 103 height 8
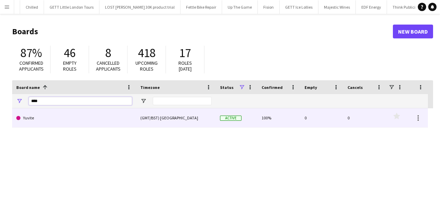
type input "****"
click at [90, 115] on link "Yuvite" at bounding box center [74, 117] width 116 height 19
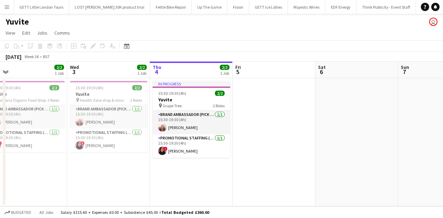
scroll to position [0, 191]
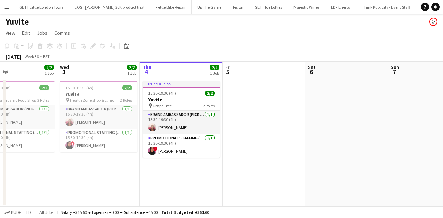
click at [2, 8] on button "Menu" at bounding box center [7, 7] width 14 height 14
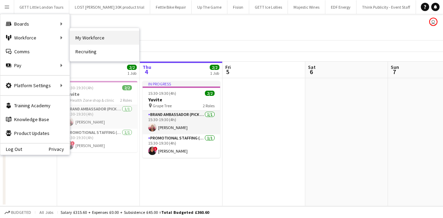
click at [78, 38] on link "My Workforce" at bounding box center [104, 38] width 69 height 14
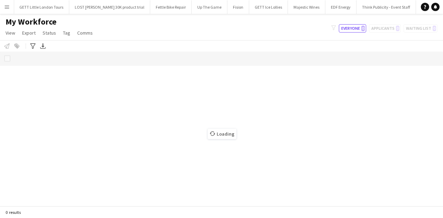
scroll to position [0, 3644]
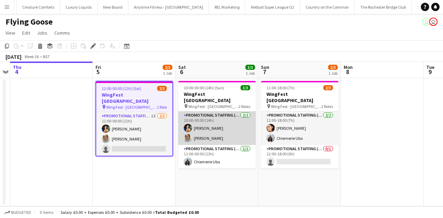
scroll to position [0, 1763]
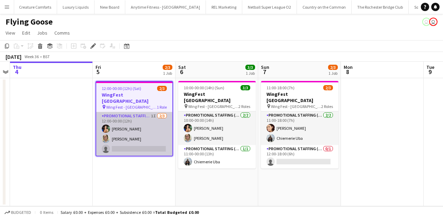
click at [164, 138] on app-card-role "Promotional Staffing (Brand Ambassadors) 1I [DATE] 12:00-00:00 (12h) [PERSON_NA…" at bounding box center [134, 134] width 76 height 44
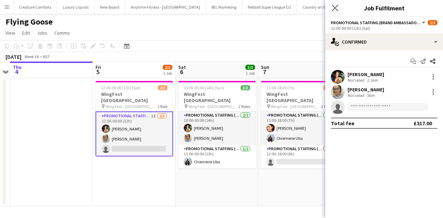
click at [331, 11] on app-icon "Close pop-in" at bounding box center [335, 8] width 10 height 10
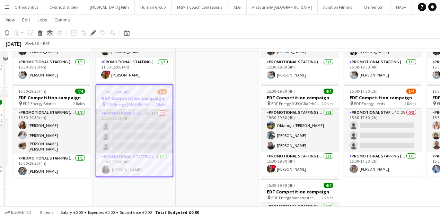
scroll to position [185, 0]
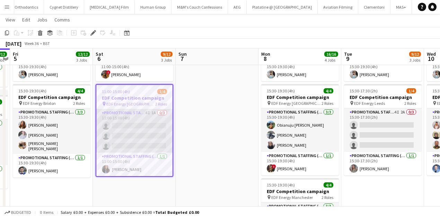
click at [134, 134] on app-card-role "Promotional Staffing (Flyering Staff) 4I 1A 0/3 11:00-15:00 (4h) single-neutral…" at bounding box center [134, 131] width 76 height 44
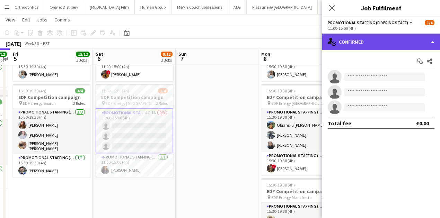
click at [367, 44] on div "single-neutral-actions-check-2 Confirmed" at bounding box center [381, 42] width 118 height 17
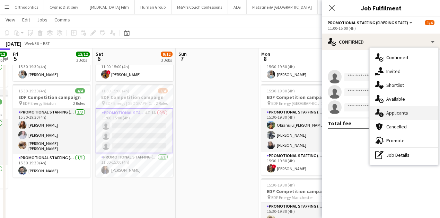
click at [395, 110] on span "Applicants" at bounding box center [397, 113] width 22 height 6
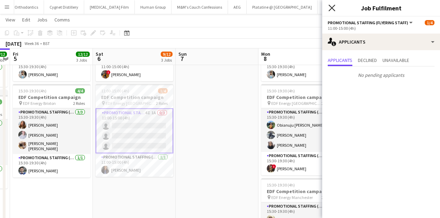
click at [334, 8] on icon "Close pop-in" at bounding box center [331, 8] width 7 height 7
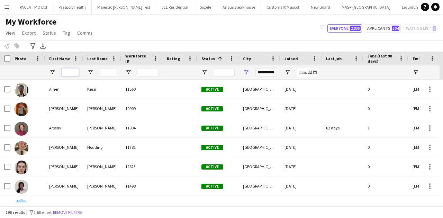
click at [72, 72] on input "First Name Filter Input" at bounding box center [70, 72] width 17 height 8
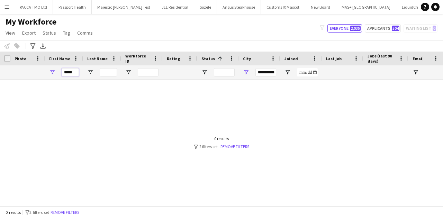
type input "*****"
click at [268, 71] on input "**********" at bounding box center [266, 72] width 21 height 8
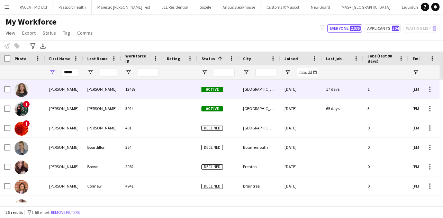
click at [143, 92] on div "12487" at bounding box center [142, 89] width 42 height 19
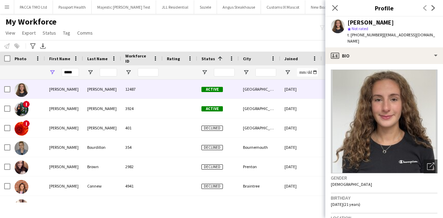
click at [356, 35] on span "t. +447555804922" at bounding box center [366, 34] width 36 height 5
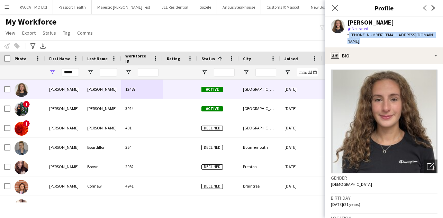
click at [356, 35] on span "t. +447555804922" at bounding box center [366, 34] width 36 height 5
click at [356, 35] on link "+447555804922" at bounding box center [369, 34] width 39 height 5
click at [366, 36] on link "+447555804922" at bounding box center [369, 34] width 39 height 5
click at [337, 6] on icon at bounding box center [335, 8] width 7 height 7
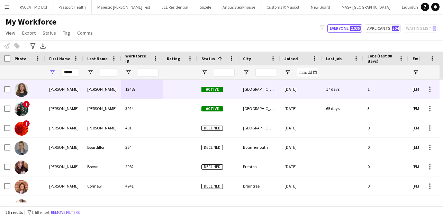
click at [85, 87] on div "Mills" at bounding box center [102, 89] width 38 height 19
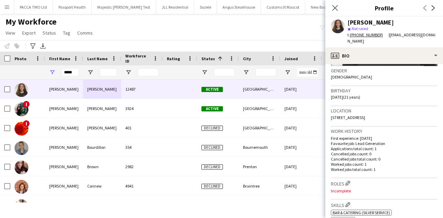
scroll to position [107, 0]
click at [350, 115] on span "6 Glebe Close, Southwick, Brighton, BN42 4TF" at bounding box center [348, 117] width 34 height 5
copy span "6 Glebe Close, Southwick, Brighton, BN42 4TF"
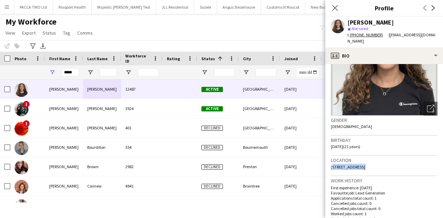
scroll to position [58, 0]
click at [334, 6] on icon "Close pop-in" at bounding box center [335, 8] width 7 height 7
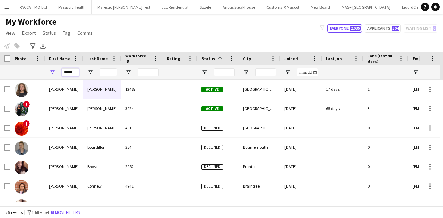
click at [63, 71] on input "*****" at bounding box center [70, 72] width 17 height 8
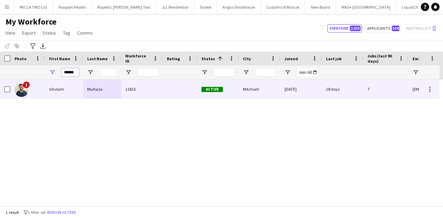
type input "******"
click at [72, 92] on div "Ghulam" at bounding box center [64, 89] width 38 height 19
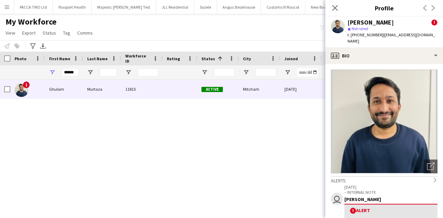
click at [391, 38] on div "Ghulam Murtaza ! star Not rated t. +447445740708 | murtazalaghari256@gmail.com" at bounding box center [384, 32] width 118 height 31
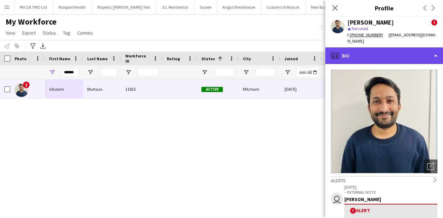
click at [392, 57] on div "profile Bio" at bounding box center [384, 55] width 118 height 17
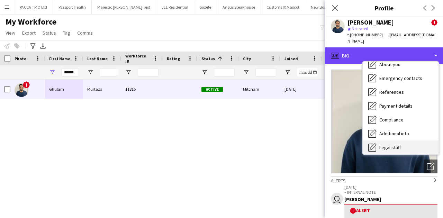
scroll to position [93, 0]
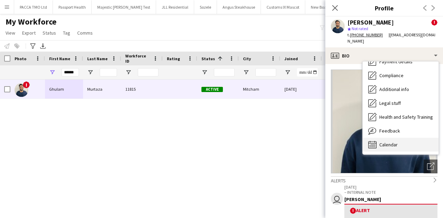
click at [402, 144] on div "Calendar Calendar" at bounding box center [401, 145] width 76 height 14
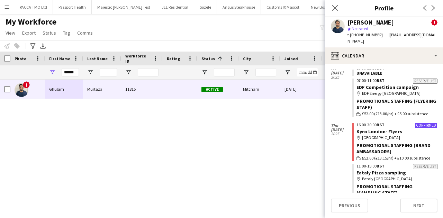
scroll to position [1177, 0]
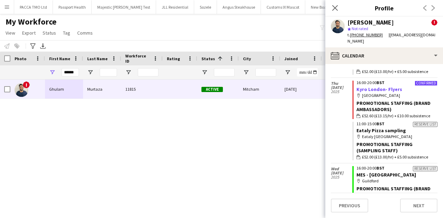
click at [374, 89] on link "Kyro London- Flyers" at bounding box center [380, 89] width 46 height 6
click at [340, 6] on div "Close pop-in" at bounding box center [334, 8] width 19 height 16
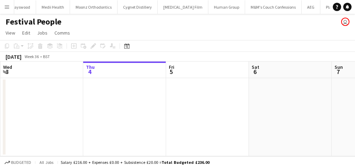
click at [6, 5] on app-icon "Menu" at bounding box center [7, 7] width 6 height 6
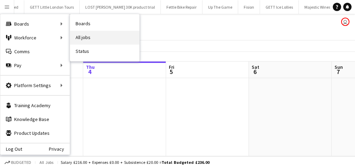
scroll to position [0, 3636]
click at [82, 34] on link "All jobs" at bounding box center [104, 38] width 69 height 14
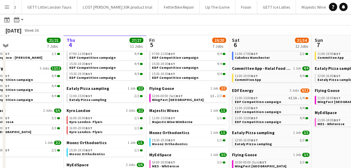
scroll to position [29, 0]
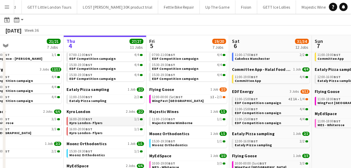
click at [107, 123] on link "16:00-20:00 BST 1/1 Kyro London- Flyers" at bounding box center [105, 121] width 73 height 8
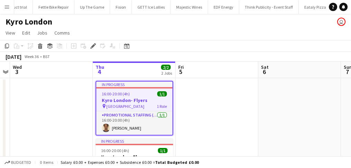
click at [128, 87] on div "In progress" at bounding box center [134, 85] width 76 height 6
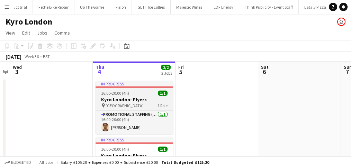
click at [129, 84] on div "In progress" at bounding box center [135, 84] width 78 height 6
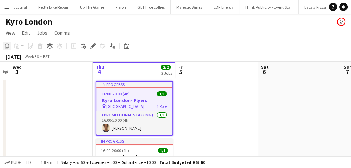
drag, startPoint x: 120, startPoint y: 86, endPoint x: 9, endPoint y: 49, distance: 117.3
click at [9, 50] on div "Copy" at bounding box center [7, 46] width 8 height 8
click at [218, 76] on app-board-header-date "Fri 5" at bounding box center [217, 70] width 83 height 17
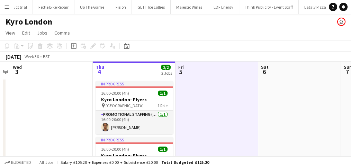
click at [16, 47] on div "Copy Paste Paste Ctrl+V Paste with crew Ctrl+Shift+V Paste linked Job [GEOGRAPH…" at bounding box center [33, 46] width 61 height 8
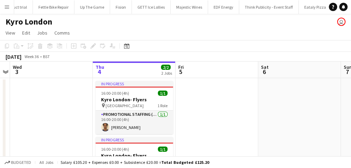
click at [191, 101] on app-date-cell at bounding box center [217, 141] width 83 height 127
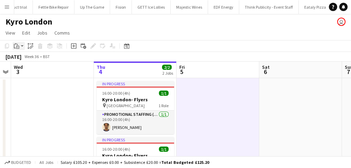
click at [16, 47] on icon "Paste" at bounding box center [17, 46] width 6 height 6
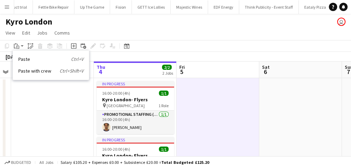
click at [33, 75] on div "Paste Ctrl+V Paste with crew Ctrl+Shift+V" at bounding box center [51, 65] width 76 height 29
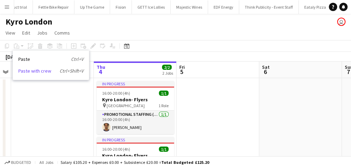
click at [37, 71] on link "Paste with crew Ctrl+Shift+V" at bounding box center [50, 71] width 65 height 6
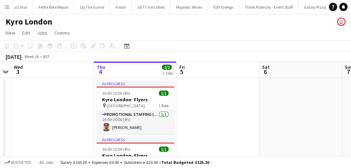
click at [174, 86] on app-date-cell "In progress 16:00-20:00 (4h) 1/1 Kyro London- Flyers pin [GEOGRAPHIC_DATA] 1 Ro…" at bounding box center [135, 141] width 83 height 127
click at [206, 85] on app-date-cell at bounding box center [218, 141] width 83 height 127
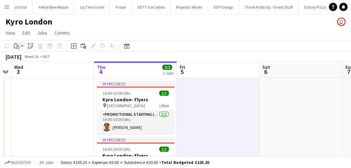
click at [20, 45] on div "Paste" at bounding box center [16, 46] width 8 height 8
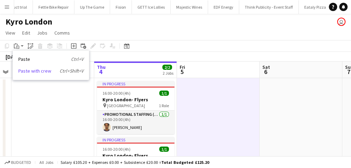
click at [26, 70] on link "Paste with crew Ctrl+Shift+V" at bounding box center [50, 71] width 65 height 6
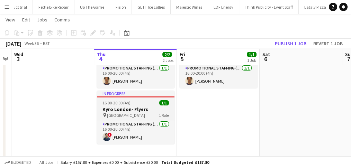
scroll to position [46, 0]
click at [132, 110] on h3 "Kyro London- Flyers" at bounding box center [136, 109] width 78 height 6
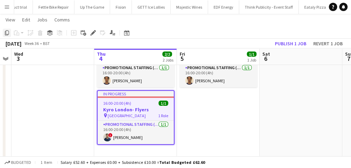
click at [6, 35] on icon "Copy" at bounding box center [7, 33] width 6 height 6
click at [204, 112] on app-date-cell "Draft 16:00-20:00 (4h) 1/1 Kyro London- Flyers pin [GEOGRAPHIC_DATA] 1 Role Pro…" at bounding box center [218, 95] width 83 height 127
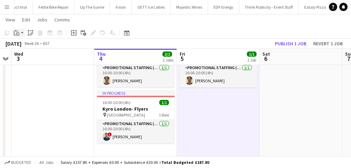
click at [17, 35] on icon "Paste" at bounding box center [17, 33] width 6 height 6
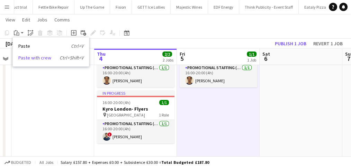
click at [29, 57] on link "Paste with crew Ctrl+Shift+V" at bounding box center [50, 58] width 65 height 6
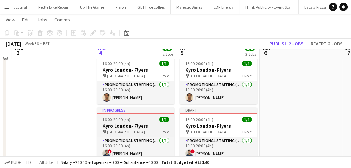
scroll to position [23, 0]
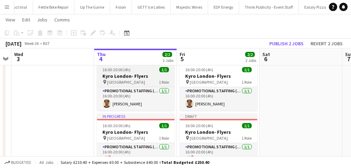
click at [130, 75] on h3 "Kyro London- Flyers" at bounding box center [136, 76] width 78 height 6
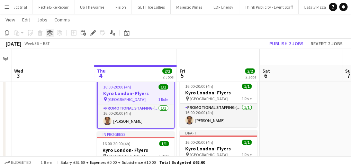
scroll to position [0, 0]
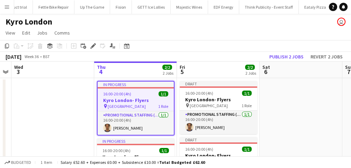
click at [110, 74] on app-board-header-date "Thu 4 2/2 2 Jobs" at bounding box center [135, 70] width 83 height 17
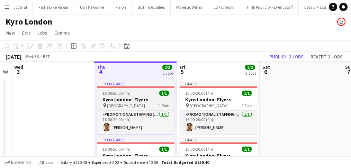
click at [112, 103] on span "[GEOGRAPHIC_DATA]" at bounding box center [126, 105] width 38 height 5
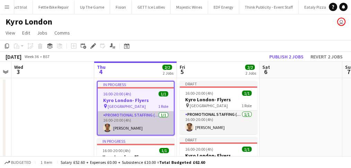
click at [115, 119] on app-card-role "Promotional Staffing (Brand Ambassadors) [DATE] 16:00-20:00 (4h) [PERSON_NAME]" at bounding box center [136, 123] width 76 height 24
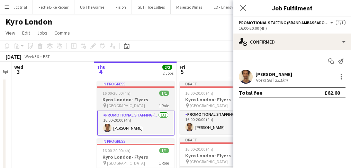
click at [113, 86] on div "In progress" at bounding box center [136, 84] width 78 height 6
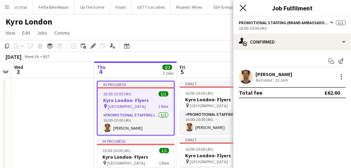
click at [241, 11] on icon "Close pop-in" at bounding box center [243, 8] width 7 height 7
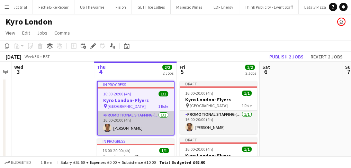
click at [146, 119] on app-card-role "Promotional Staffing (Brand Ambassadors) [DATE] 16:00-20:00 (4h) [PERSON_NAME]" at bounding box center [136, 123] width 76 height 24
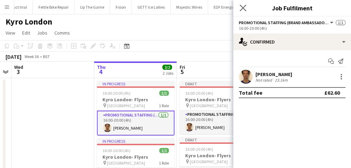
click at [244, 4] on app-icon "Close pop-in" at bounding box center [243, 8] width 10 height 10
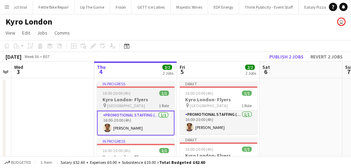
click at [155, 90] on app-job-card "In progress 16:00-20:00 (4h) 1/1 Kyro London- Flyers pin [GEOGRAPHIC_DATA] 1 Ro…" at bounding box center [136, 108] width 78 height 55
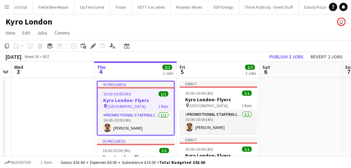
drag, startPoint x: 126, startPoint y: 87, endPoint x: 122, endPoint y: 93, distance: 7.5
click at [122, 93] on span "16:00-20:00 (4h)" at bounding box center [117, 93] width 28 height 5
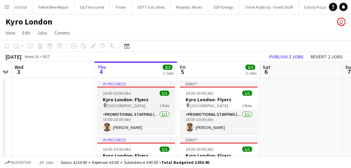
click at [125, 86] on div "In progress" at bounding box center [136, 84] width 78 height 6
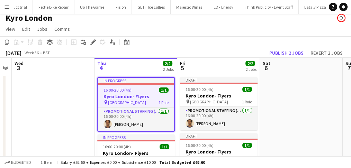
scroll to position [48, 0]
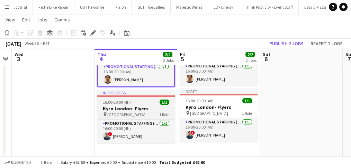
click at [128, 98] on app-job-card "In progress 16:00-20:00 (4h) 1/1 Kyro London- Flyers pin Ilford Station 1 Role …" at bounding box center [136, 116] width 78 height 53
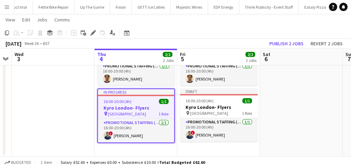
click at [290, 39] on div "[DATE] Week 36 • BST Publish 2 jobs Revert 2 jobs" at bounding box center [175, 44] width 351 height 10
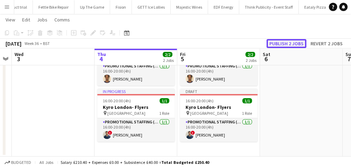
click at [289, 41] on button "Publish 2 jobs" at bounding box center [287, 43] width 40 height 9
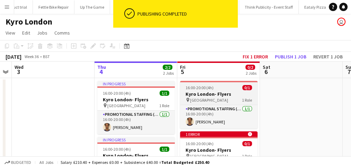
scroll to position [23, 0]
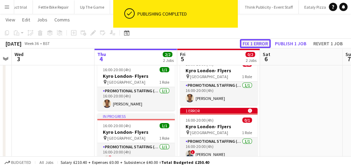
click at [264, 43] on button "Fix 1 error" at bounding box center [255, 43] width 31 height 9
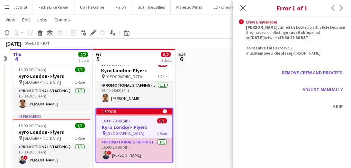
click at [157, 143] on app-card-role "Promotional Staffing (Brand Ambassadors) 1/1 16:00-20:00 (4h) ! Ghulam Murtaza" at bounding box center [134, 150] width 76 height 24
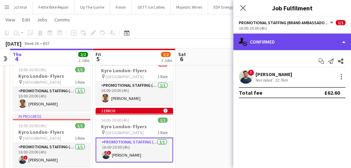
click at [262, 45] on div "single-neutral-actions-check-2 Confirmed" at bounding box center [292, 42] width 118 height 17
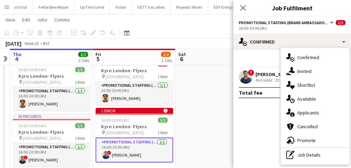
click at [268, 75] on div "Ghulam Murtaza" at bounding box center [274, 74] width 37 height 6
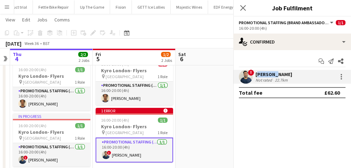
click at [268, 75] on div "Ghulam Murtaza" at bounding box center [274, 74] width 37 height 6
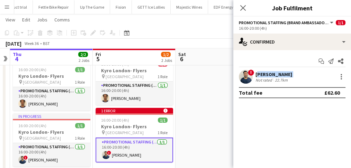
click at [268, 75] on div "Ghulam Murtaza" at bounding box center [274, 74] width 37 height 6
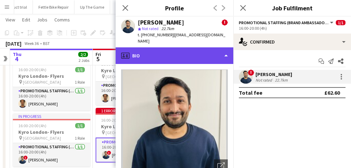
click at [203, 49] on div "profile Bio" at bounding box center [175, 55] width 118 height 17
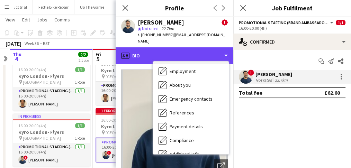
scroll to position [92, 0]
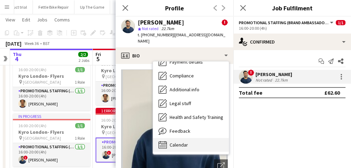
click at [188, 138] on div "Calendar Calendar" at bounding box center [191, 145] width 76 height 14
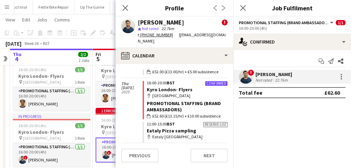
scroll to position [1177, 0]
click at [127, 8] on icon "Close pop-in" at bounding box center [125, 8] width 7 height 7
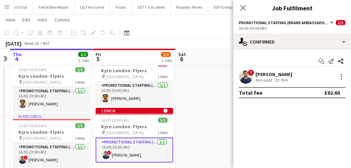
click at [238, 11] on div "Close pop-in" at bounding box center [242, 8] width 19 height 16
click at [239, 11] on app-icon "Close pop-in" at bounding box center [243, 8] width 10 height 10
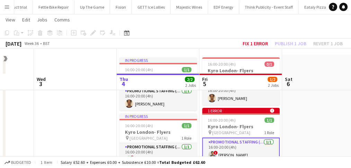
scroll to position [48, 0]
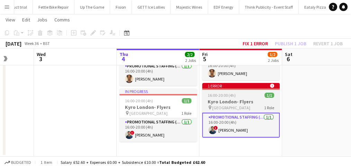
click at [222, 94] on span "16:00-20:00 (4h)" at bounding box center [222, 95] width 28 height 5
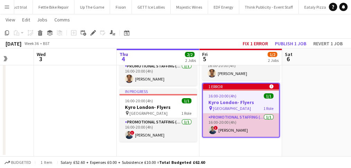
click at [229, 120] on app-card-role "Promotional Staffing (Brand Ambassadors) [DATE] 16:00-20:00 (4h) ! [PERSON_NAME]" at bounding box center [241, 126] width 76 height 24
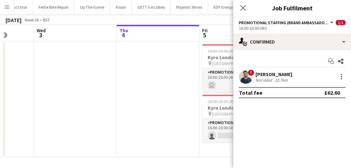
scroll to position [0, 0]
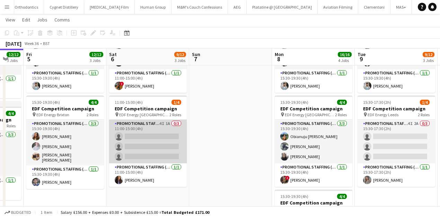
scroll to position [0, 142]
click at [144, 125] on app-card-role "Promotional Staffing (Flyering Staff) 4I 1A 0/3 11:00-15:00 (4h) single-neutral…" at bounding box center [148, 142] width 78 height 44
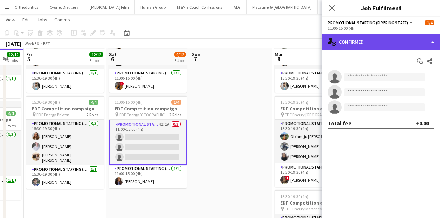
click at [350, 47] on div "single-neutral-actions-check-2 Confirmed" at bounding box center [381, 42] width 118 height 17
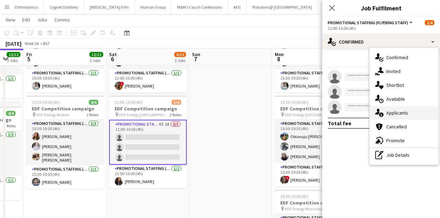
click at [381, 115] on icon "single-neutral-actions-information" at bounding box center [379, 113] width 8 height 8
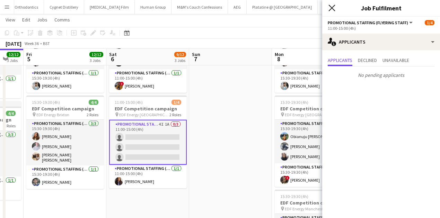
click at [329, 10] on icon "Close pop-in" at bounding box center [331, 8] width 7 height 7
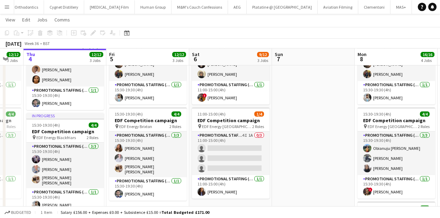
scroll to position [0, 202]
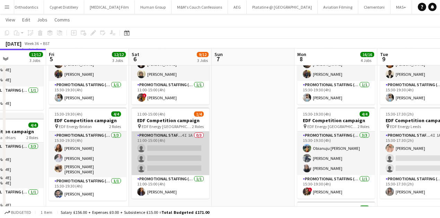
click at [170, 147] on app-card-role "Promotional Staffing (Flyering Staff) 4I 1A 0/3 11:00-15:00 (4h) single-neutral…" at bounding box center [171, 154] width 78 height 44
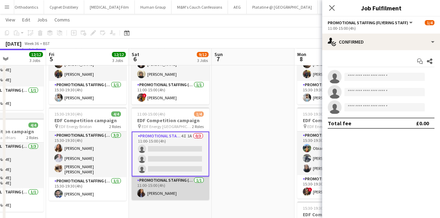
click at [164, 192] on app-card-role "Promotional Staffing (Team Leader) 1/1 11:00-15:00 (4h) Mansi Mehta" at bounding box center [171, 189] width 78 height 24
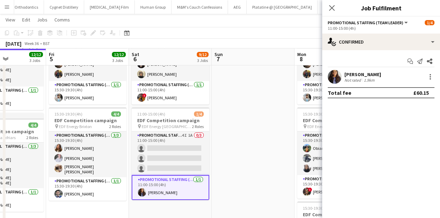
click at [239, 133] on app-date-cell at bounding box center [253, 125] width 83 height 418
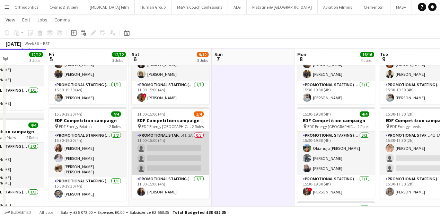
click at [146, 160] on app-card-role "Promotional Staffing (Flyering Staff) 4I 1A 0/3 11:00-15:00 (4h) single-neutral…" at bounding box center [171, 154] width 78 height 44
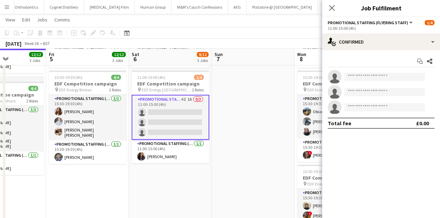
scroll to position [198, 0]
click at [146, 160] on app-card-role "Promotional Staffing (Team Leader) 1/1 11:00-15:00 (4h) Mansi Mehta" at bounding box center [171, 152] width 78 height 24
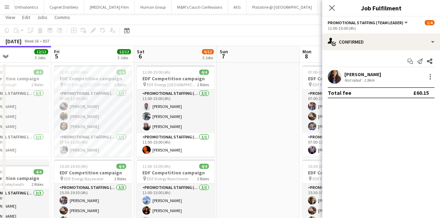
scroll to position [8, 0]
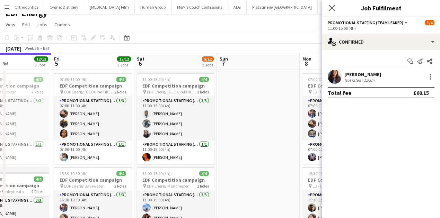
click at [330, 5] on icon "Close pop-in" at bounding box center [331, 8] width 7 height 7
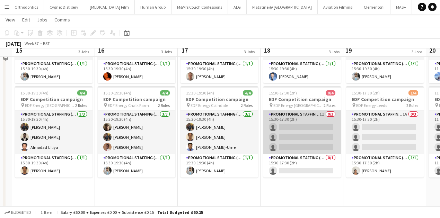
scroll to position [161, 0]
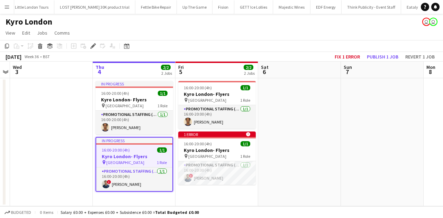
scroll to position [0, 3669]
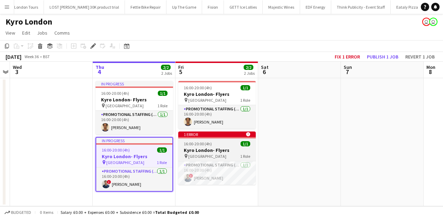
click at [204, 144] on span "16:00-20:00 (4h)" at bounding box center [198, 143] width 28 height 5
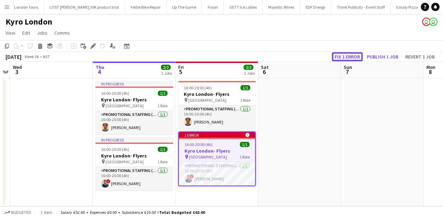
click at [349, 56] on button "Fix 1 error" at bounding box center [347, 56] width 31 height 9
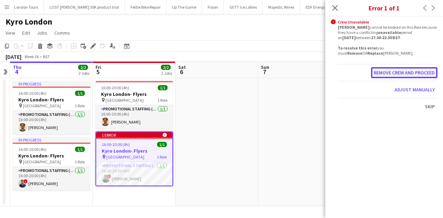
click at [391, 72] on button "Remove crew and proceed" at bounding box center [404, 72] width 66 height 11
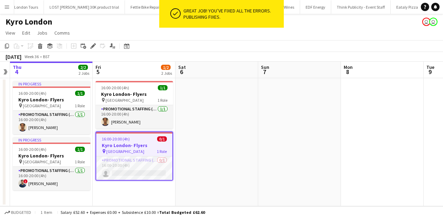
click at [159, 30] on app-page-menu "View Day view expanded Day view collapsed Month view Date picker Jump to [DATE]…" at bounding box center [221, 33] width 443 height 13
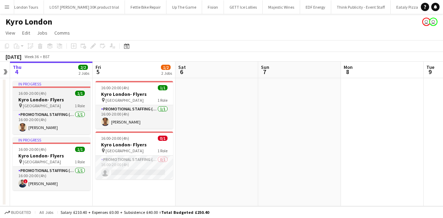
click at [53, 97] on h3 "Kyro London- Flyers" at bounding box center [52, 100] width 78 height 6
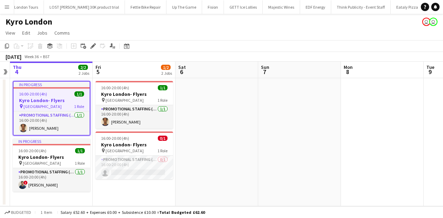
drag, startPoint x: 44, startPoint y: 89, endPoint x: 36, endPoint y: 89, distance: 8.7
click at [36, 89] on app-job-card "In progress 16:00-20:00 (4h) 1/1 Kyro London- Flyers pin [GEOGRAPHIC_DATA] 1 Ro…" at bounding box center [52, 108] width 78 height 55
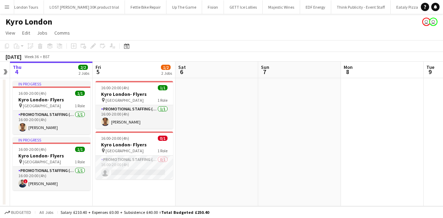
click at [45, 72] on app-board-header-date "Thu 4 2/2 2 Jobs" at bounding box center [51, 70] width 83 height 17
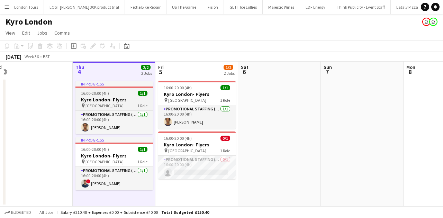
scroll to position [0, 172]
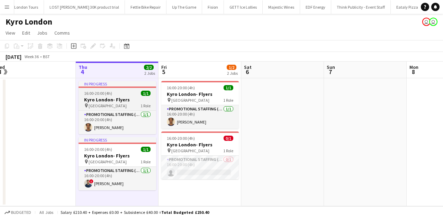
click at [102, 101] on h3 "Kyro London- Flyers" at bounding box center [118, 100] width 78 height 6
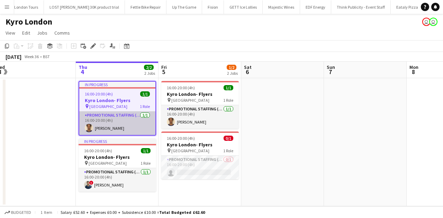
click at [109, 124] on app-card-role "Promotional Staffing (Brand Ambassadors) 1/1 16:00-20:00 (4h) Ridwan Abdullah" at bounding box center [117, 123] width 76 height 24
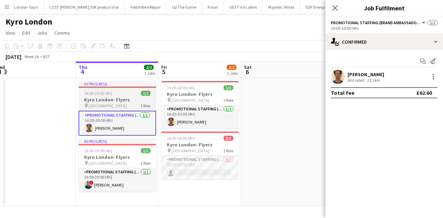
click at [106, 91] on span "16:00-20:00 (4h)" at bounding box center [98, 93] width 28 height 5
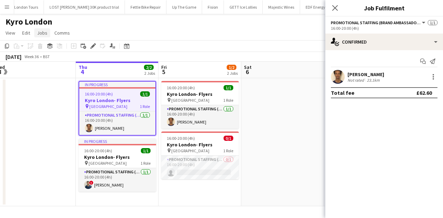
click at [44, 33] on span "Jobs" at bounding box center [42, 33] width 10 height 6
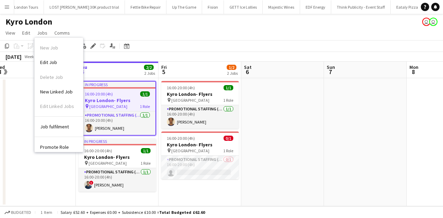
click at [100, 100] on h3 "Kyro London- Flyers" at bounding box center [117, 100] width 76 height 6
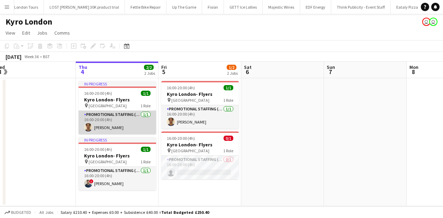
click at [108, 126] on app-card-role "Promotional Staffing (Brand Ambassadors) 1/1 16:00-20:00 (4h) Ridwan Abdullah" at bounding box center [118, 123] width 78 height 24
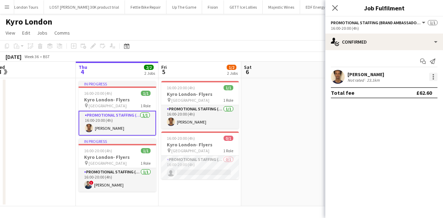
click at [433, 76] on div at bounding box center [433, 77] width 8 height 8
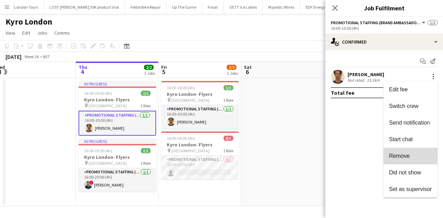
drag, startPoint x: 408, startPoint y: 159, endPoint x: 397, endPoint y: 147, distance: 15.9
click at [408, 159] on span "Remove" at bounding box center [399, 156] width 21 height 6
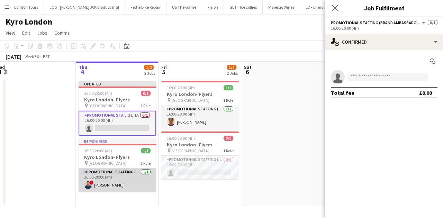
click at [125, 181] on app-card-role "Promotional Staffing (Brand Ambassadors) 1/1 16:00-20:00 (4h) ! Ghulam Murtaza" at bounding box center [118, 180] width 78 height 24
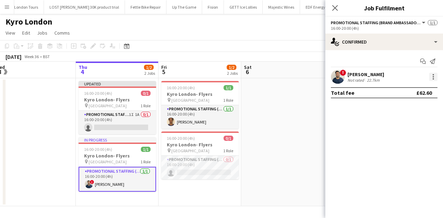
click at [431, 77] on div at bounding box center [433, 77] width 8 height 8
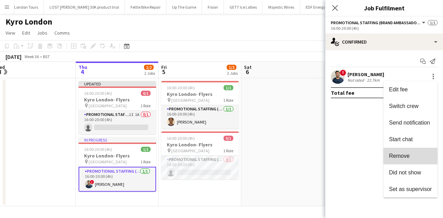
click at [395, 155] on span "Remove" at bounding box center [399, 156] width 21 height 6
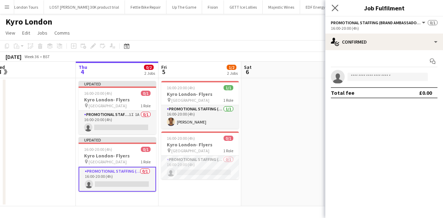
click at [339, 8] on app-icon "Close pop-in" at bounding box center [335, 8] width 10 height 10
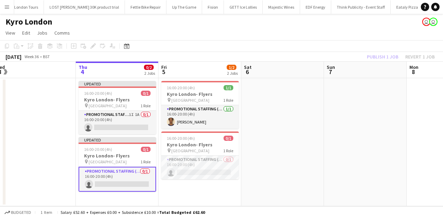
click at [395, 52] on app-toolbar "Copy Paste Paste Ctrl+V Paste with crew Ctrl+Shift+V Paste linked Job Delete Gr…" at bounding box center [221, 46] width 443 height 12
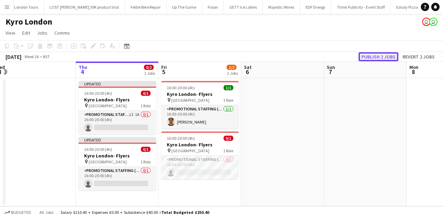
click at [390, 59] on button "Publish 2 jobs" at bounding box center [379, 56] width 40 height 9
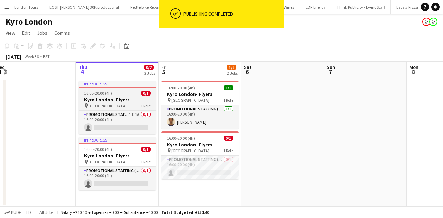
click at [110, 93] on span "16:00-20:00 (4h)" at bounding box center [98, 93] width 28 height 5
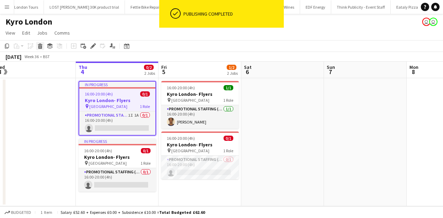
click at [40, 46] on icon at bounding box center [40, 46] width 4 height 3
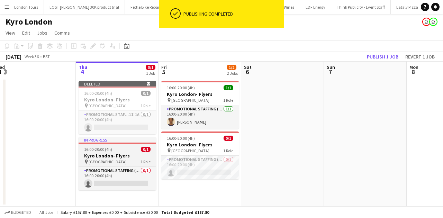
click at [122, 151] on div "16:00-20:00 (4h) 0/1" at bounding box center [118, 149] width 78 height 5
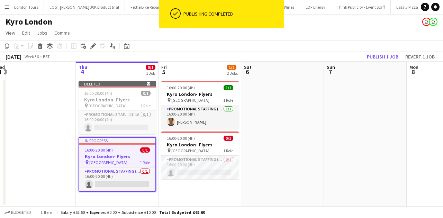
drag, startPoint x: 41, startPoint y: 43, endPoint x: 42, endPoint y: 46, distance: 3.6
click at [41, 43] on div "Delete" at bounding box center [40, 46] width 8 height 8
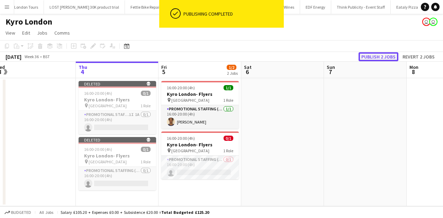
click at [380, 57] on button "Publish 2 jobs" at bounding box center [379, 56] width 40 height 9
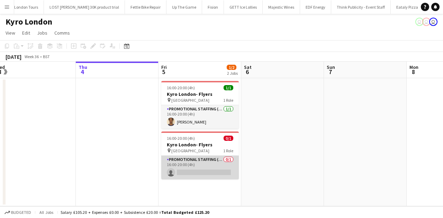
drag, startPoint x: 193, startPoint y: 164, endPoint x: 186, endPoint y: 166, distance: 7.2
click at [186, 166] on app-card-role "Promotional Staffing (Brand Ambassadors) 0/1 16:00-20:00 (4h) single-neutral-ac…" at bounding box center [200, 168] width 78 height 24
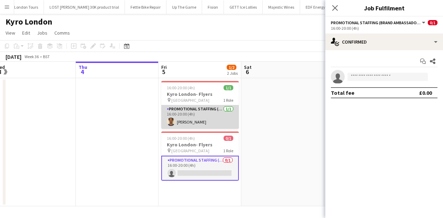
click at [175, 111] on app-card-role "Promotional Staffing (Brand Ambassadors) 1/1 16:00-20:00 (4h) Ridwan Abdullah" at bounding box center [200, 117] width 78 height 24
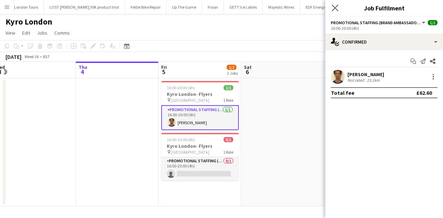
click at [332, 7] on icon "Close pop-in" at bounding box center [335, 8] width 7 height 7
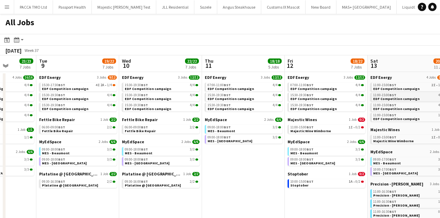
scroll to position [0, 295]
click at [391, 84] on span "BST" at bounding box center [392, 85] width 7 height 5
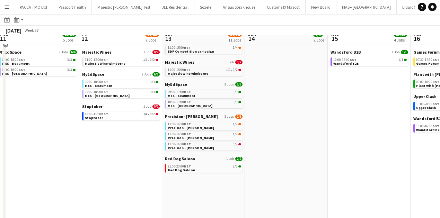
scroll to position [69, 0]
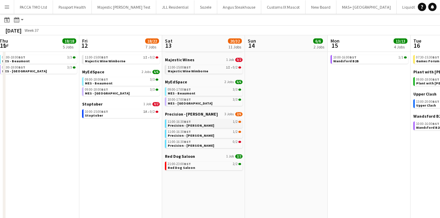
click at [184, 124] on span "Precision - [PERSON_NAME]" at bounding box center [191, 125] width 46 height 5
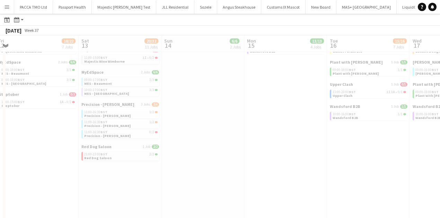
scroll to position [0, 239]
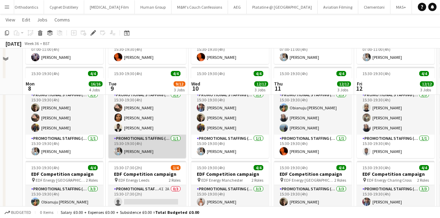
scroll to position [138, 0]
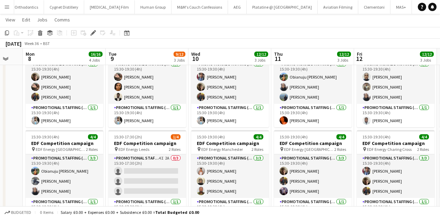
drag, startPoint x: 143, startPoint y: 165, endPoint x: 273, endPoint y: 101, distance: 144.3
click at [143, 165] on app-card-role "Promotional Staffing (Flyering Staff) 4I 2A 0/3 15:30-17:30 (2h) single-neutral…" at bounding box center [147, 176] width 78 height 44
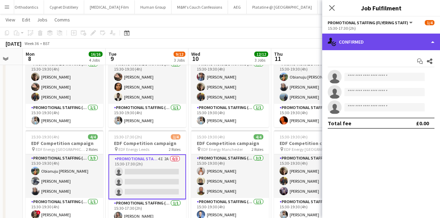
click at [380, 46] on div "single-neutral-actions-check-2 Confirmed" at bounding box center [381, 42] width 118 height 17
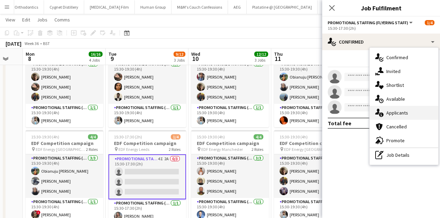
click at [396, 110] on span "Applicants" at bounding box center [397, 113] width 22 height 6
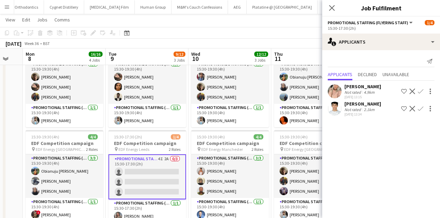
click at [420, 93] on app-icon "Confirm" at bounding box center [421, 92] width 6 height 6
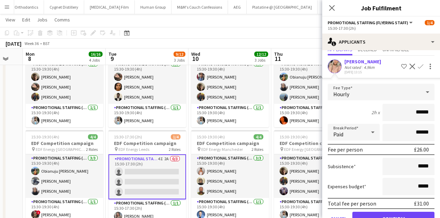
scroll to position [62, 0]
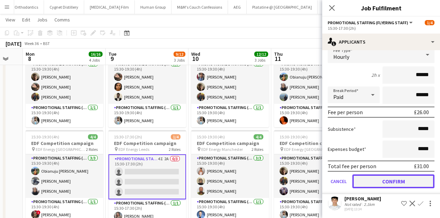
click at [391, 184] on button "Confirm" at bounding box center [393, 182] width 82 height 14
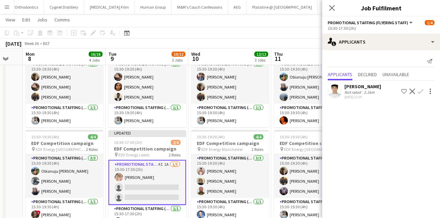
scroll to position [0, 0]
click at [335, 10] on app-icon "Close pop-in" at bounding box center [332, 8] width 10 height 10
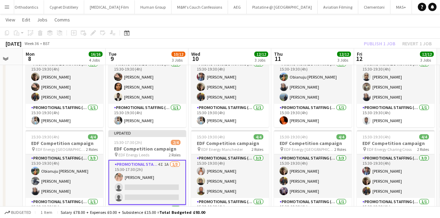
click at [386, 41] on div "Publish 1 job Revert 1 job" at bounding box center [397, 43] width 84 height 9
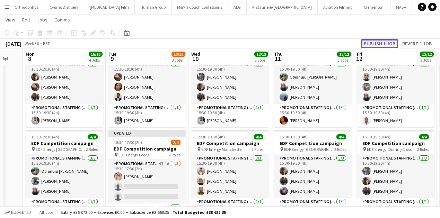
click at [385, 42] on button "Publish 1 job" at bounding box center [379, 43] width 37 height 9
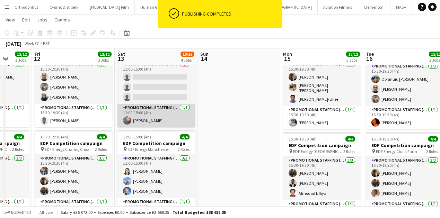
scroll to position [92, 0]
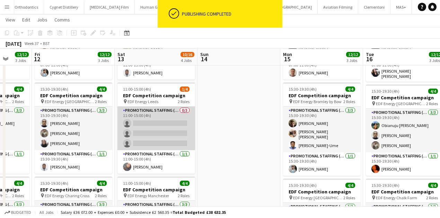
click at [159, 124] on app-card-role "Promotional Staffing (Flyering Staff) 0/3 11:00-15:00 (4h) single-neutral-actio…" at bounding box center [156, 129] width 78 height 44
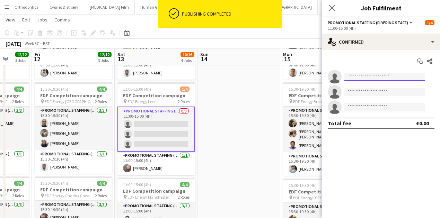
click at [367, 73] on input at bounding box center [384, 77] width 80 height 8
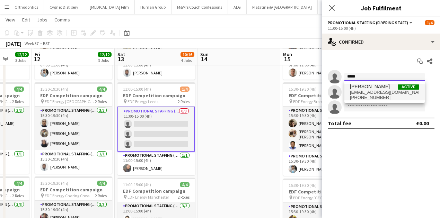
type input "*****"
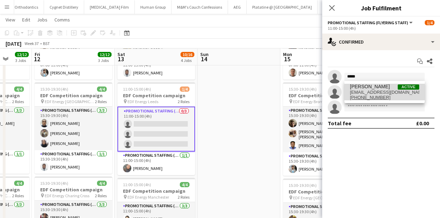
click at [365, 88] on span "Becky Taylor" at bounding box center [370, 87] width 40 height 6
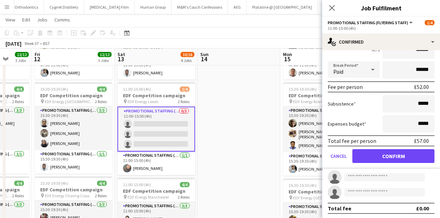
scroll to position [73, 0]
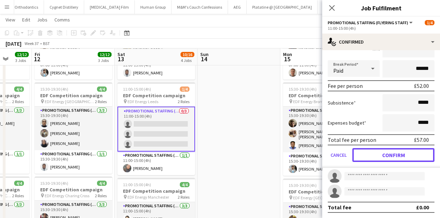
click at [395, 149] on button "Confirm" at bounding box center [393, 155] width 82 height 14
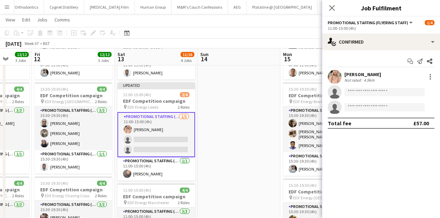
scroll to position [0, 0]
click at [361, 88] on input at bounding box center [384, 92] width 80 height 8
type input "*"
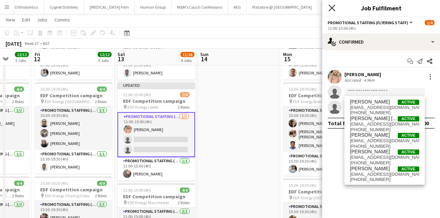
click at [334, 9] on icon "Close pop-in" at bounding box center [331, 8] width 7 height 7
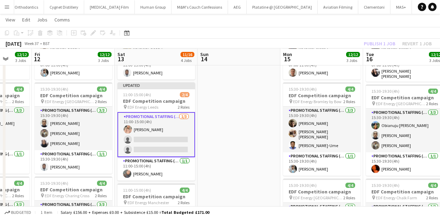
click at [372, 40] on div "Publish 1 job Revert 1 job" at bounding box center [397, 43] width 84 height 9
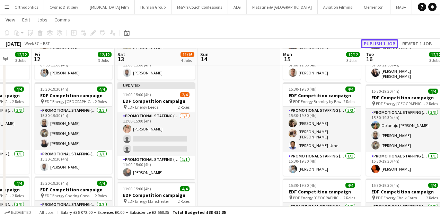
click at [372, 43] on button "Publish 1 job" at bounding box center [379, 43] width 37 height 9
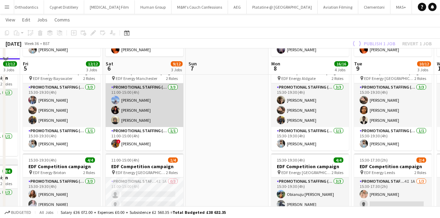
scroll to position [161, 0]
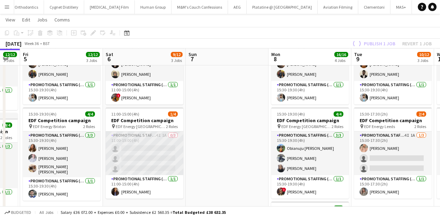
click at [136, 152] on app-card-role "Promotional Staffing (Flyering Staff) 4I 1A 0/3 11:00-15:00 (4h) single-neutral…" at bounding box center [145, 154] width 78 height 44
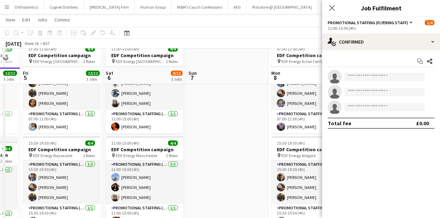
scroll to position [69, 0]
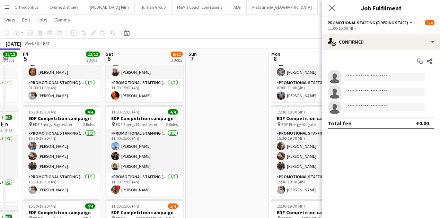
click at [1, 11] on button "Menu" at bounding box center [7, 7] width 14 height 14
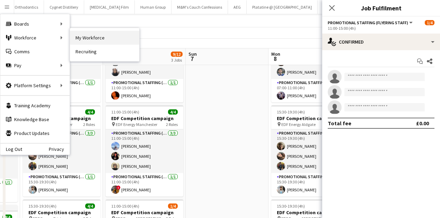
click at [76, 37] on link "My Workforce" at bounding box center [104, 38] width 69 height 14
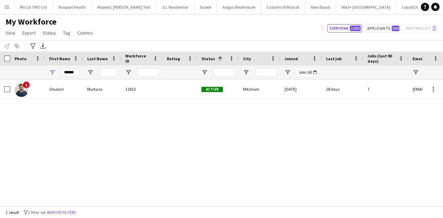
click at [118, 37] on div "My Workforce View Views Default view New view Update view Delete view Edit name…" at bounding box center [221, 29] width 443 height 24
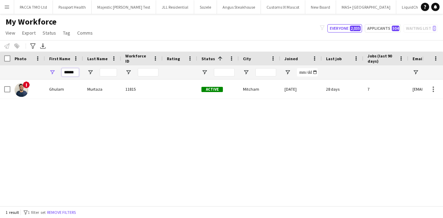
click at [69, 71] on input "******" at bounding box center [70, 72] width 17 height 8
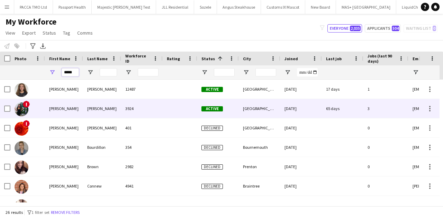
type input "*****"
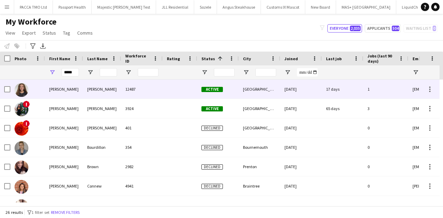
click at [88, 91] on div "[PERSON_NAME]" at bounding box center [102, 89] width 38 height 19
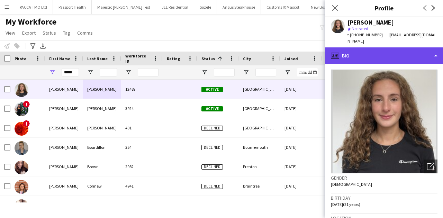
click at [375, 54] on div "profile Bio" at bounding box center [384, 55] width 118 height 17
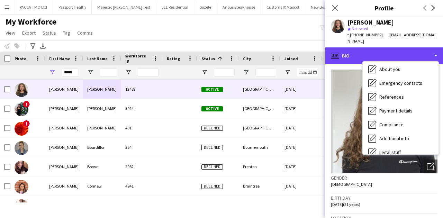
scroll to position [92, 0]
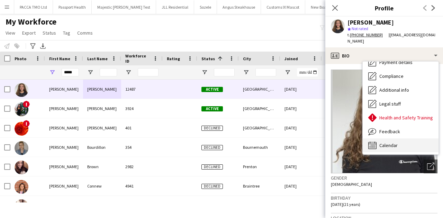
click at [398, 139] on div "Calendar Calendar" at bounding box center [401, 145] width 76 height 14
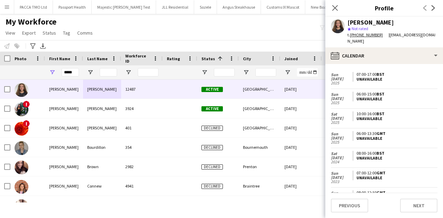
scroll to position [0, 0]
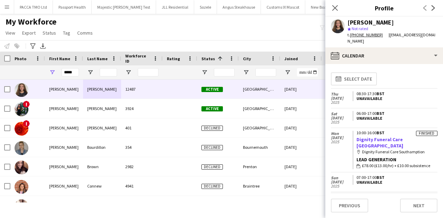
click at [385, 136] on link "Dignity Funeral Care [GEOGRAPHIC_DATA]" at bounding box center [380, 142] width 47 height 12
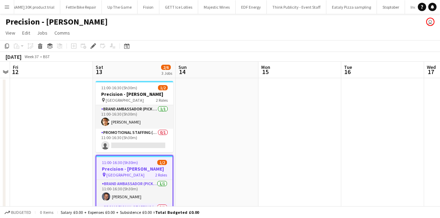
click at [149, 171] on h3 "Precision - [PERSON_NAME]" at bounding box center [134, 169] width 76 height 6
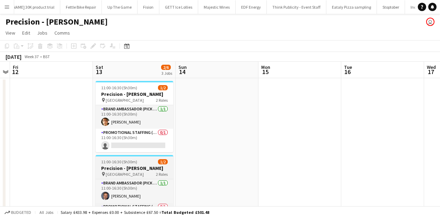
click at [139, 166] on h3 "Precision - [PERSON_NAME]" at bounding box center [135, 168] width 78 height 6
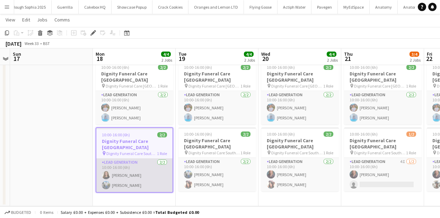
scroll to position [0, 2188]
click at [131, 168] on app-card-role "Lead Generation 2/2 10:00-16:00 (6h) Katie Mills Kazeem Oyetunde" at bounding box center [134, 176] width 76 height 34
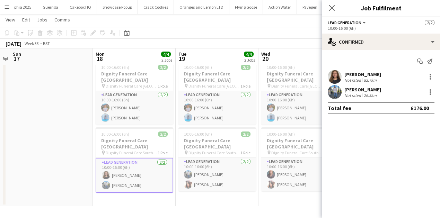
click at [364, 72] on div "Katie Mills" at bounding box center [362, 74] width 37 height 6
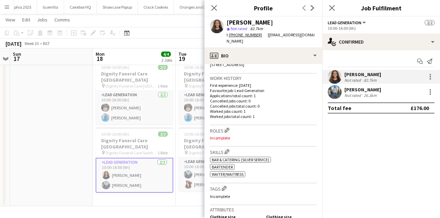
scroll to position [161, 0]
click at [431, 74] on div at bounding box center [430, 77] width 8 height 8
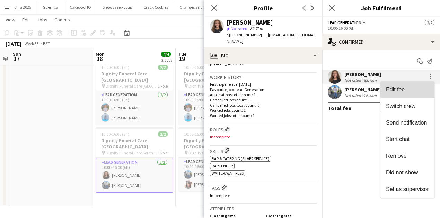
click at [405, 87] on span "Edit fee" at bounding box center [407, 90] width 43 height 6
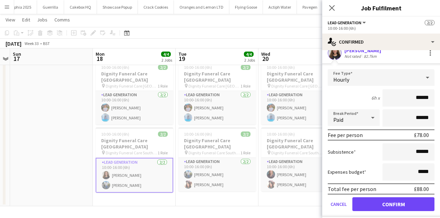
scroll to position [58, 0]
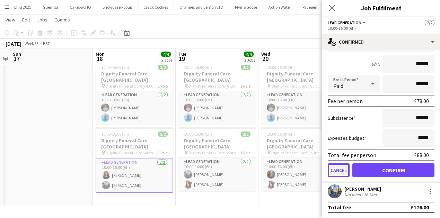
click at [339, 171] on button "Cancel" at bounding box center [339, 170] width 22 height 14
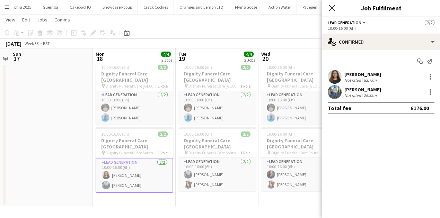
click at [334, 7] on icon "Close pop-in" at bounding box center [331, 8] width 7 height 7
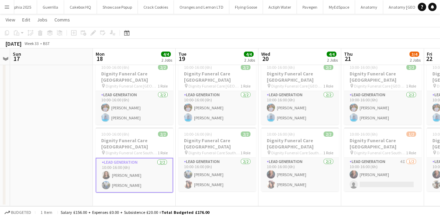
click at [151, 164] on app-card-role "Lead Generation 2/2 10:00-16:00 (6h) Katie Mills Kazeem Oyetunde" at bounding box center [135, 175] width 78 height 35
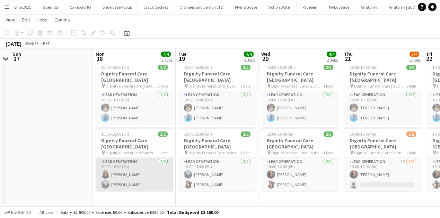
click at [145, 165] on app-card-role "Lead Generation 2/2 10:00-16:00 (6h) Katie Mills Kazeem Oyetunde" at bounding box center [135, 175] width 78 height 34
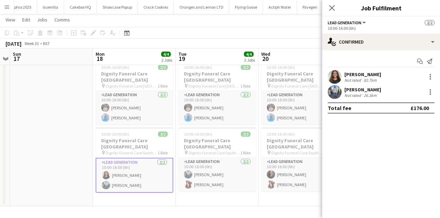
click at [402, 71] on div "Katie Mills Not rated 82.7km" at bounding box center [381, 77] width 118 height 14
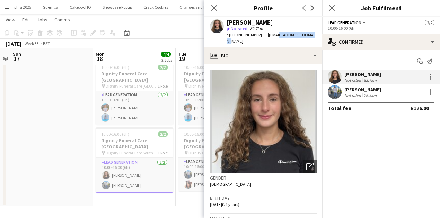
drag, startPoint x: 275, startPoint y: 35, endPoint x: 306, endPoint y: 36, distance: 31.5
click at [306, 36] on span "| katiemills184@gmail.com" at bounding box center [270, 37] width 88 height 11
click at [213, 9] on icon at bounding box center [214, 8] width 7 height 7
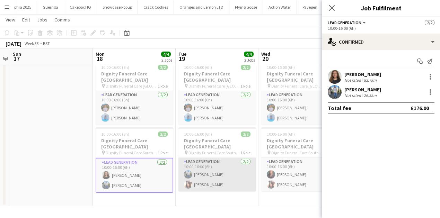
click at [213, 164] on app-card-role "Lead Generation 2/2 10:00-16:00 (6h) Kazeem Oyetunde Barbara Dixon" at bounding box center [217, 175] width 78 height 34
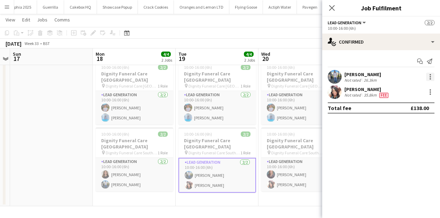
click at [429, 75] on div at bounding box center [430, 77] width 8 height 8
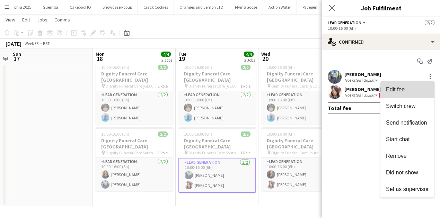
click at [406, 90] on span "Edit fee" at bounding box center [407, 90] width 43 height 6
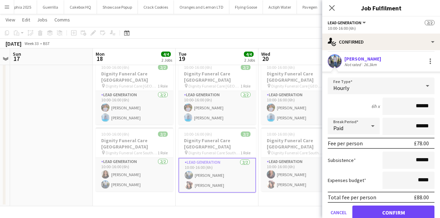
scroll to position [23, 0]
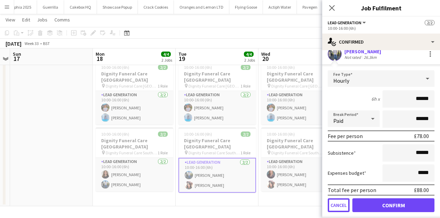
drag, startPoint x: 336, startPoint y: 205, endPoint x: 323, endPoint y: 201, distance: 13.9
click at [334, 205] on button "Cancel" at bounding box center [339, 205] width 22 height 14
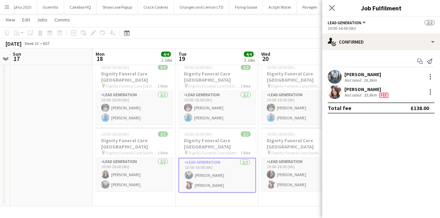
click at [425, 92] on div at bounding box center [429, 92] width 10 height 8
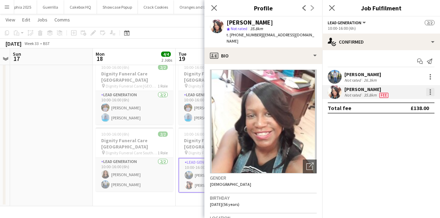
click at [429, 93] on div at bounding box center [430, 92] width 8 height 8
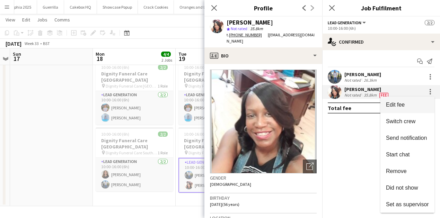
click at [406, 103] on span "Edit fee" at bounding box center [407, 105] width 43 height 6
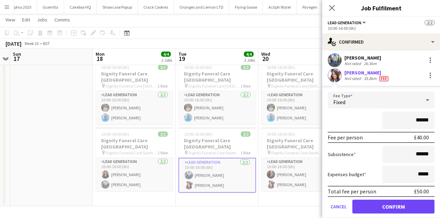
scroll to position [23, 0]
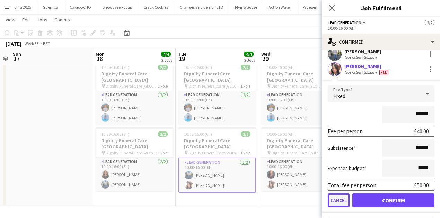
click at [343, 201] on button "Cancel" at bounding box center [339, 201] width 22 height 14
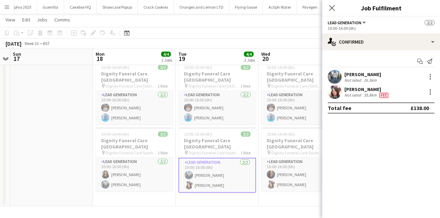
scroll to position [0, 0]
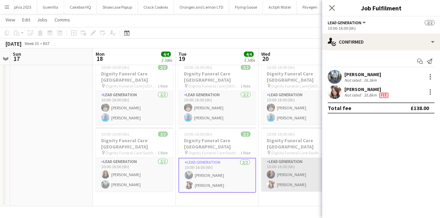
click at [292, 179] on app-card-role "Lead Generation 2/2 10:00-16:00 (6h) Nicole Cuthbert Barbara Dixon" at bounding box center [300, 175] width 78 height 34
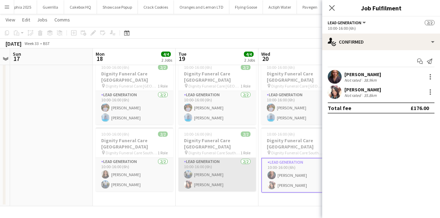
click at [234, 173] on app-card-role "Lead Generation 2/2 10:00-16:00 (6h) Kazeem Oyetunde Barbara Dixon" at bounding box center [217, 175] width 78 height 34
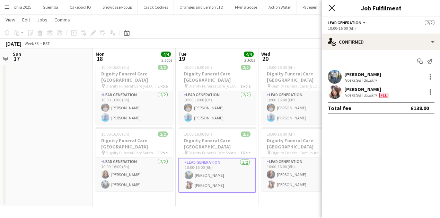
click at [334, 8] on icon "Close pop-in" at bounding box center [331, 8] width 7 height 7
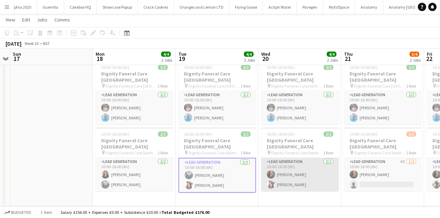
click at [315, 169] on app-card-role "Lead Generation 2/2 10:00-16:00 (6h) Nicole Cuthbert Barbara Dixon" at bounding box center [300, 175] width 78 height 34
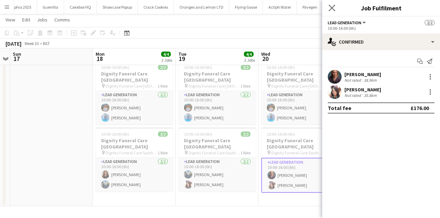
click at [331, 4] on app-icon "Close pop-in" at bounding box center [332, 8] width 10 height 10
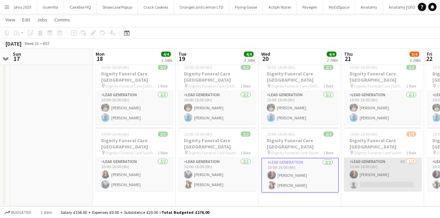
click at [377, 162] on app-card-role "Lead Generation 4I 1/2 10:00-16:00 (6h) Nicole Cuthbert single-neutral-actions" at bounding box center [383, 175] width 78 height 34
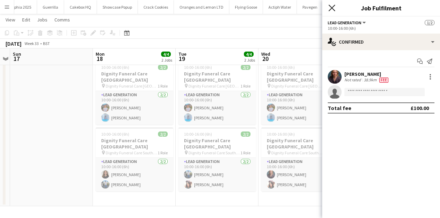
click at [333, 9] on icon at bounding box center [331, 8] width 7 height 7
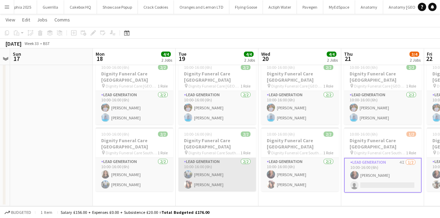
click at [243, 159] on app-card-role "Lead Generation 2/2 10:00-16:00 (6h) Kazeem Oyetunde Barbara Dixon" at bounding box center [217, 175] width 78 height 34
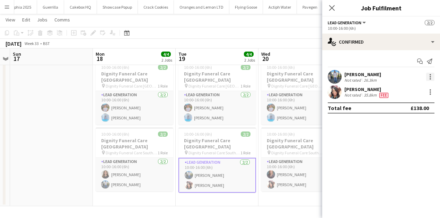
click at [428, 75] on div at bounding box center [430, 77] width 8 height 8
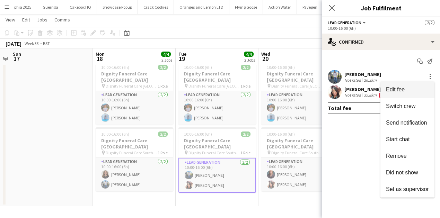
click at [397, 90] on span "Edit fee" at bounding box center [395, 90] width 19 height 6
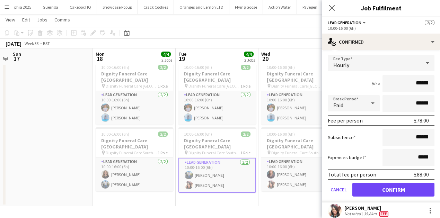
scroll to position [58, 0]
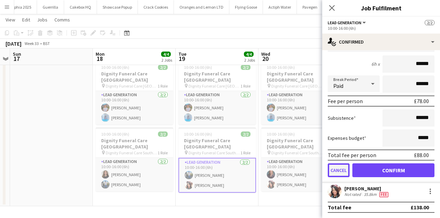
click at [343, 171] on button "Cancel" at bounding box center [339, 170] width 22 height 14
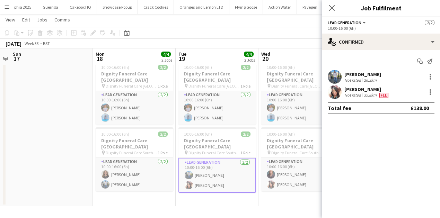
scroll to position [0, 0]
click at [330, 9] on icon at bounding box center [331, 8] width 7 height 7
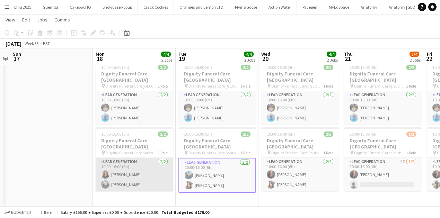
click at [139, 167] on app-card-role "Lead Generation 2/2 10:00-16:00 (6h) Katie Mills Kazeem Oyetunde" at bounding box center [135, 175] width 78 height 34
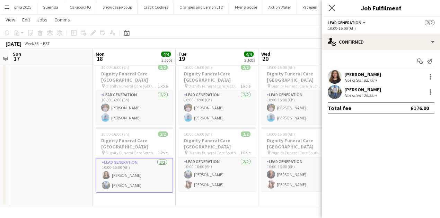
click at [336, 7] on app-icon "Close pop-in" at bounding box center [332, 8] width 10 height 10
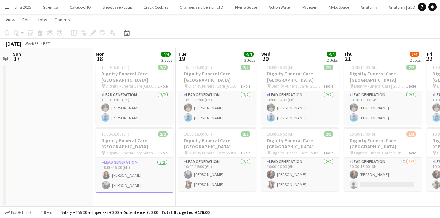
click at [152, 167] on app-card-role "Lead Generation 2/2 10:00-16:00 (6h) Katie Mills Kazeem Oyetunde" at bounding box center [135, 175] width 78 height 35
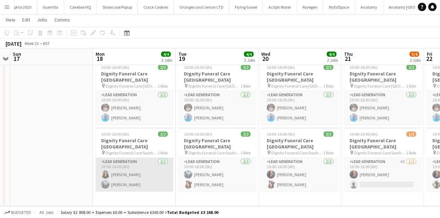
click at [152, 167] on app-card-role "Lead Generation 2/2 10:00-16:00 (6h) Katie Mills Kazeem Oyetunde" at bounding box center [135, 175] width 78 height 34
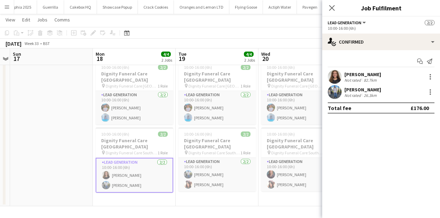
click at [351, 72] on div "Katie Mills" at bounding box center [362, 74] width 37 height 6
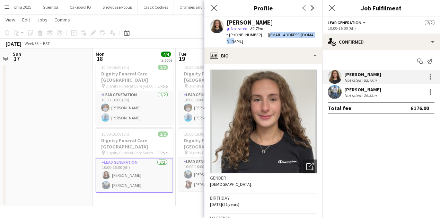
drag, startPoint x: 259, startPoint y: 34, endPoint x: 309, endPoint y: 36, distance: 49.9
click at [309, 36] on span "| katiemills184@gmail.com" at bounding box center [270, 37] width 88 height 11
copy span "katiemills184@gmail.com"
click at [216, 9] on icon "Close pop-in" at bounding box center [214, 8] width 7 height 7
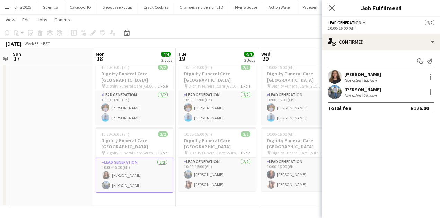
click at [2, 7] on button "Menu" at bounding box center [7, 7] width 14 height 14
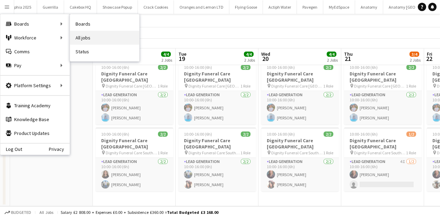
click at [79, 36] on link "All jobs" at bounding box center [104, 38] width 69 height 14
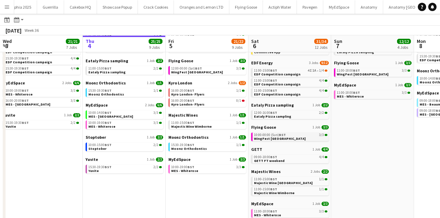
scroll to position [69, 0]
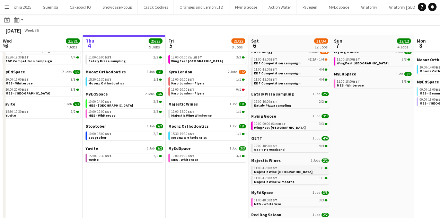
click at [272, 170] on span "Majestic Wine [GEOGRAPHIC_DATA]" at bounding box center [283, 172] width 59 height 5
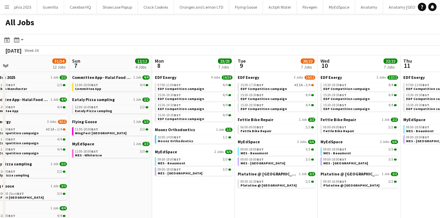
scroll to position [0, 287]
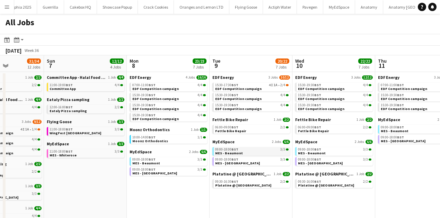
click at [243, 155] on app-brief-job-card "09:00-18:00 BST 3/3 MES - Beaumont" at bounding box center [251, 151] width 78 height 9
click at [243, 154] on link "09:00-18:00 BST 3/3 MES - Beaumont" at bounding box center [251, 151] width 73 height 8
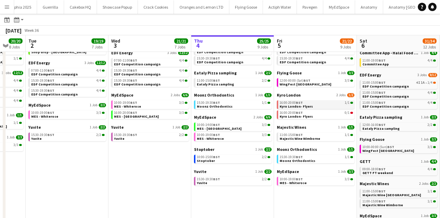
scroll to position [46, 0]
click at [303, 136] on span "Majestic Wine Wimborne" at bounding box center [299, 138] width 41 height 5
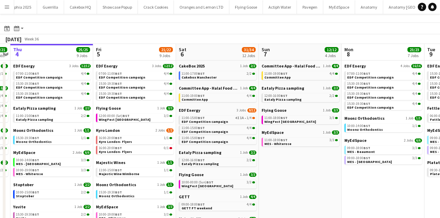
scroll to position [0, 140]
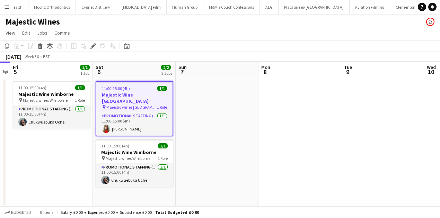
scroll to position [0, 3143]
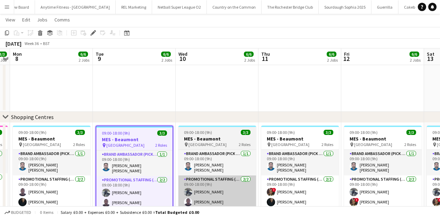
scroll to position [101, 0]
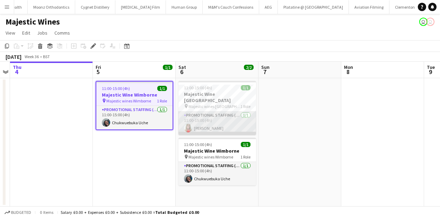
scroll to position [0, 3143]
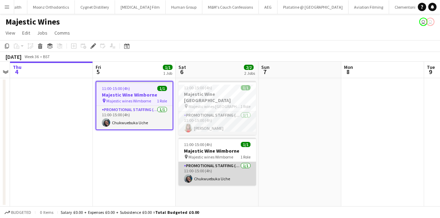
click at [226, 171] on app-card-role "Promotional Staffing (Flyering Staff) [DATE] 11:00-15:00 (4h) Chukwuebuka Uche" at bounding box center [217, 174] width 78 height 24
